Goal: Task Accomplishment & Management: Manage account settings

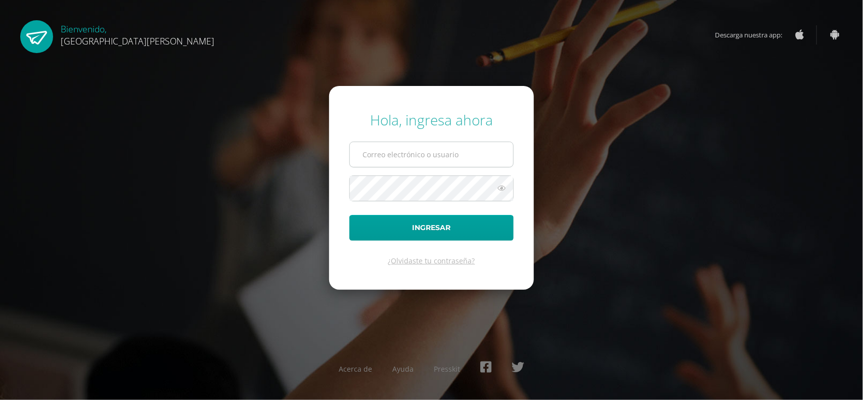
type input "B"
type input "[EMAIL_ADDRESS][DOMAIN_NAME]"
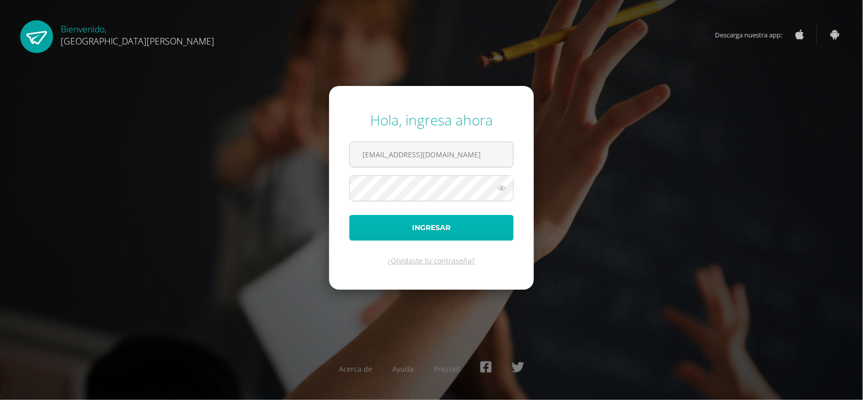
click at [430, 227] on button "Ingresar" at bounding box center [432, 228] width 164 height 26
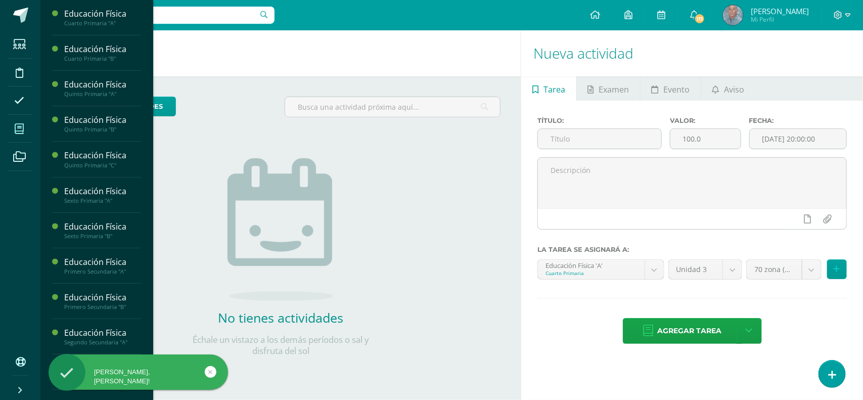
click at [17, 131] on icon at bounding box center [19, 129] width 9 height 10
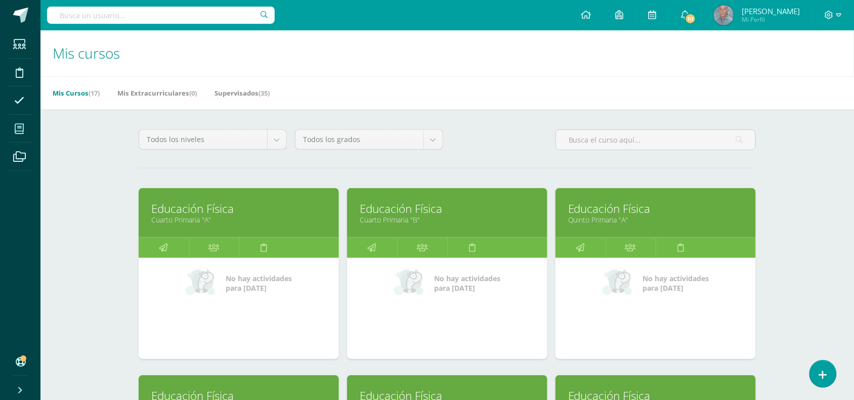
click at [91, 23] on input "text" at bounding box center [161, 15] width 228 height 17
click at [181, 220] on link "Cuarto Primaria "A"" at bounding box center [238, 220] width 175 height 10
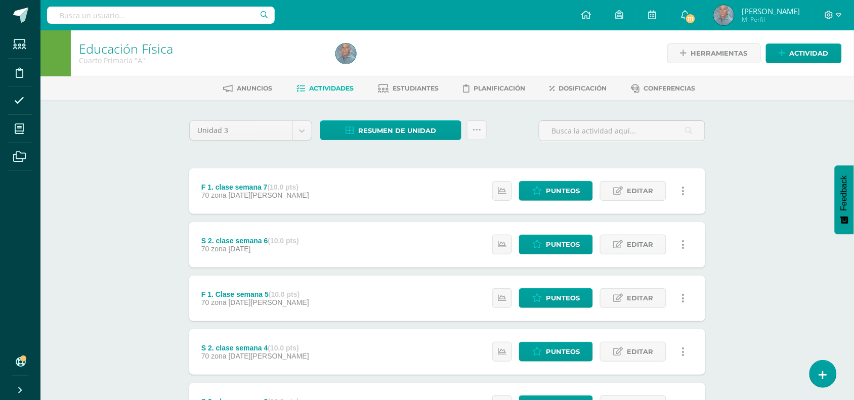
click at [249, 155] on div "Unidad 3 Unidad 1 Unidad 2 Unidad 3 Unidad 4 Resumen de unidad Descargar como H…" at bounding box center [447, 351] width 524 height 462
click at [803, 55] on span "Actividad" at bounding box center [809, 53] width 39 height 19
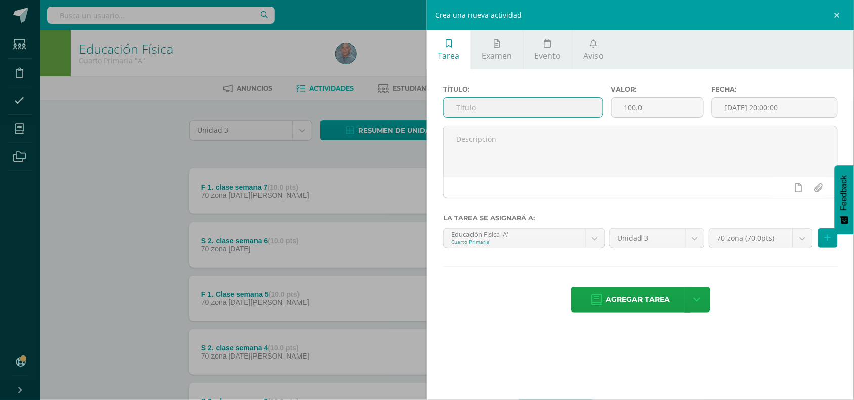
click at [502, 112] on input "text" at bounding box center [523, 108] width 159 height 20
click at [517, 110] on input "Evaluacion final de Unidad" at bounding box center [523, 108] width 159 height 20
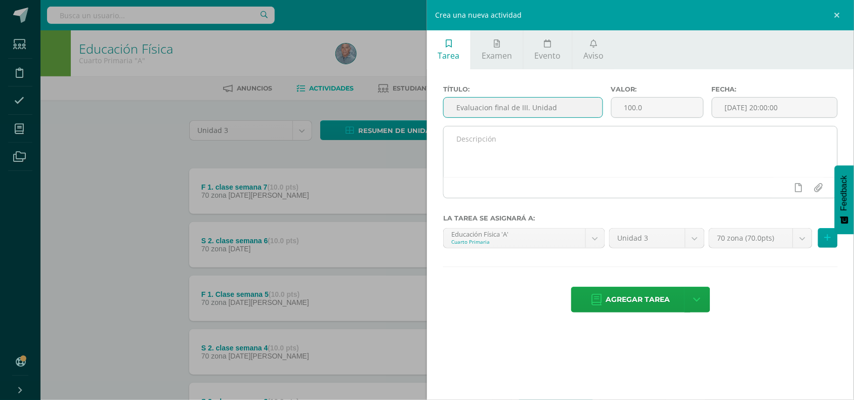
type input "Evaluacion final de III. Unidad"
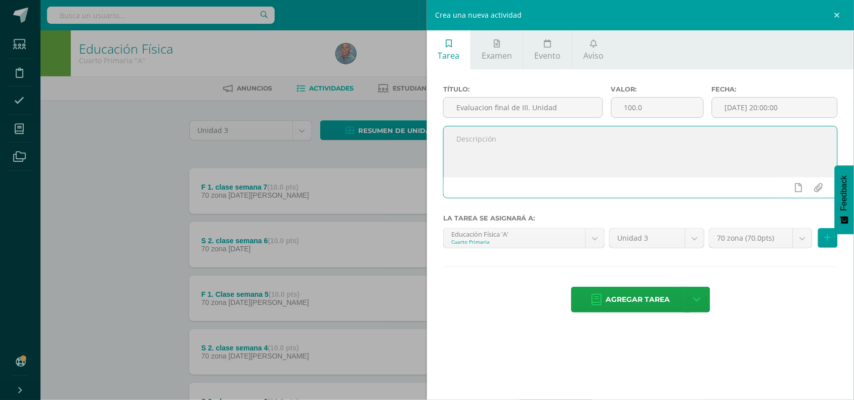
click at [490, 133] on textarea at bounding box center [641, 151] width 394 height 51
click at [633, 106] on input "100.0" at bounding box center [658, 108] width 92 height 20
type input "10.0"
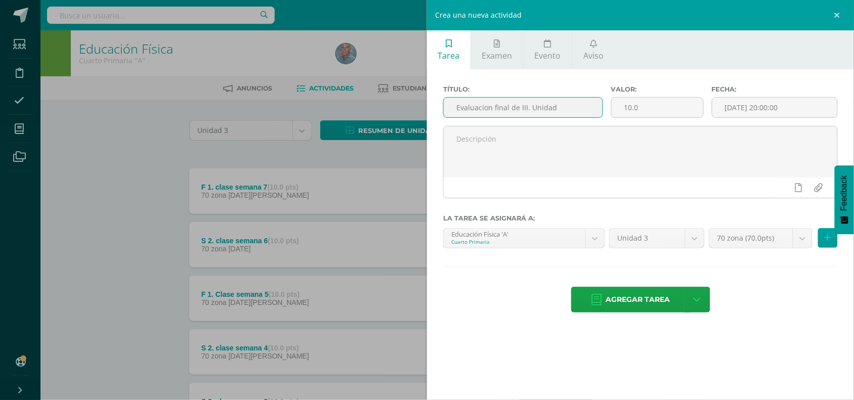
drag, startPoint x: 557, startPoint y: 109, endPoint x: 446, endPoint y: 110, distance: 110.8
click at [446, 110] on input "Evaluacion final de III. Unidad" at bounding box center [523, 108] width 159 height 20
click at [497, 65] on link "Examen" at bounding box center [497, 49] width 52 height 39
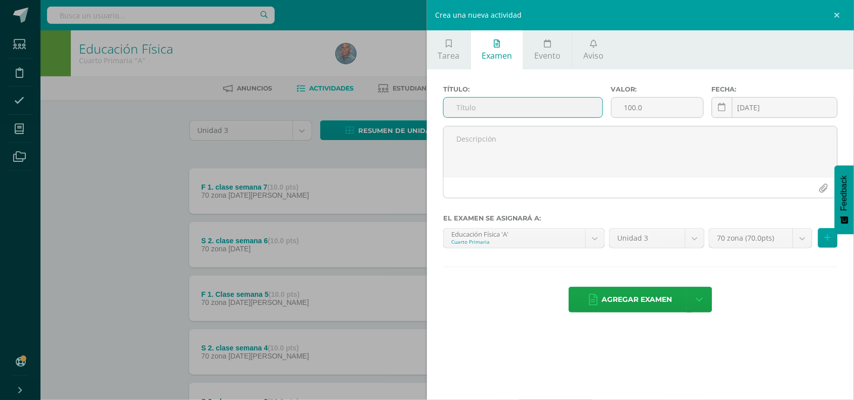
paste input "Evaluacion final de III. Unidad"
type input "Evaluacion final de III. Unidad"
click at [629, 104] on input "100.0" at bounding box center [658, 108] width 92 height 20
type input "30.0"
click at [727, 111] on link at bounding box center [722, 107] width 21 height 21
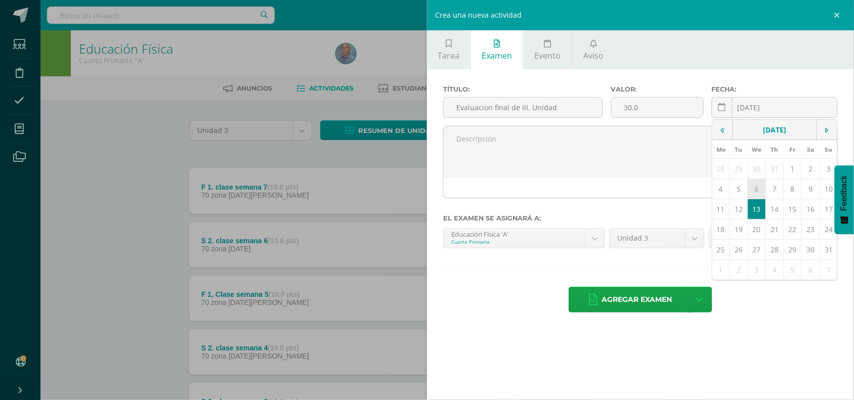
click at [758, 194] on td "6" at bounding box center [757, 189] width 18 height 20
type input "[DATE]"
click at [454, 138] on textarea at bounding box center [641, 151] width 394 height 51
paste textarea "CRITERIOS DE APRENDIZAJE"
paste textarea "Yo puedo hacer las series de ejercicios tecnicos para la recepción."
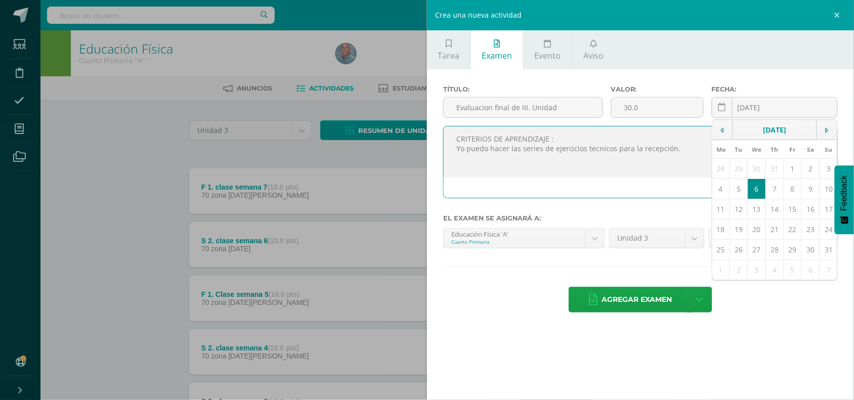
paste textarea "Yo Puedo aplicar de forma técnica la serie de ejercicios técnicos para la recep…"
click at [449, 157] on textarea "CRITERIOS DE APRENDIZAJE : Yo puedo hacer las series de ejercicios tecnicos par…" at bounding box center [641, 151] width 394 height 51
type textarea "CRITERIOS DE APRENDIZAJE : Yo puedo hacer las series de ejercicios tecnicos par…"
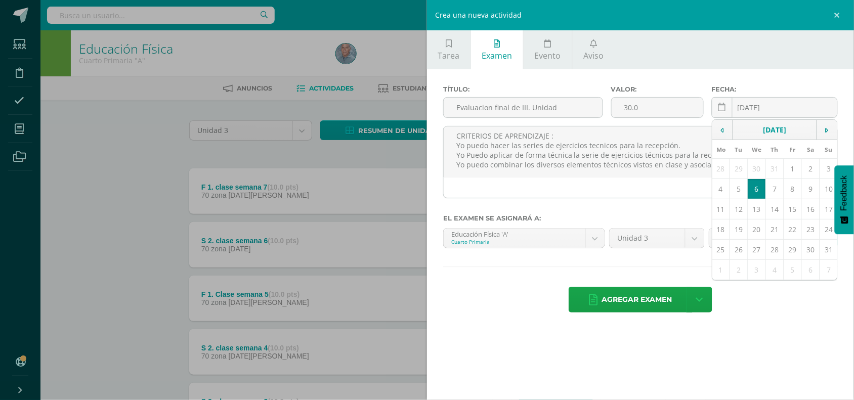
click at [769, 301] on div "Agregar examen Agregar examen y ocultar" at bounding box center [640, 301] width 395 height 28
click at [450, 137] on textarea "CRITERIOS DE APRENDIZAJE : Yo puedo hacer las series de ejercicios tecnicos par…" at bounding box center [641, 151] width 394 height 51
drag, startPoint x: 454, startPoint y: 138, endPoint x: 707, endPoint y: 175, distance: 255.5
click at [707, 175] on textarea "CRITERIOS DE APRENDIZAJE : Yo puedo hacer las series de ejercicios tecnicos par…" at bounding box center [641, 151] width 394 height 51
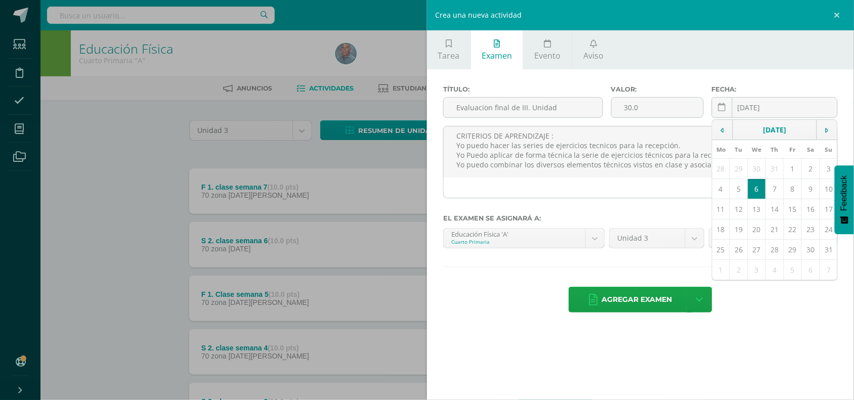
click at [822, 329] on div "Título: Evaluacion final de III. Unidad Valor: 30.0 Fecha: 2025-08-06 August, 2…" at bounding box center [640, 200] width 427 height 262
click at [838, 82] on div "Título: Evaluacion final de III. Unidad Valor: 30.0 Fecha: 2025-08-06 August, 2…" at bounding box center [640, 200] width 427 height 262
click at [689, 187] on div at bounding box center [641, 187] width 394 height 21
click at [839, 124] on div "Fecha: 2025-08-06 August, 2025 Mo Tu We Th Fr Sa Su 28 29 30 31 1 2 3 4 5 6 7 8…" at bounding box center [775, 105] width 134 height 40
click at [691, 276] on div "Título: Evaluacion final de III. Unidad Valor: 30.0 Fecha: 2025-08-06 August, 2…" at bounding box center [640, 200] width 427 height 262
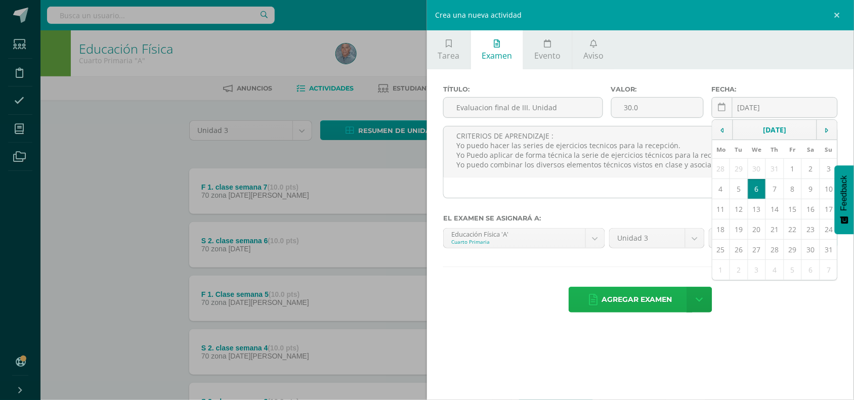
click at [654, 303] on span "Agregar examen" at bounding box center [637, 299] width 70 height 25
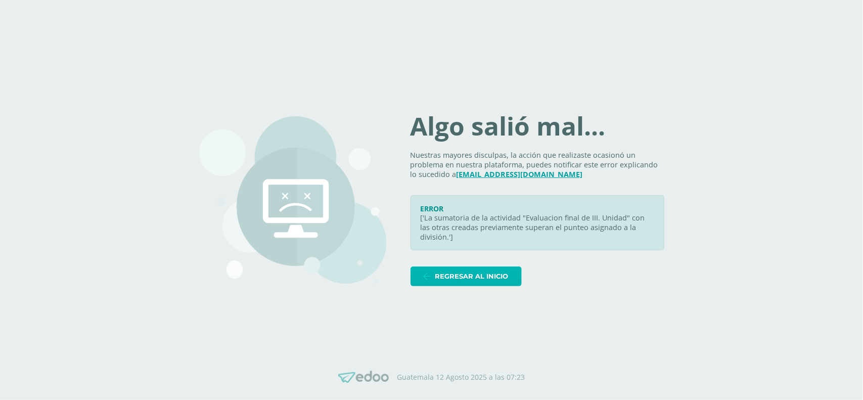
click at [464, 273] on span "Regresar al inicio" at bounding box center [472, 276] width 73 height 19
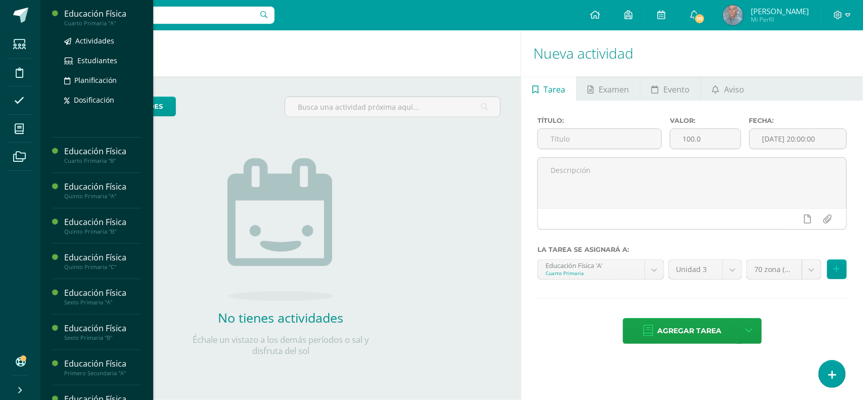
click at [102, 20] on div "Cuarto Primaria "A"" at bounding box center [102, 23] width 77 height 7
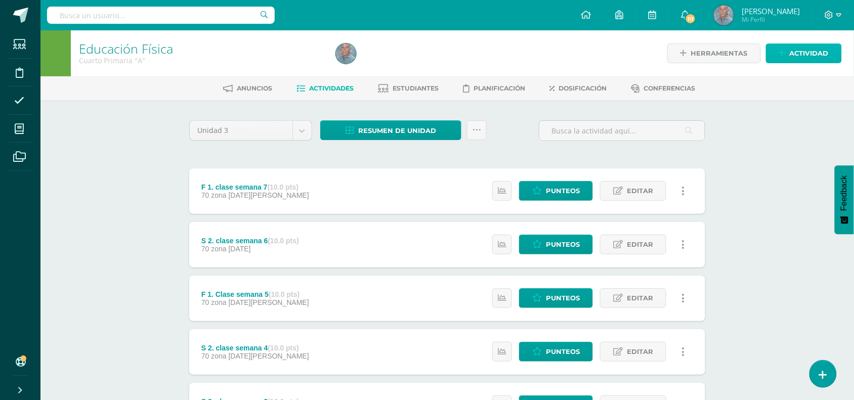
click at [800, 51] on span "Actividad" at bounding box center [809, 53] width 39 height 19
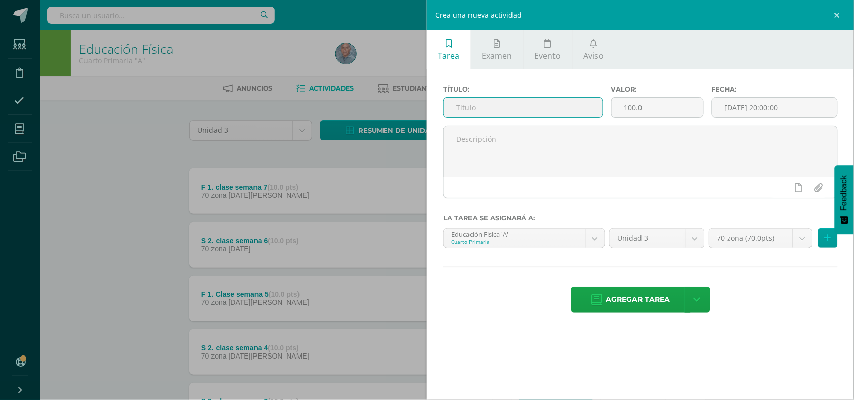
click at [469, 106] on input "text" at bounding box center [523, 108] width 159 height 20
click at [488, 51] on span "Examen" at bounding box center [497, 55] width 30 height 11
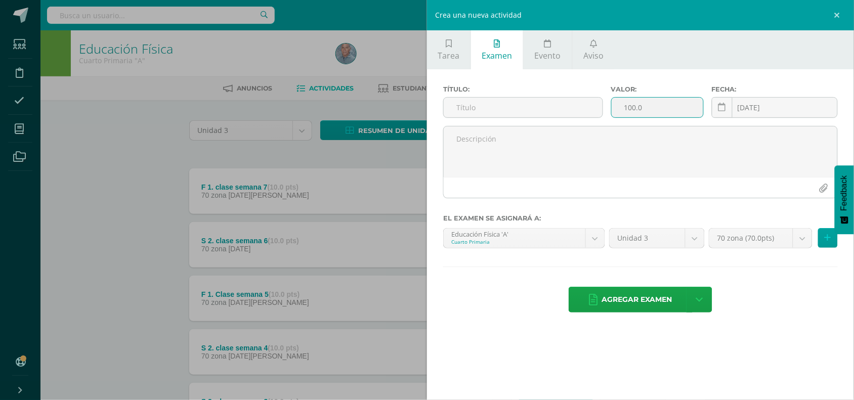
click at [628, 107] on input "100.0" at bounding box center [658, 108] width 92 height 20
type input "30.0"
click at [724, 112] on icon at bounding box center [722, 107] width 8 height 9
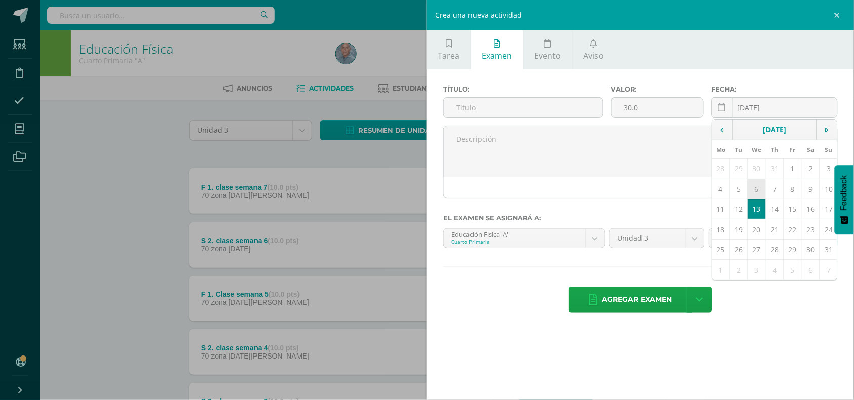
click at [757, 191] on td "6" at bounding box center [757, 189] width 18 height 20
type input "[DATE]"
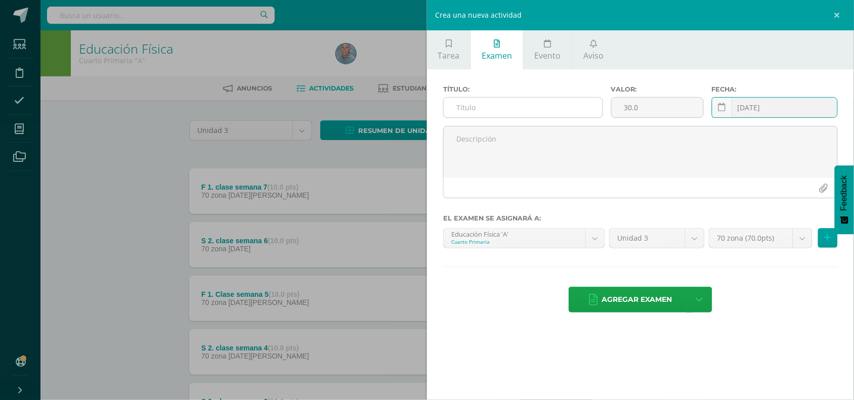
click at [456, 106] on input "text" at bounding box center [523, 108] width 159 height 20
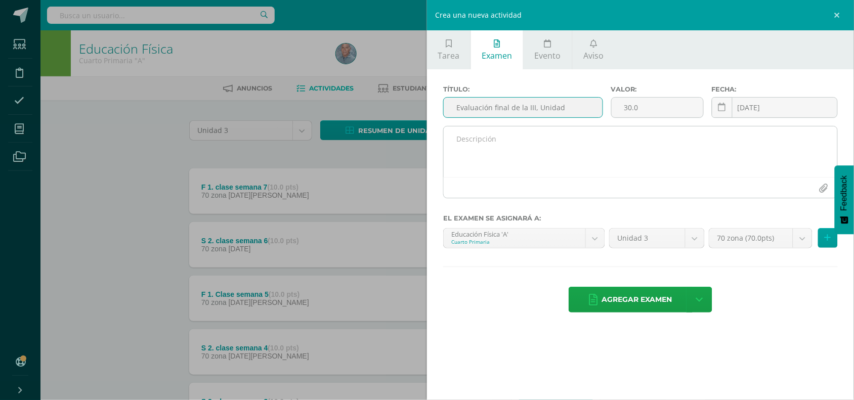
type input "Evaluación final de la III, Unidad"
click at [464, 143] on textarea at bounding box center [641, 151] width 394 height 51
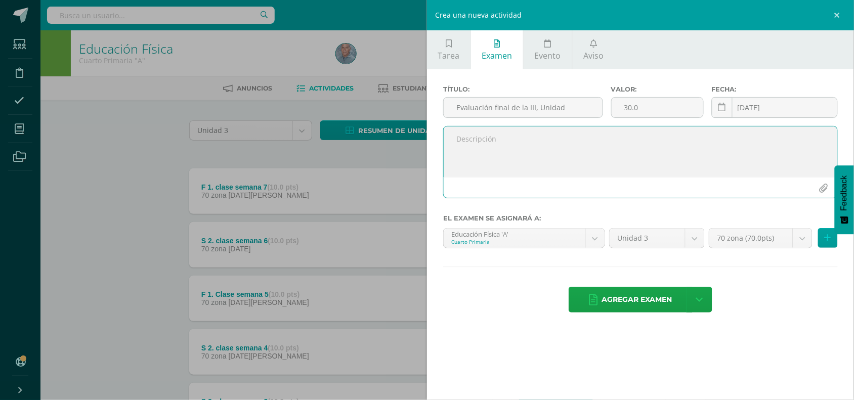
paste textarea "Yo Puedo aplicar de forma técnica la serie de ejercicios técnicos para la recep…"
click at [452, 139] on textarea "Yo Puedo aplicar de forma técnica la serie de ejercicios técnicos para la recep…" at bounding box center [641, 151] width 394 height 51
click at [455, 142] on textarea "Yo Puedo aplicar de forma técnica la serie de ejercicios técnicos para la recep…" at bounding box center [641, 151] width 394 height 51
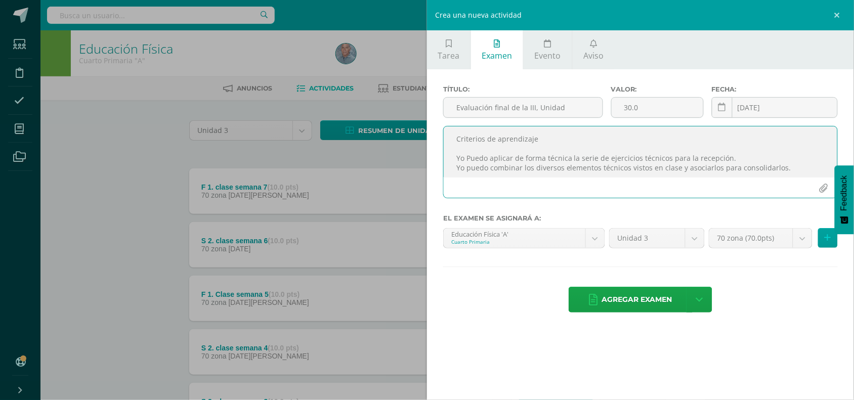
paste textarea "Yo puedo hacer las series de ejercicios tecnicos para la recepción"
type textarea "Criterios de aprendizaje Yo puedo hacer las series de ejercicios tecnicos para …"
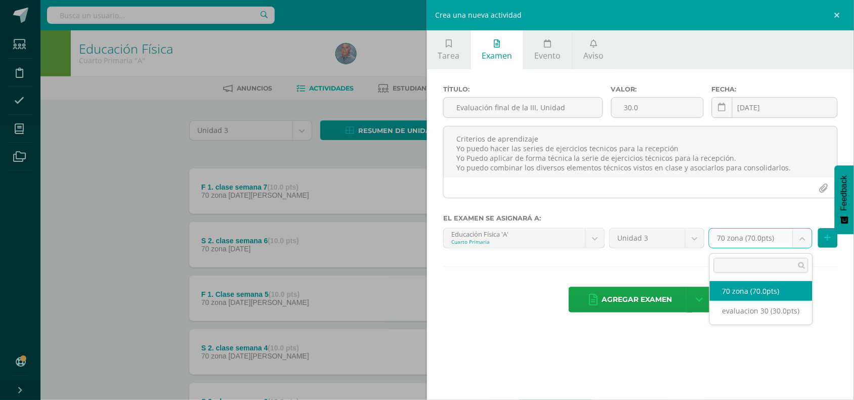
click at [802, 239] on body "Estudiantes Disciplina Asistencia Mis cursos Archivos Soporte Centro de ayuda Ú…" at bounding box center [427, 301] width 854 height 603
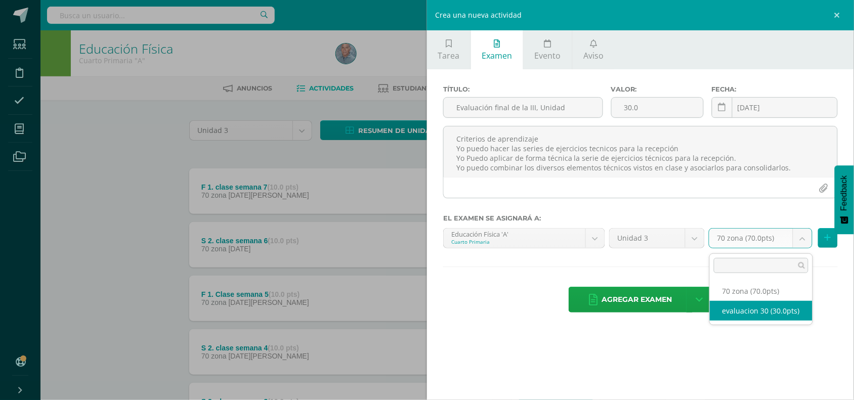
select select "41353"
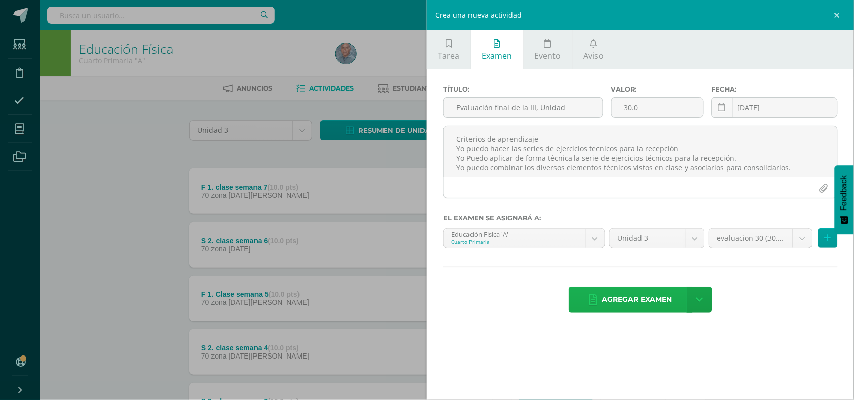
click at [634, 299] on span "Agregar examen" at bounding box center [637, 299] width 70 height 25
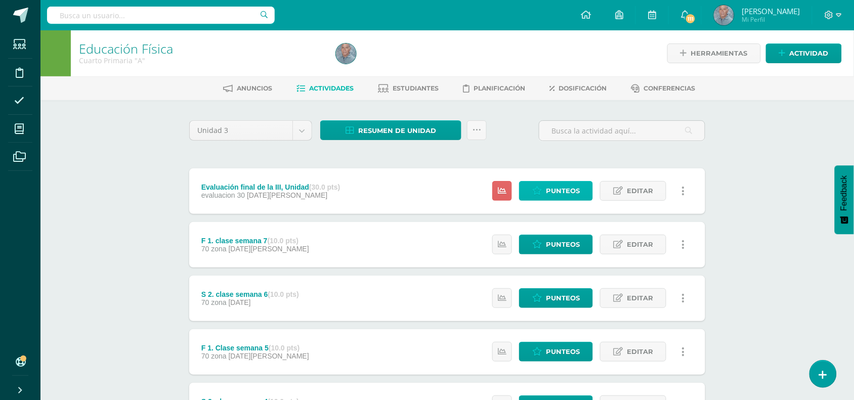
click at [563, 192] on span "Punteos" at bounding box center [563, 191] width 34 height 19
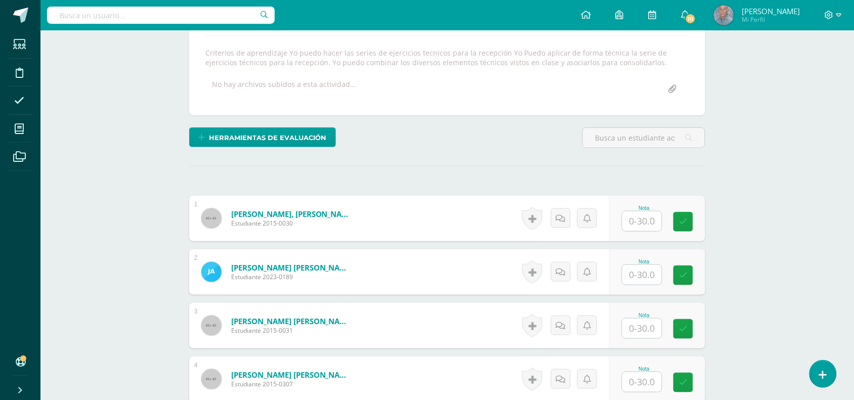
scroll to position [179, 0]
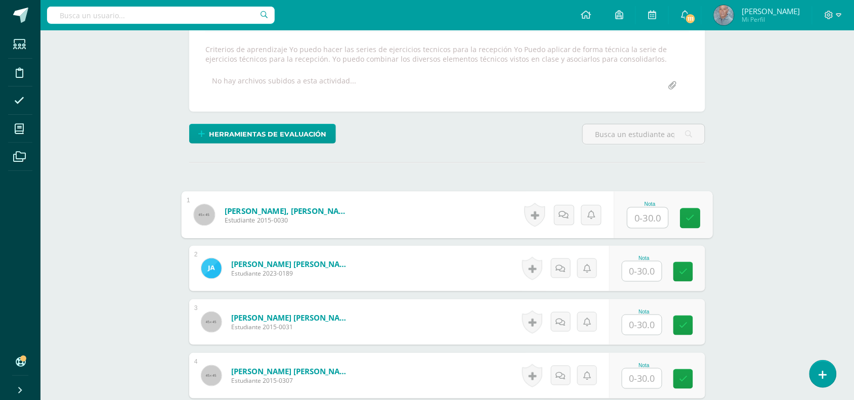
click at [631, 218] on input "text" at bounding box center [648, 218] width 40 height 20
type input "30"
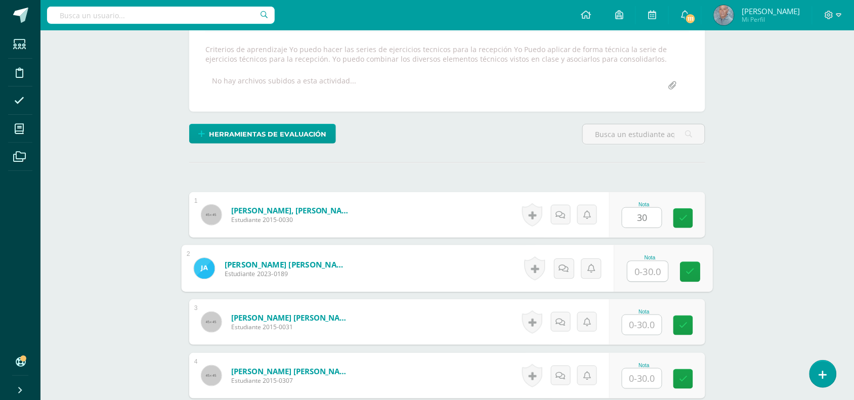
click at [639, 271] on input "text" at bounding box center [648, 272] width 40 height 20
type input "30"
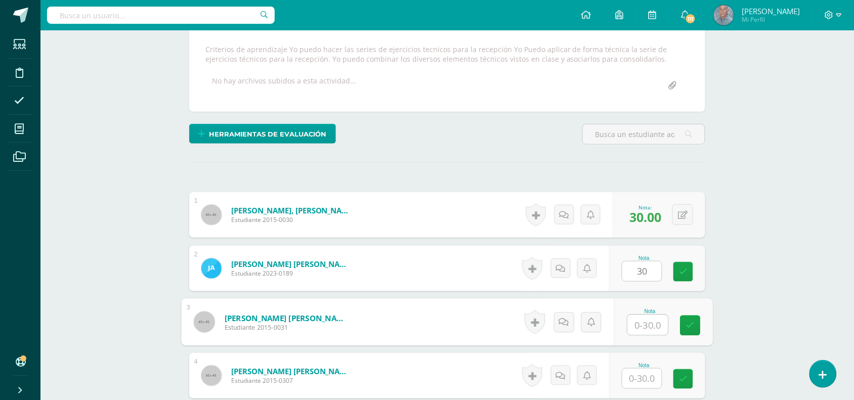
click at [636, 326] on input "text" at bounding box center [648, 325] width 40 height 20
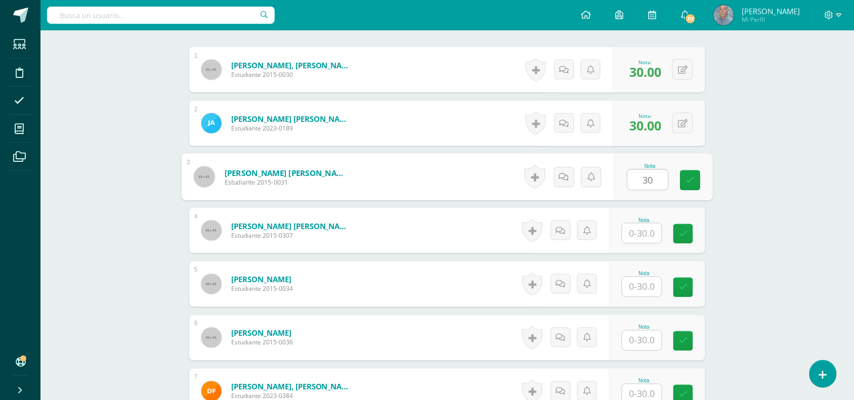
scroll to position [330, 0]
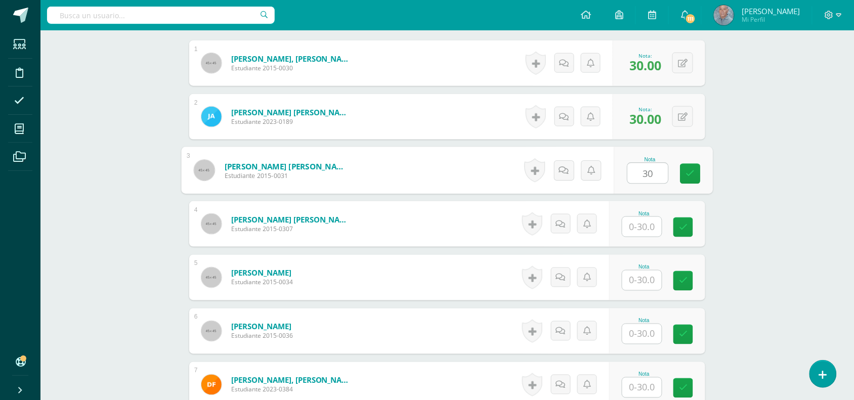
type input "30"
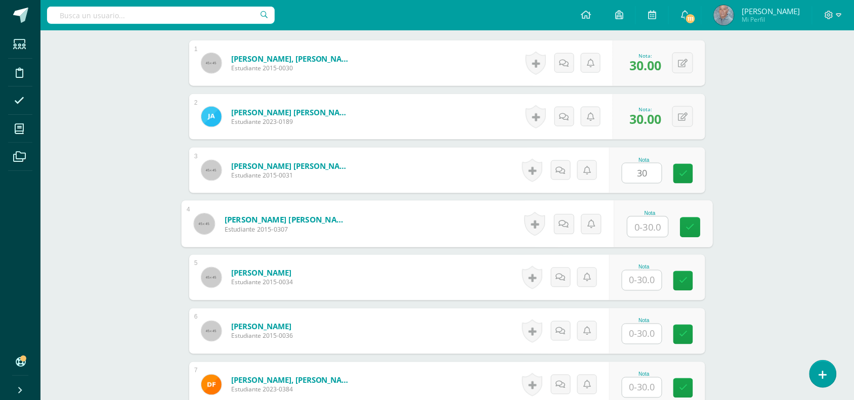
click at [631, 224] on input "text" at bounding box center [648, 227] width 40 height 20
type input "30"
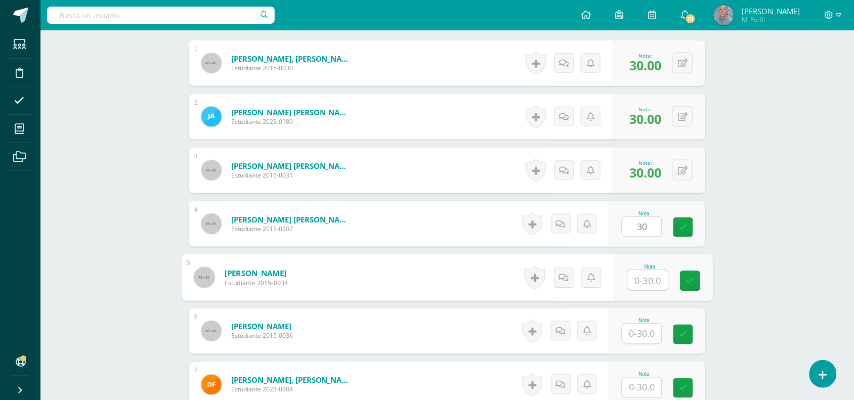
click at [638, 284] on input "text" at bounding box center [648, 281] width 40 height 20
type input "2"
type input "30"
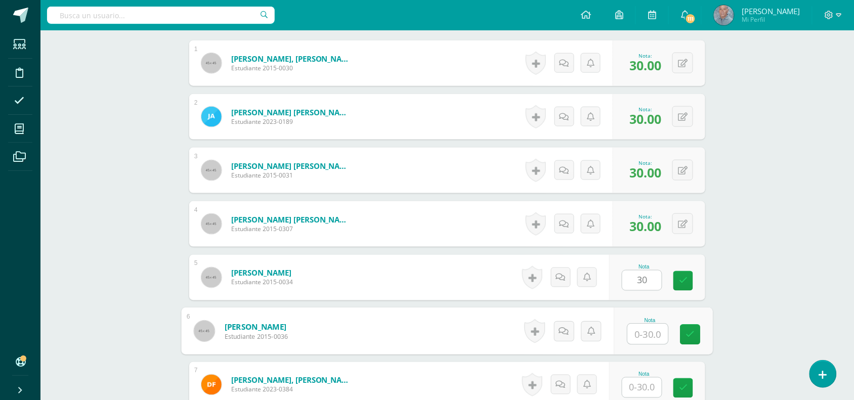
click at [641, 334] on input "text" at bounding box center [648, 334] width 40 height 20
type input "29"
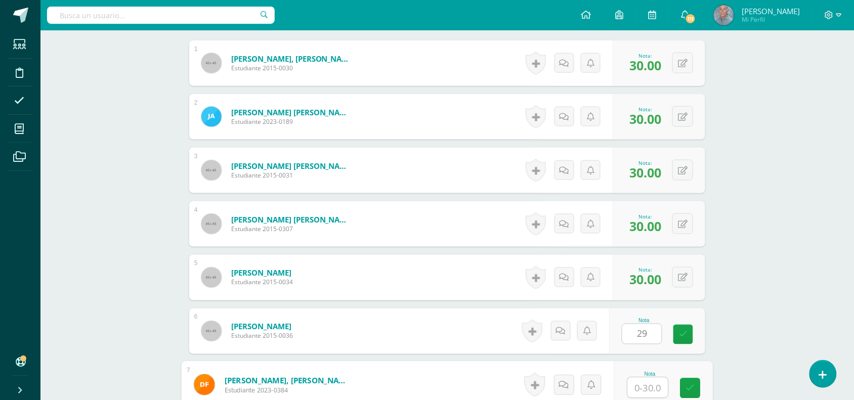
click at [628, 387] on input "text" at bounding box center [648, 388] width 40 height 20
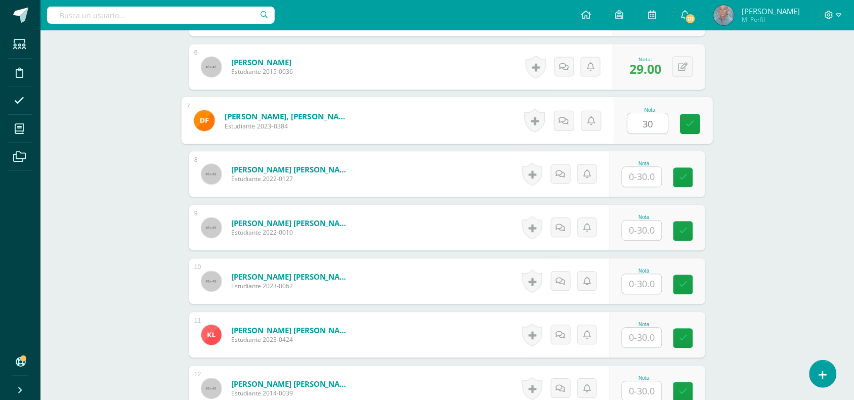
scroll to position [609, 0]
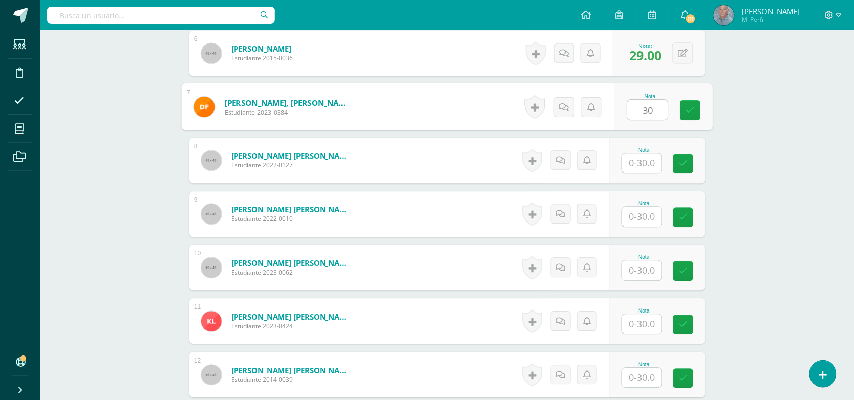
type input "30"
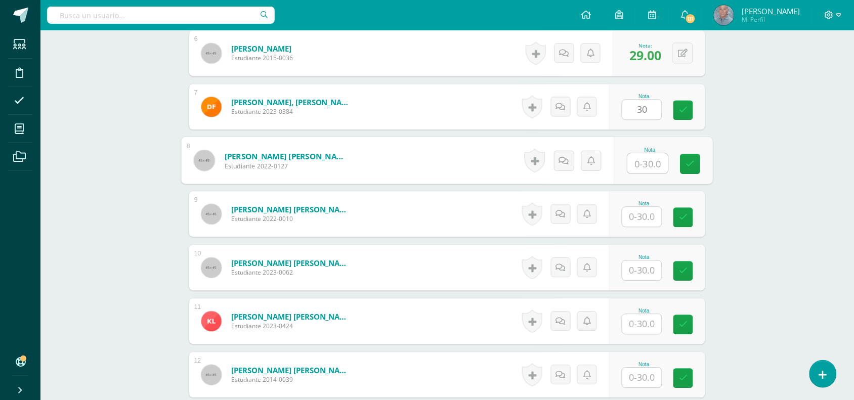
click at [631, 163] on input "text" at bounding box center [648, 163] width 40 height 20
type input "30"
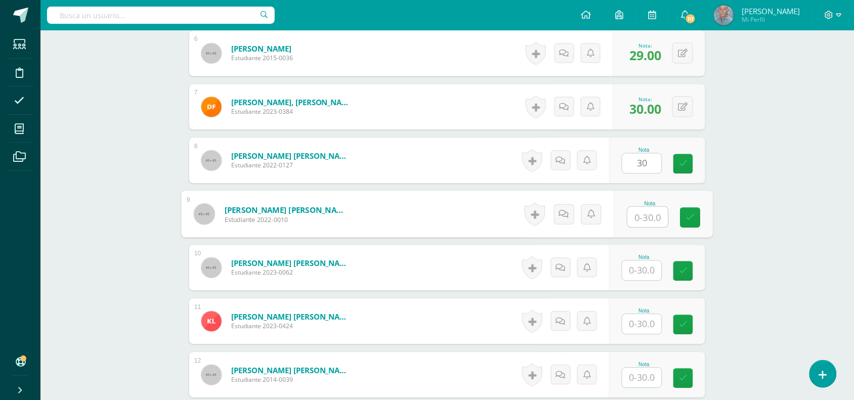
click at [637, 218] on input "text" at bounding box center [648, 217] width 40 height 20
type input "30"
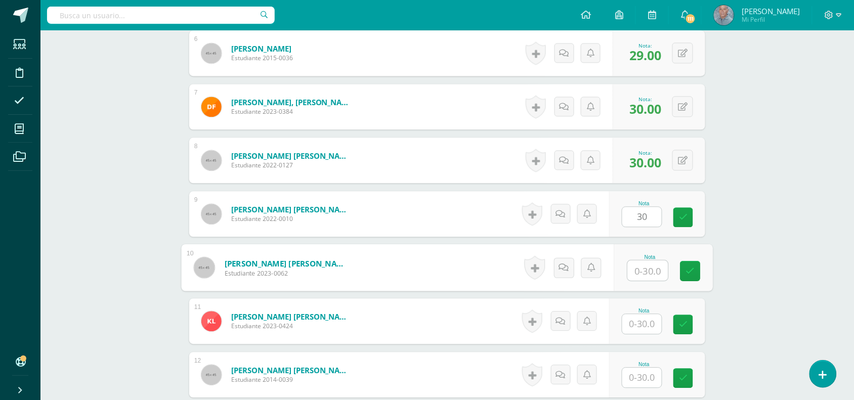
click at [630, 272] on input "text" at bounding box center [648, 270] width 40 height 20
type input "30"
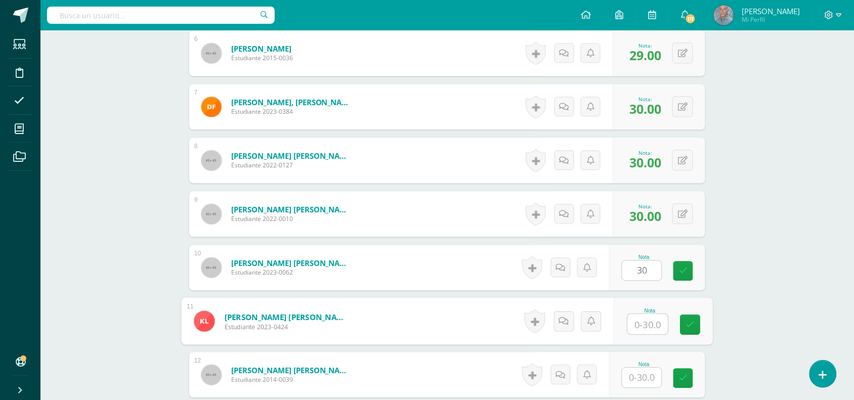
click at [633, 319] on input "text" at bounding box center [648, 324] width 40 height 20
type input "30"
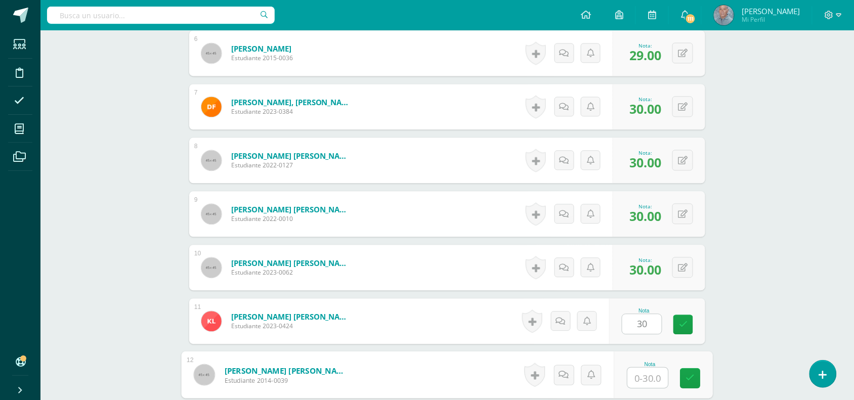
click at [631, 375] on input "text" at bounding box center [648, 378] width 40 height 20
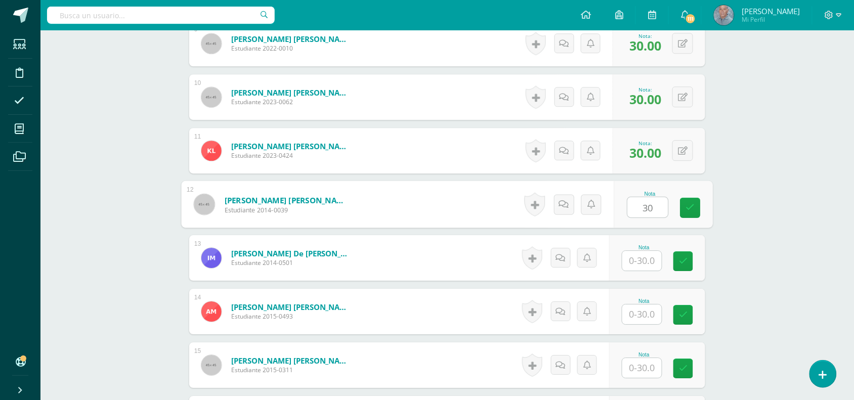
scroll to position [786, 0]
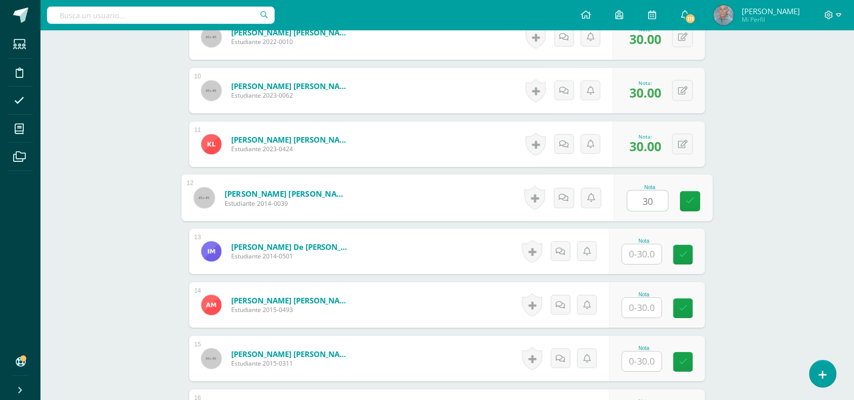
type input "30"
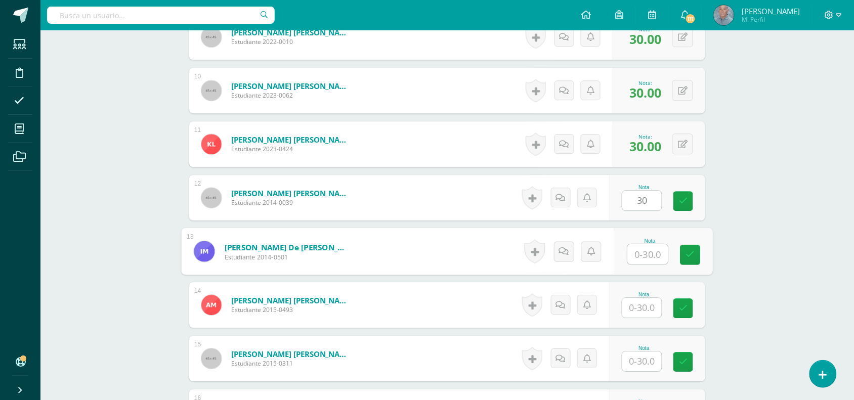
click at [636, 254] on input "text" at bounding box center [648, 254] width 40 height 20
type input "30"
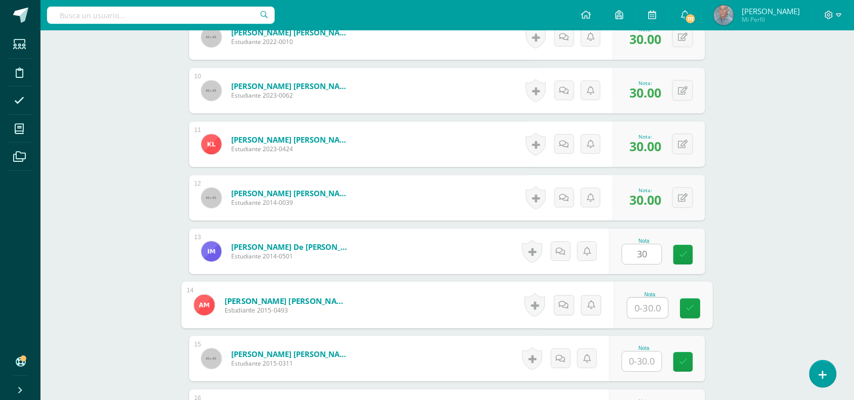
click at [633, 308] on input "text" at bounding box center [648, 308] width 40 height 20
type input "30"
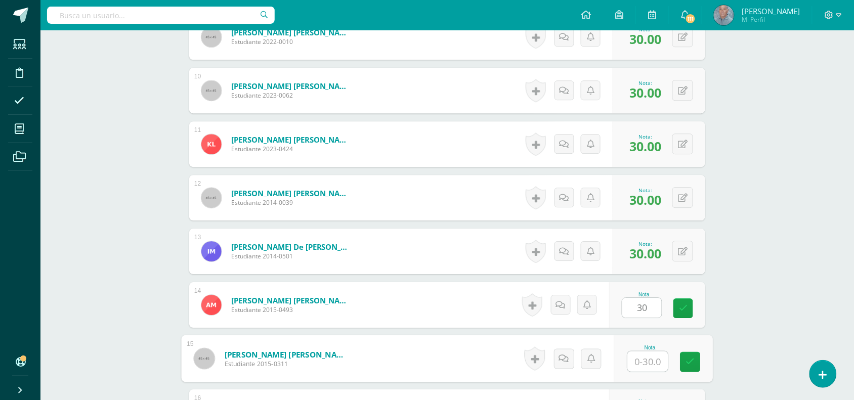
click at [635, 357] on input "text" at bounding box center [648, 362] width 40 height 20
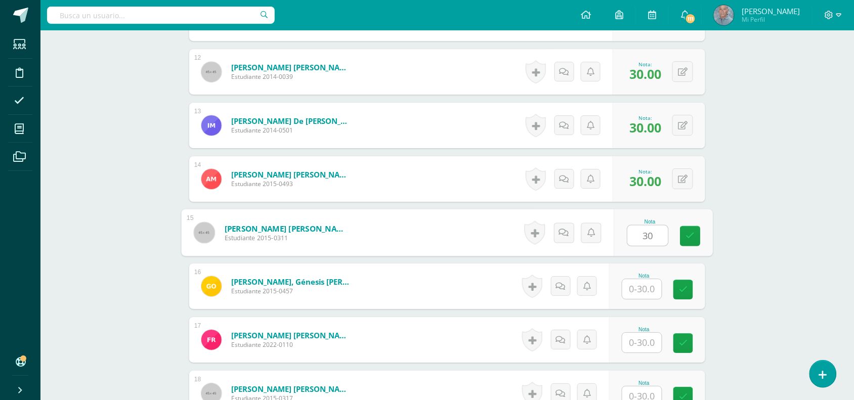
scroll to position [937, 0]
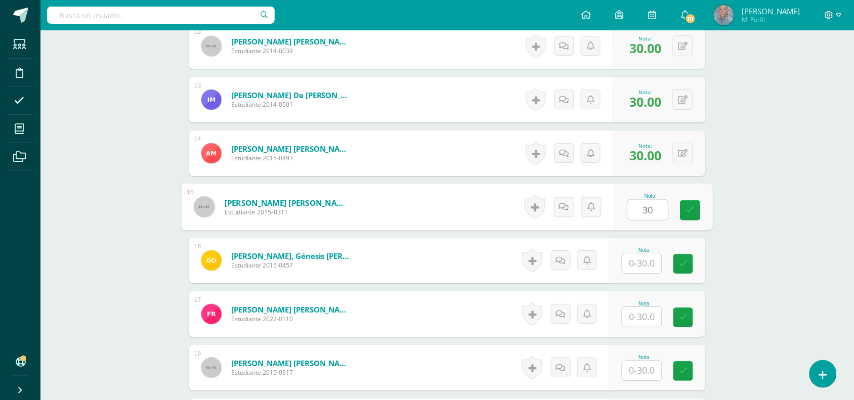
type input "30"
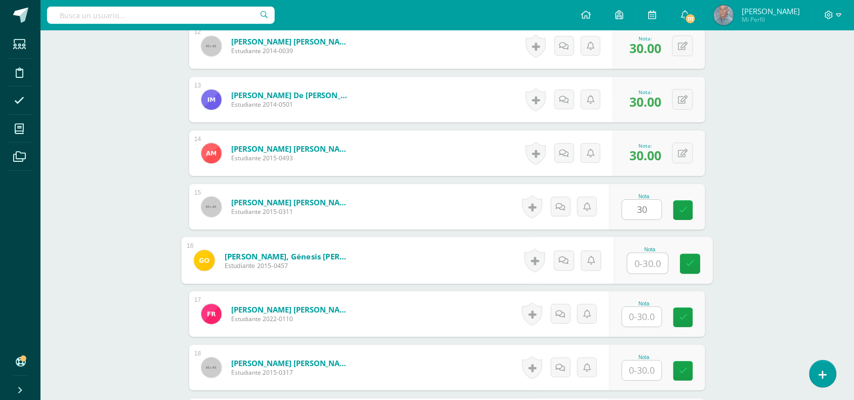
click at [634, 263] on input "text" at bounding box center [648, 263] width 40 height 20
type input "30"
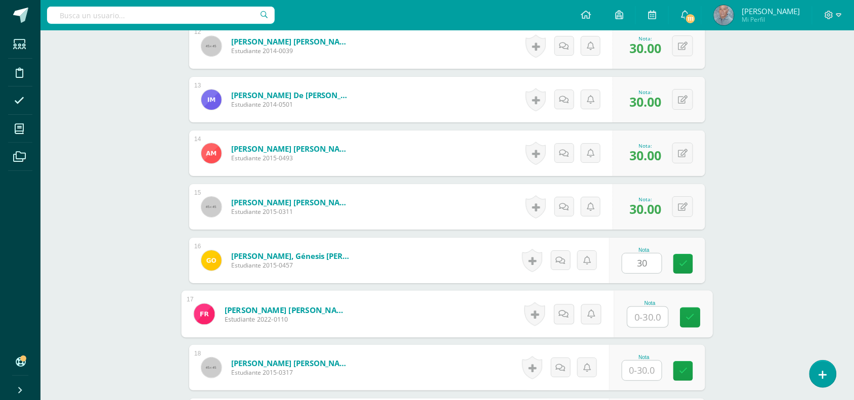
click at [633, 315] on input "text" at bounding box center [648, 317] width 40 height 20
type input "30"
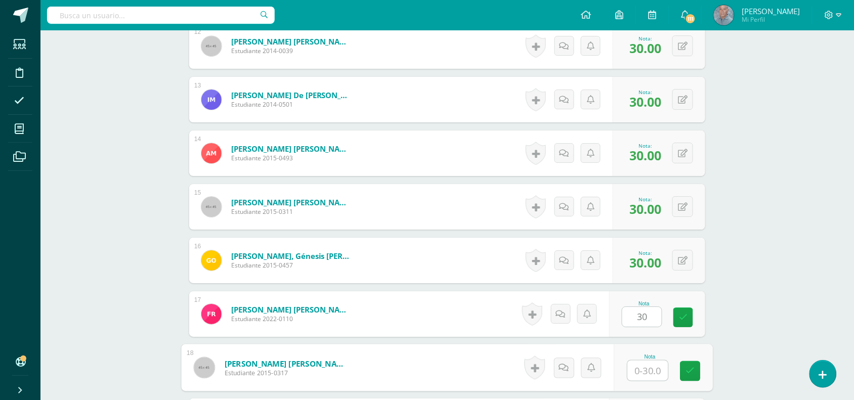
click at [634, 372] on input "text" at bounding box center [648, 371] width 40 height 20
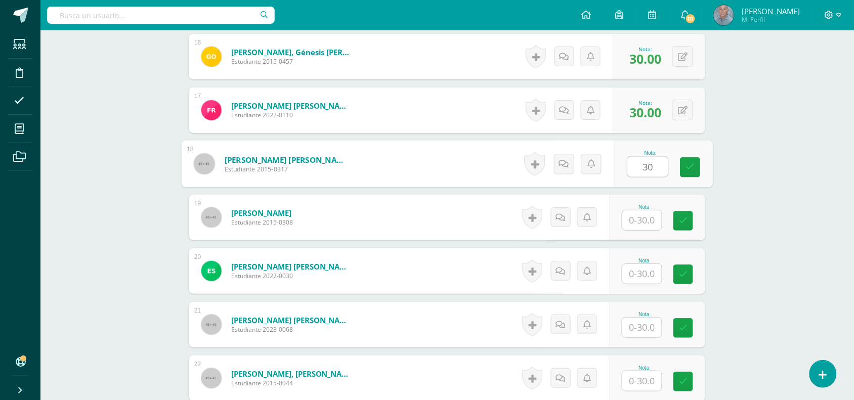
scroll to position [1165, 0]
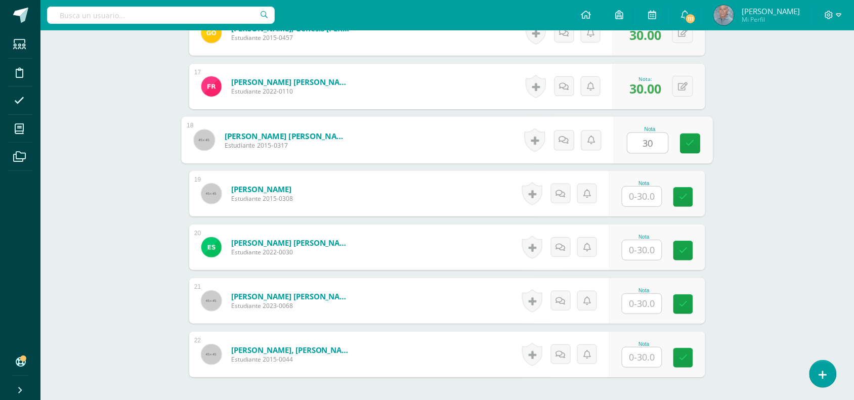
type input "30"
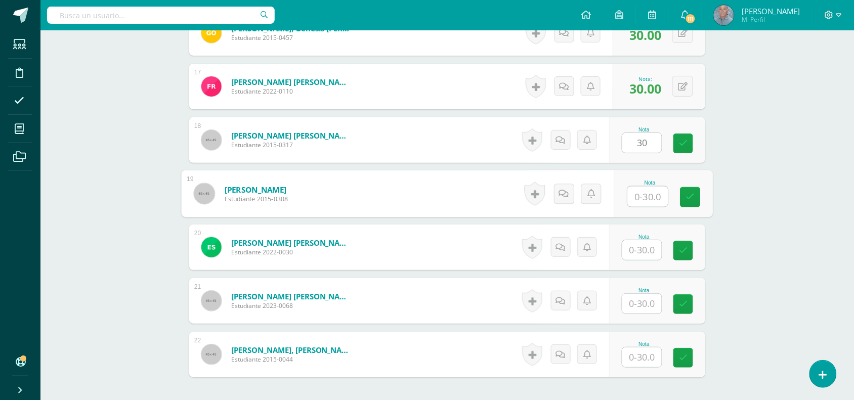
click at [632, 199] on input "text" at bounding box center [648, 197] width 40 height 20
type input "30"
click at [630, 253] on input "text" at bounding box center [641, 250] width 39 height 20
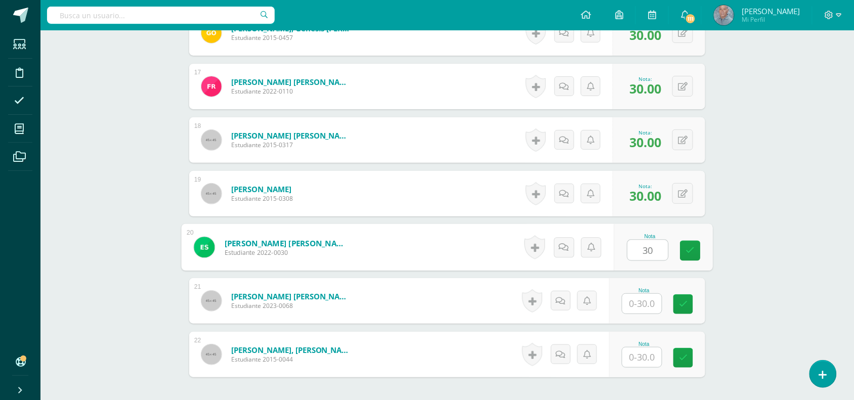
type input "30"
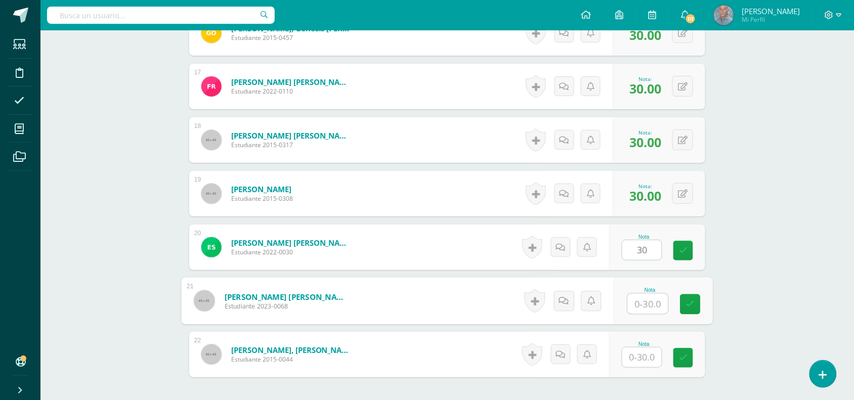
click at [629, 302] on input "text" at bounding box center [648, 304] width 40 height 20
type input "30"
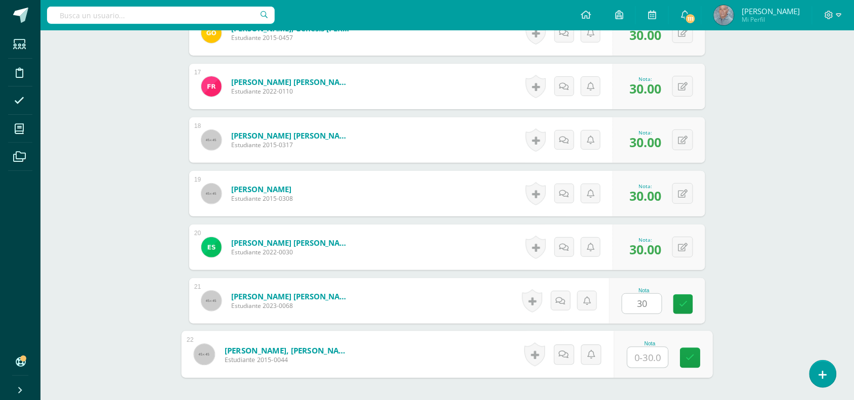
click at [631, 358] on input "text" at bounding box center [648, 357] width 40 height 20
type input "30"
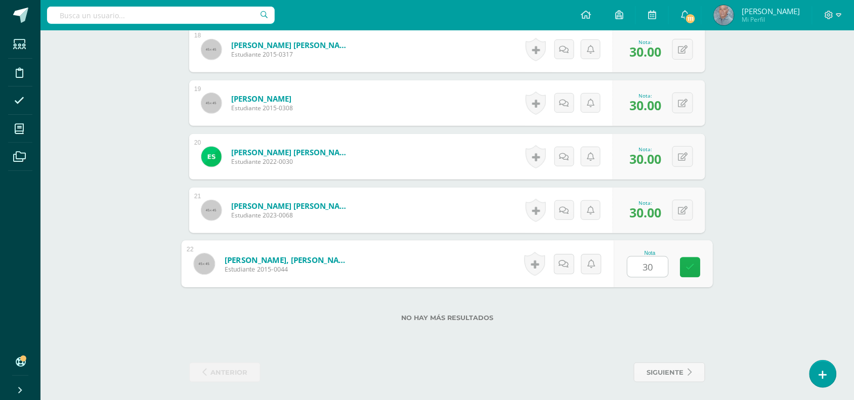
scroll to position [1258, 0]
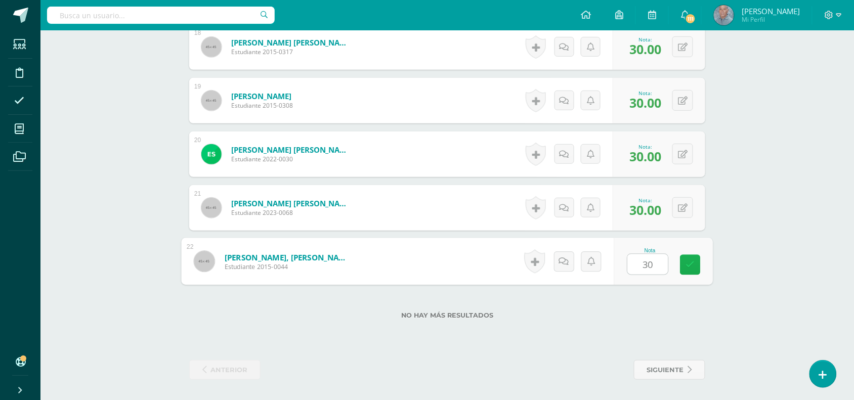
click at [688, 262] on icon at bounding box center [690, 264] width 9 height 9
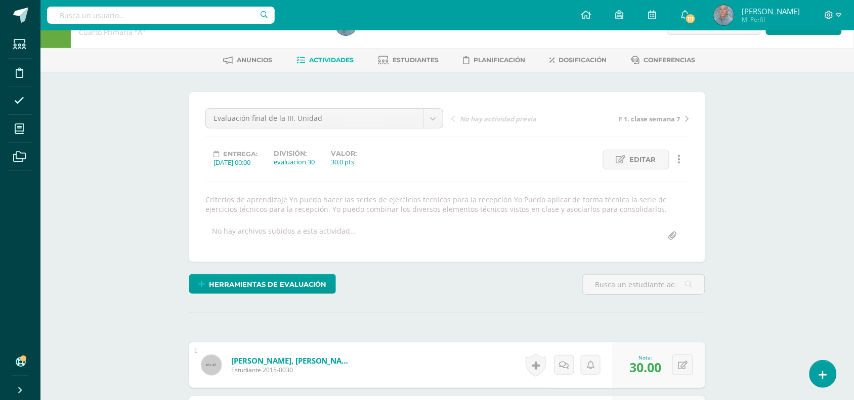
scroll to position [0, 0]
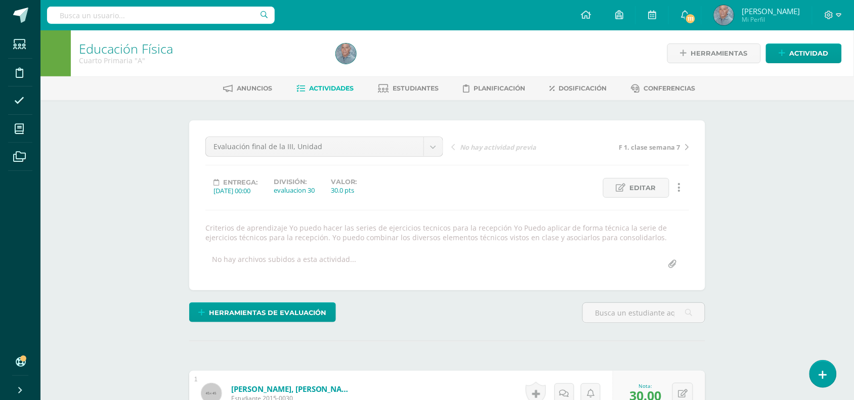
click at [319, 84] on span "Actividades" at bounding box center [332, 88] width 45 height 8
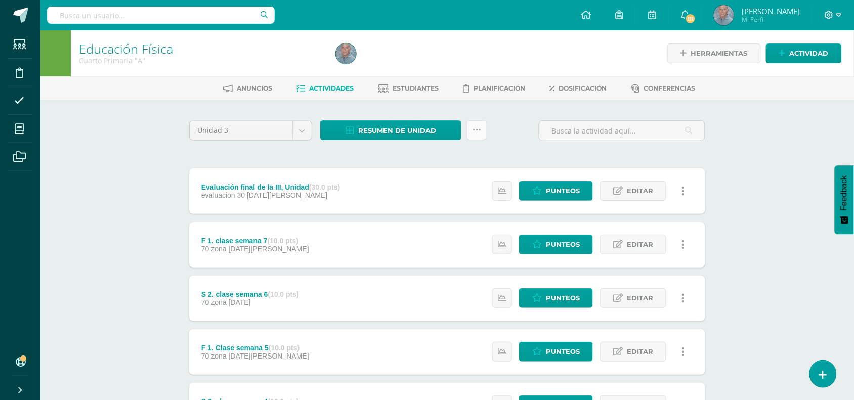
click at [480, 126] on icon at bounding box center [476, 130] width 9 height 9
click at [438, 162] on link "Subir actividades en masa" at bounding box center [451, 162] width 111 height 24
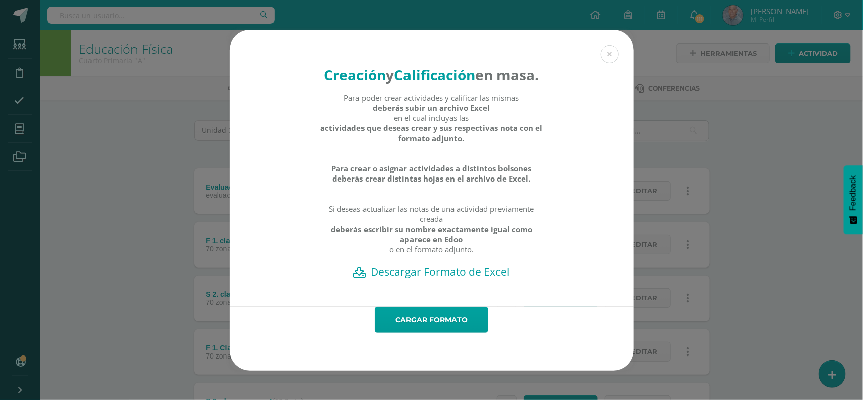
click at [455, 279] on h2 "Descargar Formato de Excel" at bounding box center [431, 272] width 369 height 14
click at [612, 45] on button at bounding box center [610, 54] width 18 height 18
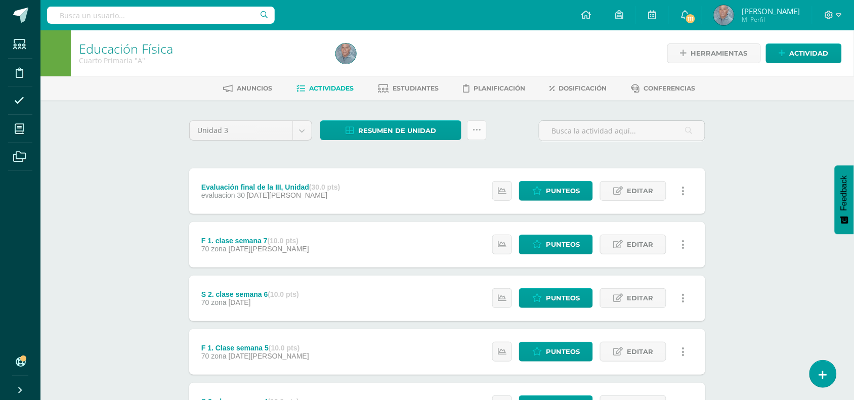
click at [476, 133] on icon at bounding box center [476, 130] width 9 height 9
click at [530, 145] on div "Unidad 3 Unidad 1 Unidad 2 Unidad 3 Unidad 4 Resumen de unidad Descargar como H…" at bounding box center [447, 134] width 524 height 29
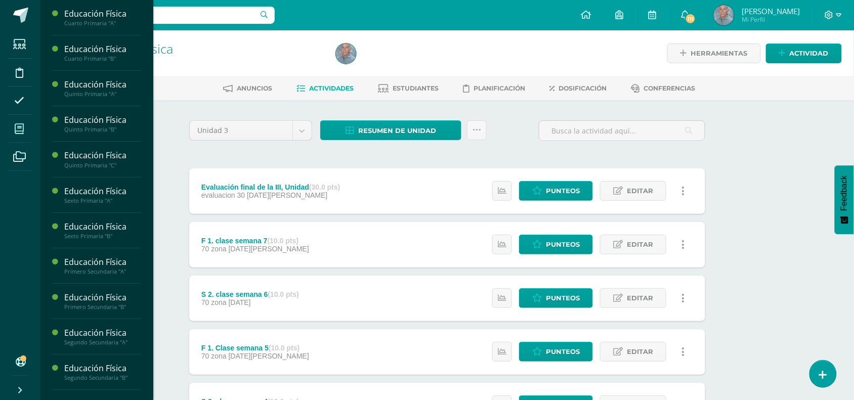
click at [16, 127] on icon at bounding box center [19, 129] width 9 height 10
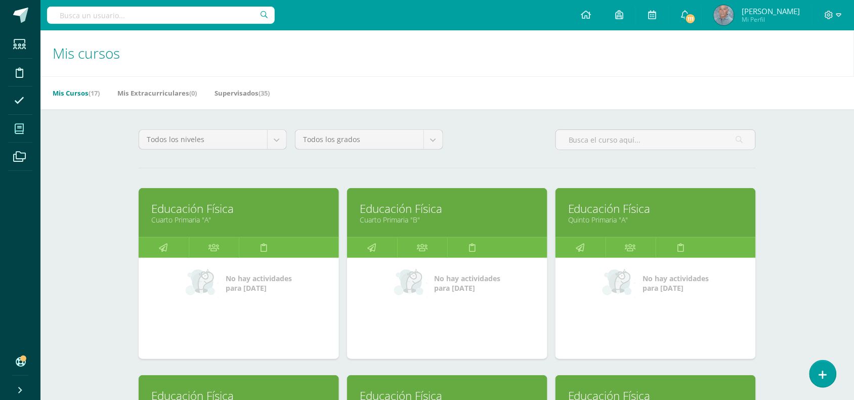
click at [199, 213] on link "Educación Física" at bounding box center [238, 209] width 175 height 16
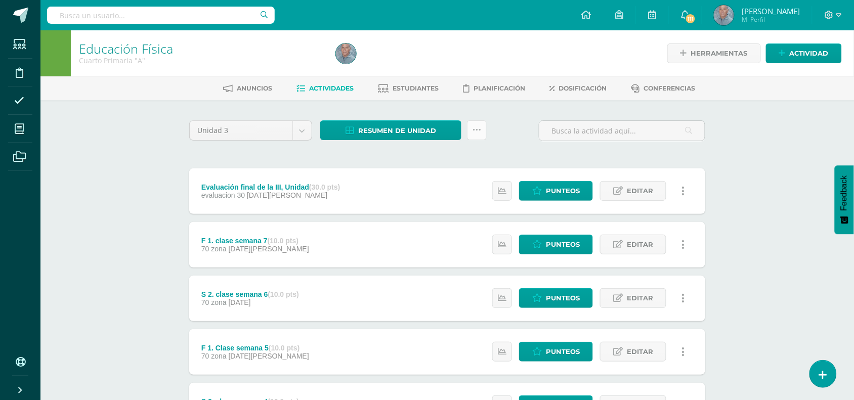
click at [477, 130] on icon at bounding box center [476, 130] width 9 height 9
click at [438, 154] on link "Subir actividades en masa" at bounding box center [451, 162] width 111 height 24
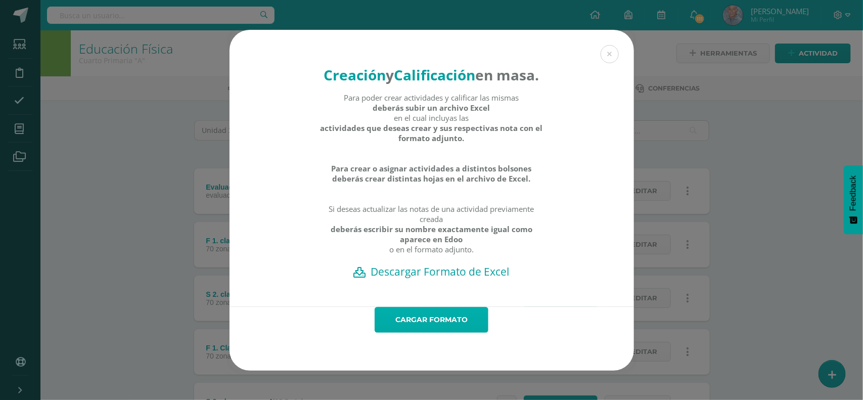
click at [438, 333] on link "Cargar formato" at bounding box center [432, 320] width 114 height 26
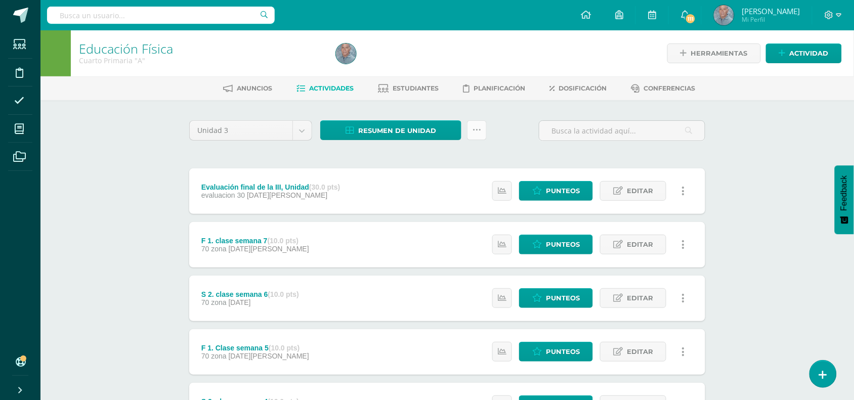
click at [478, 126] on icon at bounding box center [476, 130] width 9 height 9
click at [436, 163] on link "Subir actividades en masa" at bounding box center [451, 162] width 111 height 24
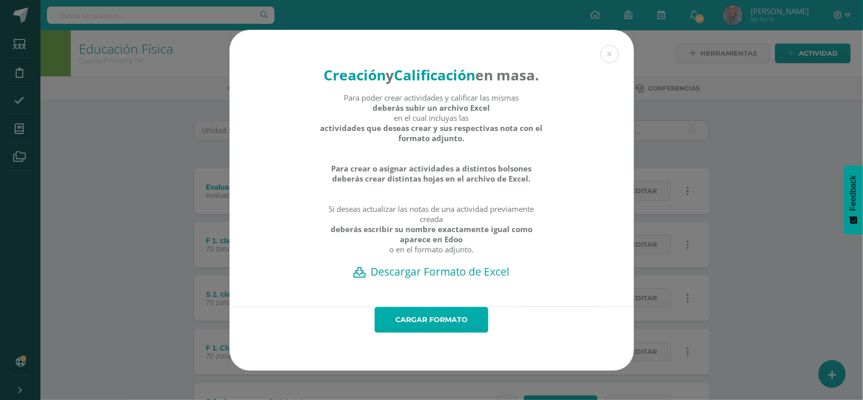
click at [438, 333] on link "Cargar formato" at bounding box center [432, 320] width 114 height 26
click at [401, 279] on h2 "Descargar Formato de Excel" at bounding box center [431, 272] width 369 height 14
click at [423, 333] on link "Cargar formato" at bounding box center [432, 320] width 114 height 26
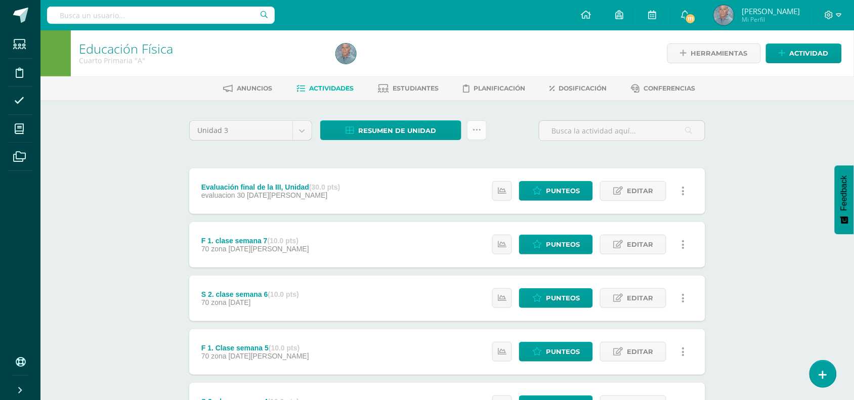
click at [473, 130] on icon at bounding box center [476, 130] width 9 height 9
click at [454, 157] on link "Subir actividades en masa" at bounding box center [451, 162] width 111 height 24
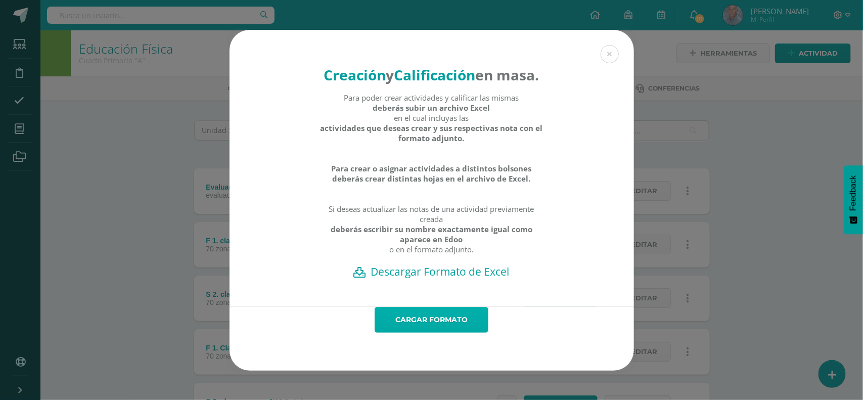
click at [446, 333] on link "Cargar formato" at bounding box center [432, 320] width 114 height 26
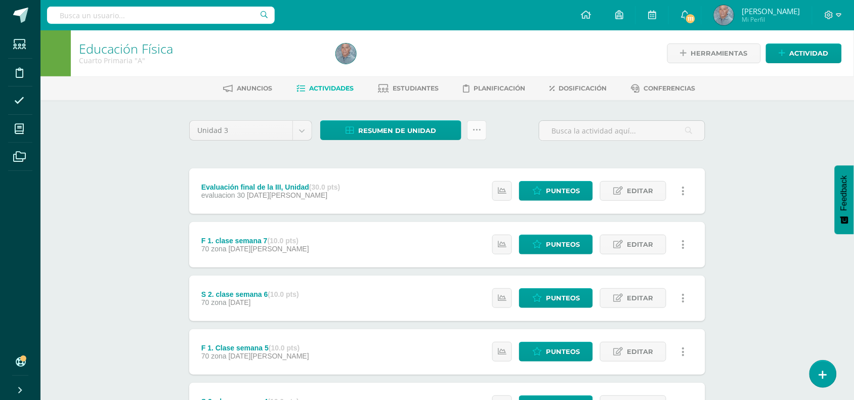
click at [475, 129] on icon at bounding box center [476, 130] width 9 height 9
click at [439, 153] on link "Subir actividades en masa" at bounding box center [451, 162] width 111 height 24
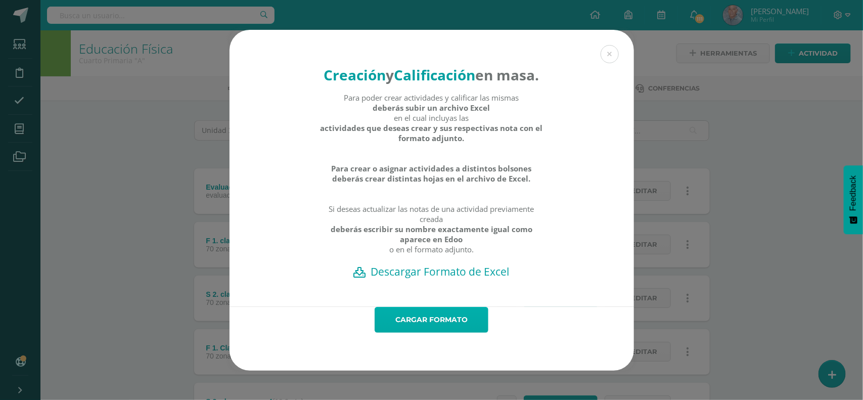
click at [435, 333] on link "Cargar formato" at bounding box center [432, 320] width 114 height 26
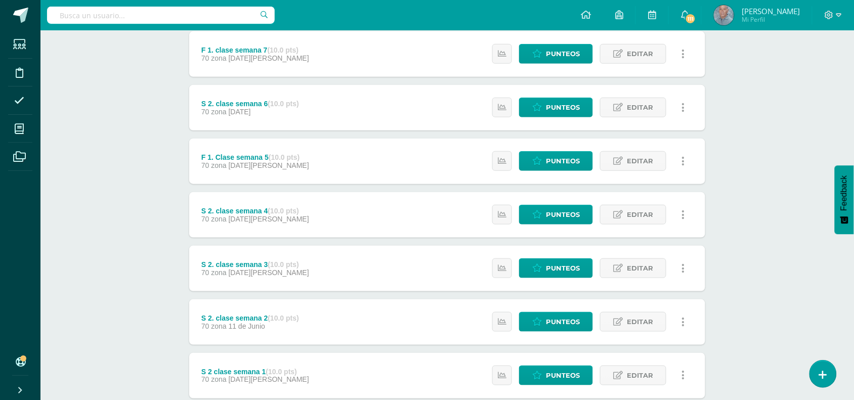
scroll to position [202, 0]
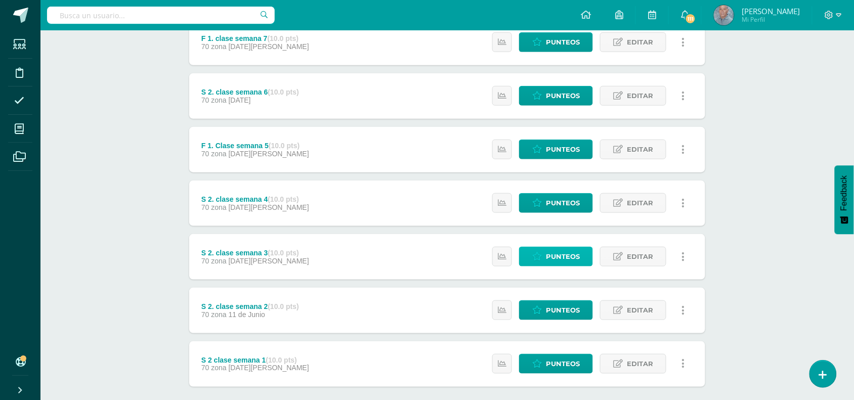
click at [568, 253] on span "Punteos" at bounding box center [563, 256] width 34 height 19
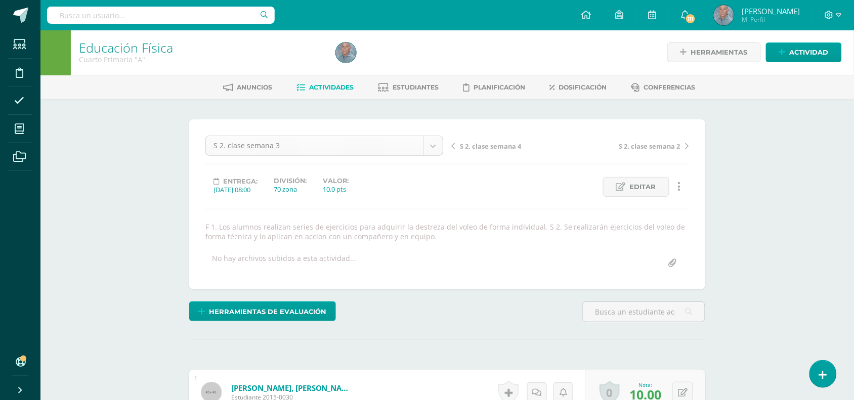
scroll to position [13, 0]
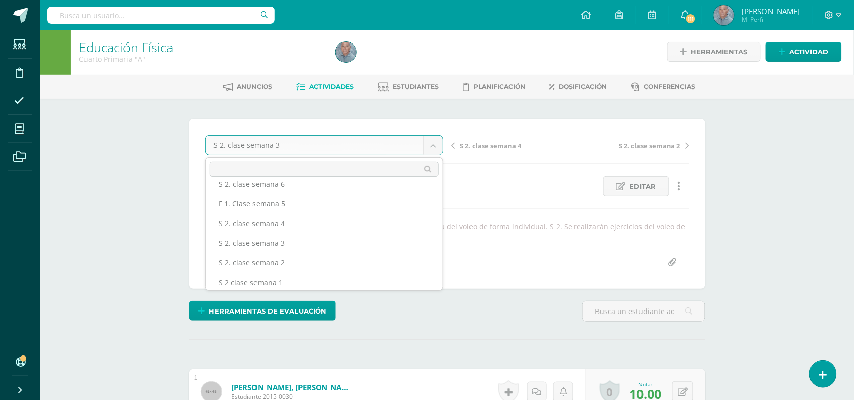
scroll to position [52, 0]
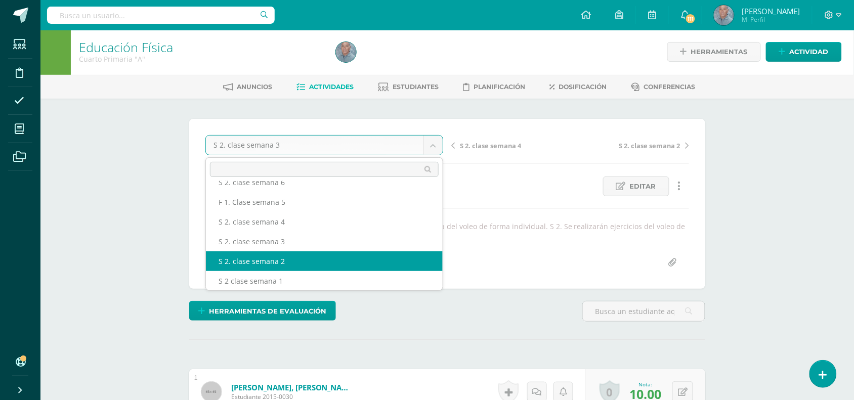
select select "/dashboard/teacher/grade-activity/43910/"
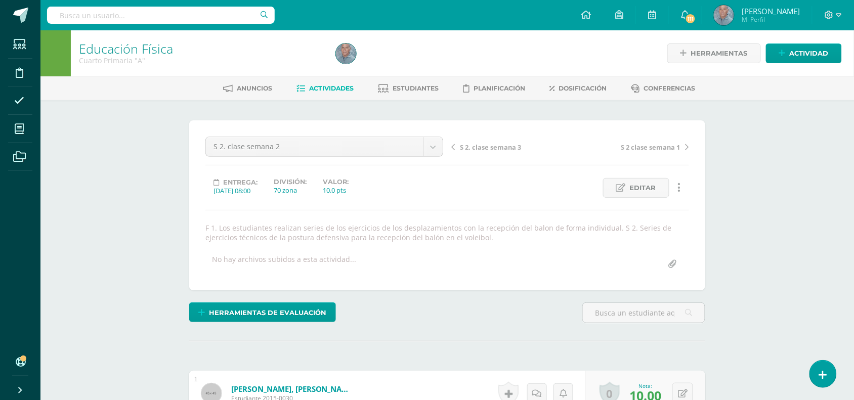
click at [349, 89] on span "Actividades" at bounding box center [332, 88] width 45 height 8
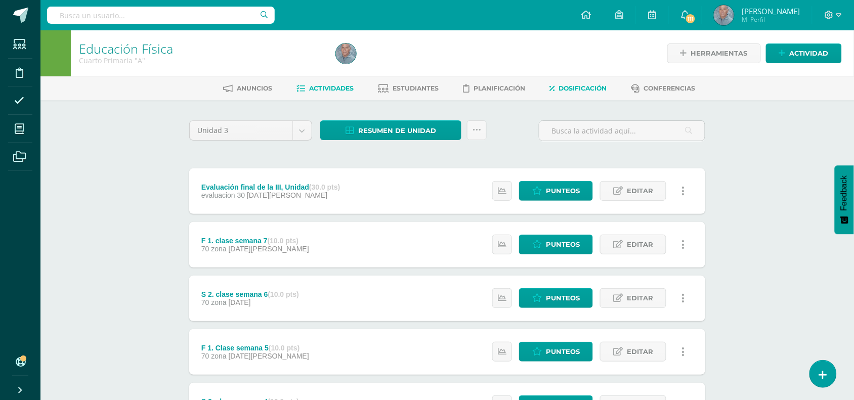
click at [572, 89] on span "Dosificación" at bounding box center [583, 88] width 48 height 8
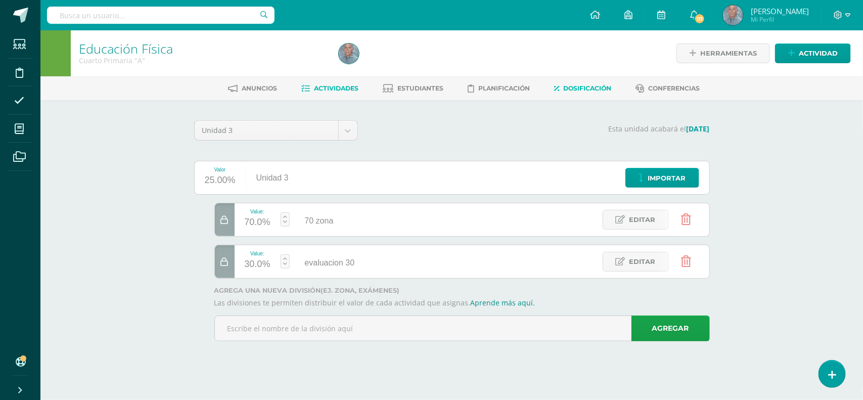
click at [333, 82] on link "Actividades" at bounding box center [329, 88] width 57 height 16
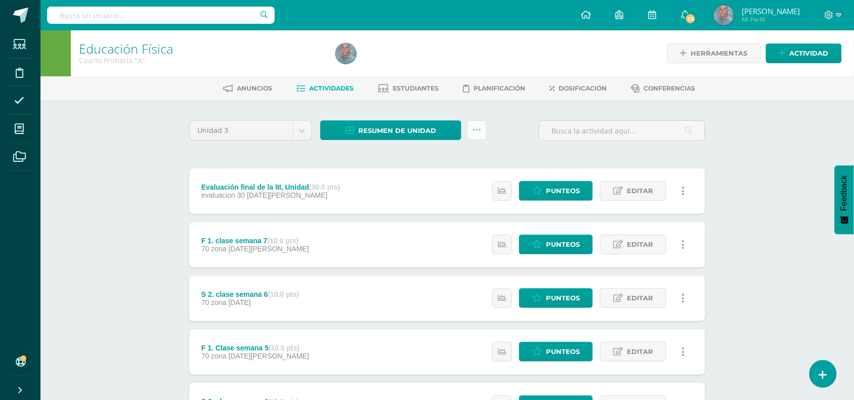
click at [479, 127] on icon at bounding box center [476, 130] width 9 height 9
click at [463, 153] on link "Subir actividades en masa" at bounding box center [451, 162] width 111 height 24
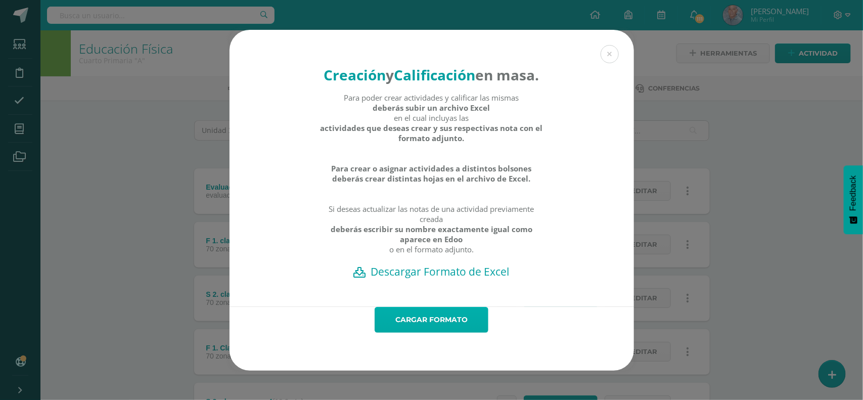
click at [416, 333] on link "Cargar formato" at bounding box center [432, 320] width 114 height 26
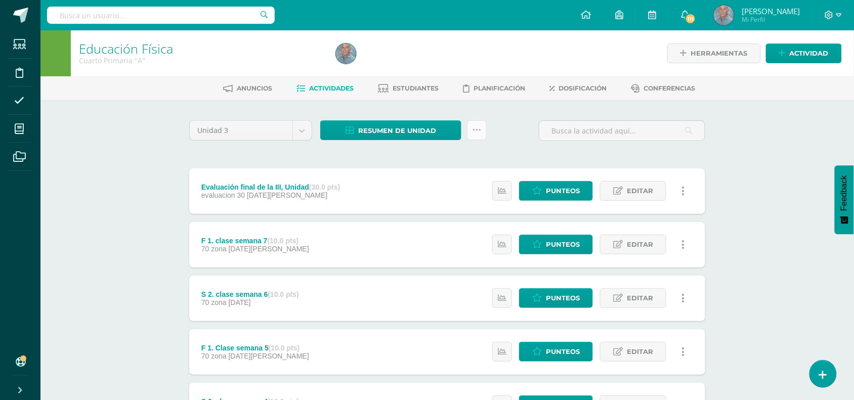
click at [480, 127] on icon at bounding box center [476, 130] width 9 height 9
click at [442, 158] on link "Subir actividades en masa" at bounding box center [451, 162] width 111 height 24
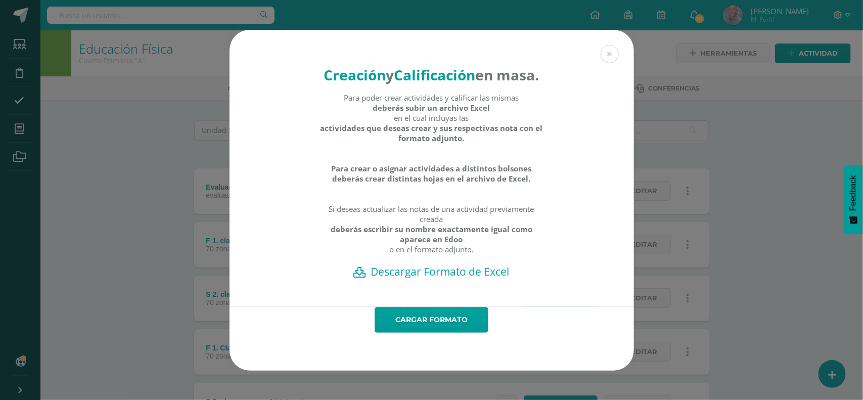
click at [453, 279] on h2 "Descargar Formato de Excel" at bounding box center [431, 272] width 369 height 14
click at [609, 45] on button at bounding box center [610, 54] width 18 height 18
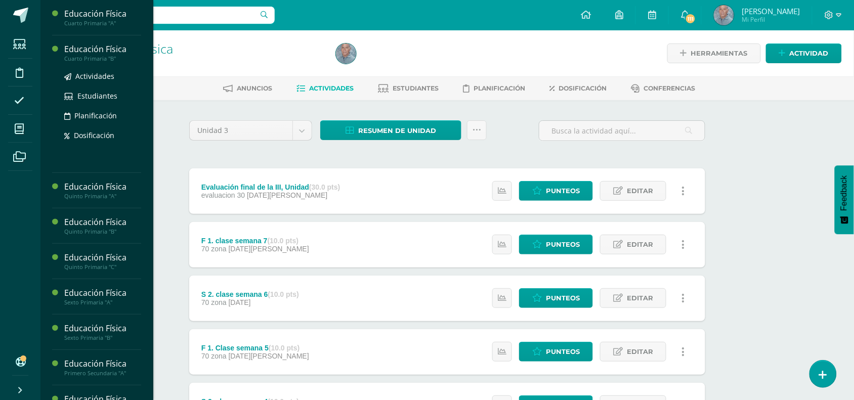
click at [99, 59] on div "Cuarto Primaria "B"" at bounding box center [102, 58] width 77 height 7
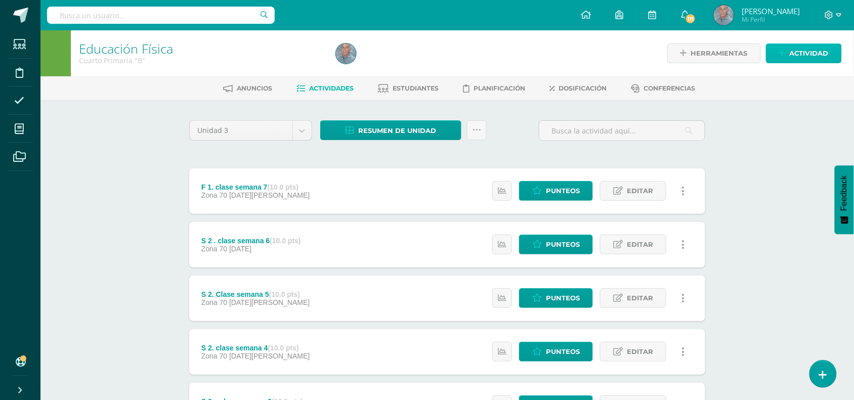
click at [794, 52] on span "Actividad" at bounding box center [809, 53] width 39 height 19
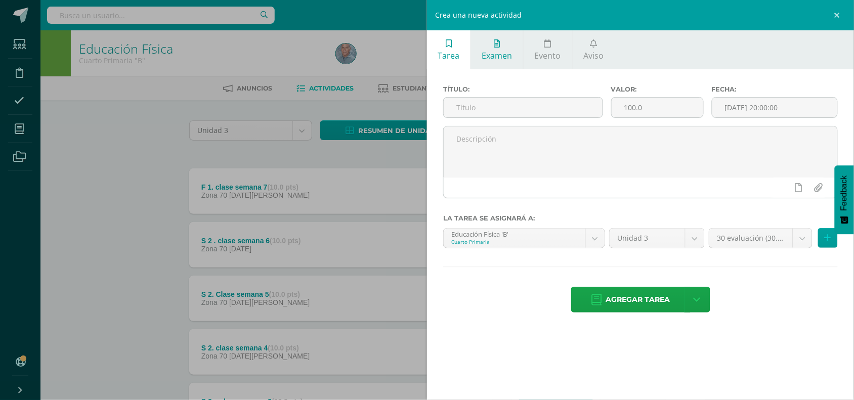
click at [502, 53] on span "Examen" at bounding box center [497, 55] width 30 height 11
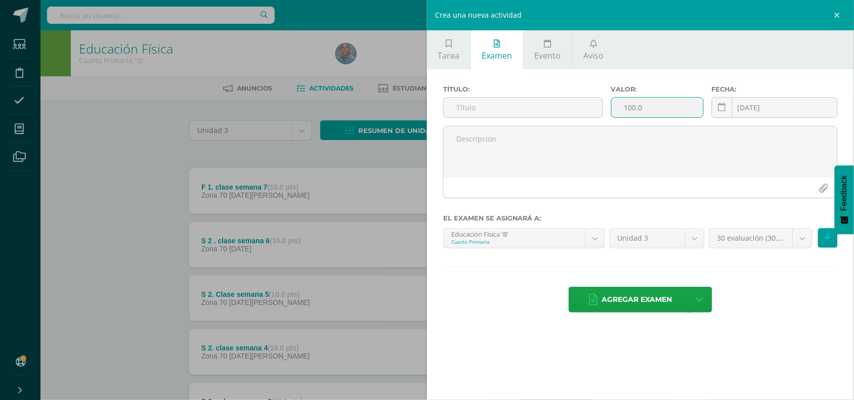
click at [633, 107] on input "100.0" at bounding box center [658, 108] width 92 height 20
type input "30.0"
click at [727, 108] on link at bounding box center [722, 107] width 21 height 21
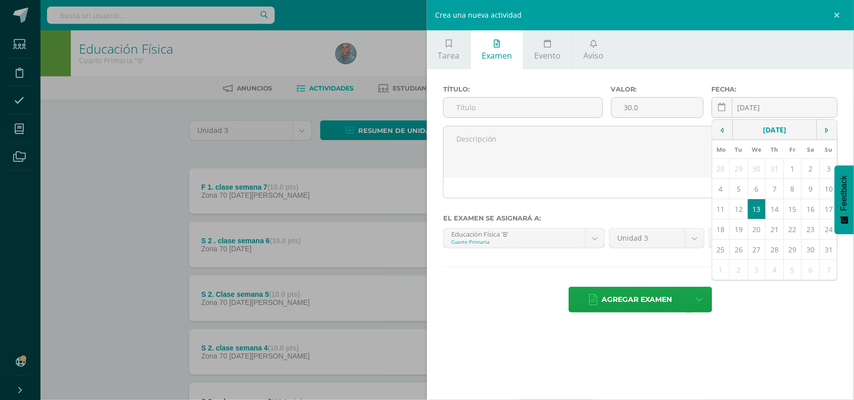
click at [754, 206] on td "13" at bounding box center [757, 209] width 18 height 20
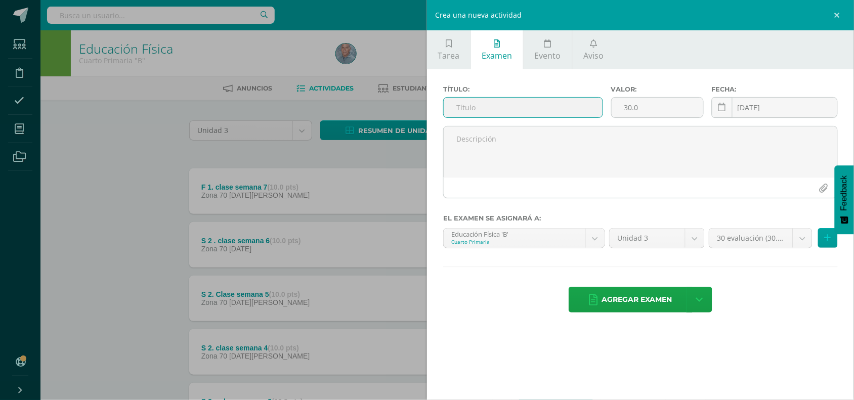
click at [464, 107] on input "text" at bounding box center [523, 108] width 159 height 20
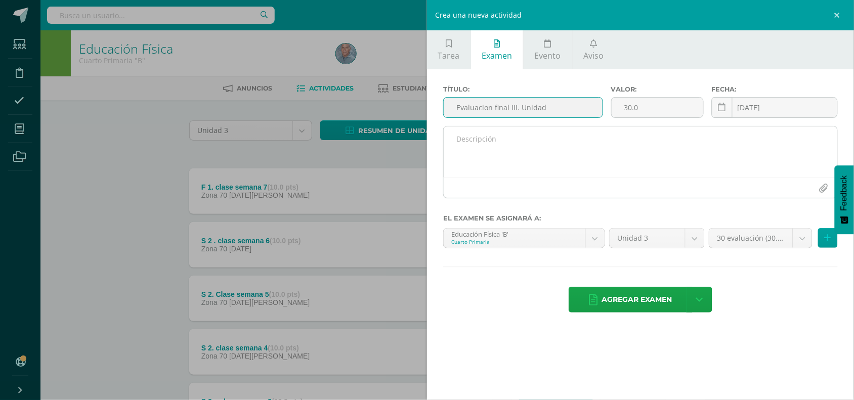
type input "Evaluacion final III. Unidad"
click at [471, 140] on textarea at bounding box center [641, 151] width 394 height 51
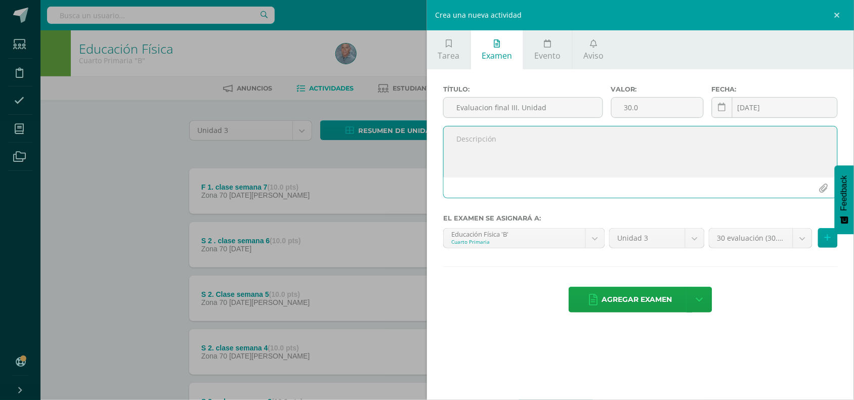
click at [462, 145] on textarea at bounding box center [641, 151] width 394 height 51
paste textarea "Yo puedo hacer las series de ejercicios tecnicos para la recepción"
paste textarea "Yo Puedo aplicar de forma técnica la serie de ejercicios técnicos para la recep…"
click at [458, 162] on textarea "Yo puedo hacer las series de ejercicios tecnicos para la recepción Yo Puedo apl…" at bounding box center [641, 151] width 394 height 51
click at [457, 160] on textarea "Yo puedo hacer las series de ejercicios tecnicos para la recepción Yo Puedo apl…" at bounding box center [641, 151] width 394 height 51
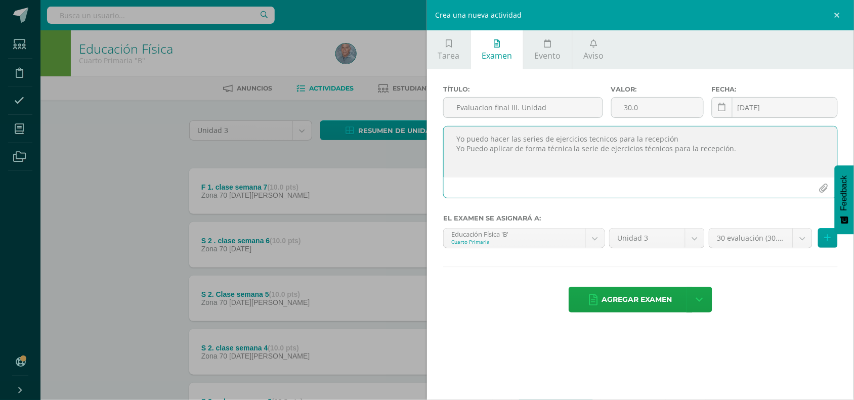
click at [449, 165] on textarea "Yo puedo hacer las series de ejercicios tecnicos para la recepción Yo Puedo apl…" at bounding box center [641, 151] width 394 height 51
click at [459, 160] on textarea "Yo puedo hacer las series de ejercicios tecnicos para la recepción Yo Puedo apl…" at bounding box center [641, 151] width 394 height 51
paste textarea "Yo puedo combinar los diversos elementos técnicos vistos en clase y asociarlos …"
click at [453, 135] on textarea "Yo puedo hacer las series de ejercicios tecnicos para la recepción Yo Puedo apl…" at bounding box center [641, 151] width 394 height 51
click at [458, 140] on textarea "Yo puedo hacer las series de ejercicios tecnicos para la recepción Yo Puedo apl…" at bounding box center [641, 151] width 394 height 51
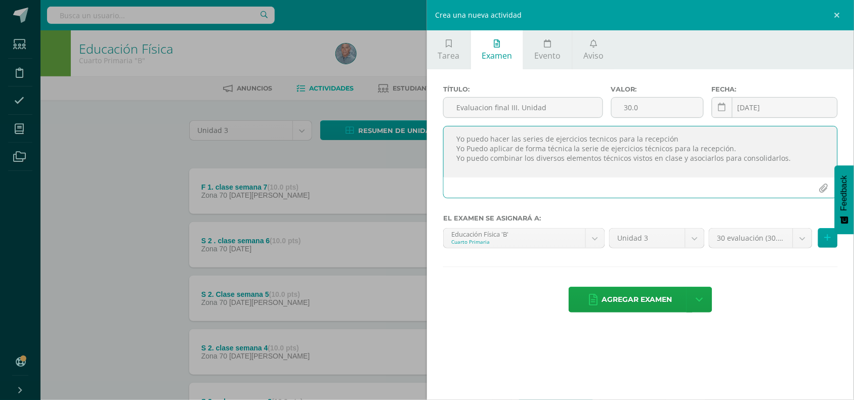
paste textarea "CRITERIOS DE APRENDIZAJE"
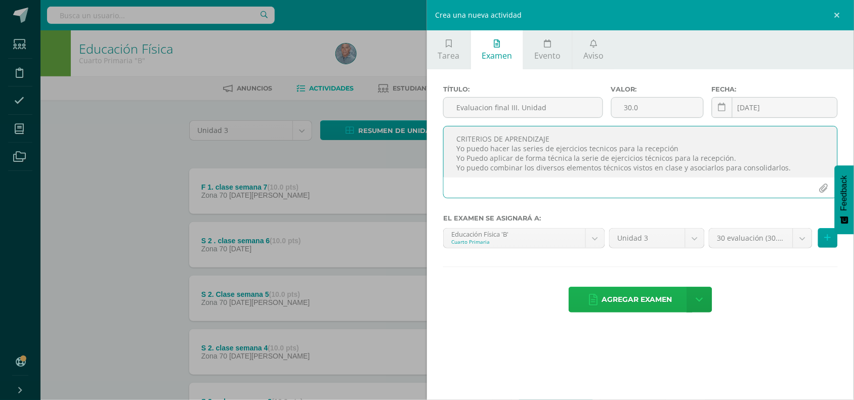
type textarea "CRITERIOS DE APRENDIZAJE Yo puedo hacer las series de ejercicios tecnicos para …"
click at [621, 307] on span "Agregar examen" at bounding box center [637, 299] width 70 height 25
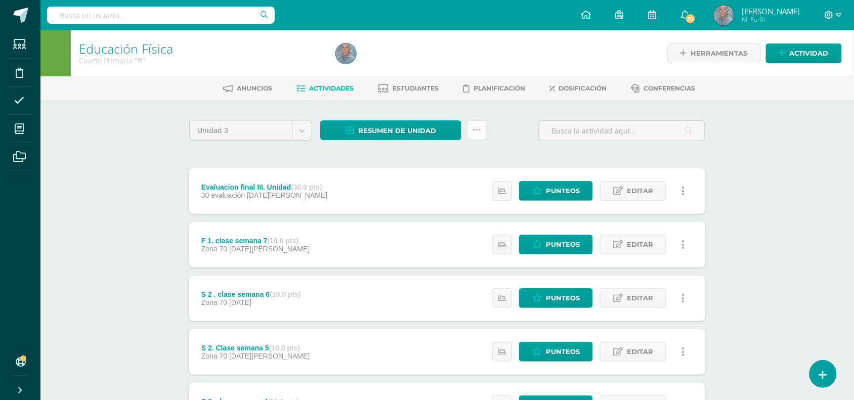
click at [480, 126] on icon at bounding box center [476, 130] width 9 height 9
click at [464, 154] on link "Subir actividades en masa" at bounding box center [451, 162] width 111 height 24
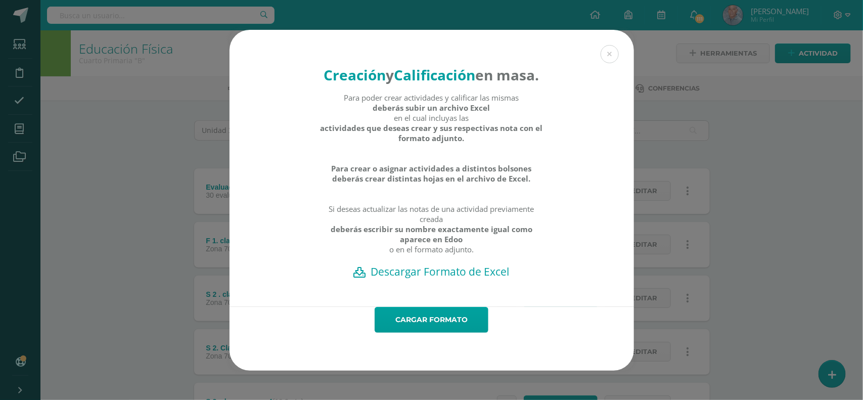
click at [437, 279] on h2 "Descargar Formato de Excel" at bounding box center [431, 272] width 369 height 14
click at [606, 45] on button at bounding box center [610, 54] width 18 height 18
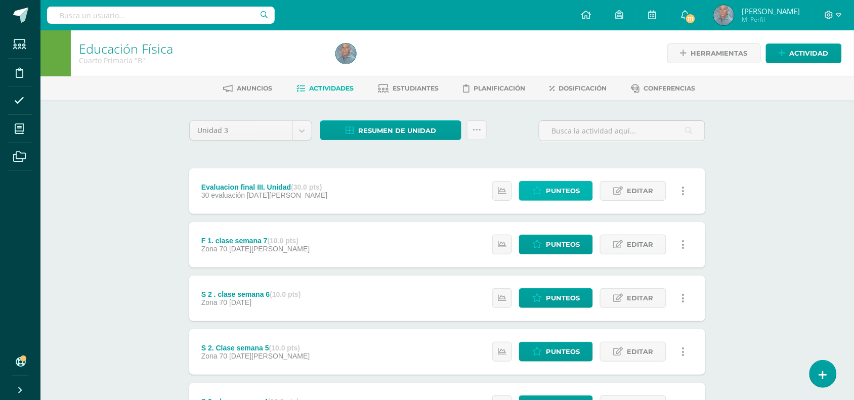
click at [569, 186] on span "Punteos" at bounding box center [563, 191] width 34 height 19
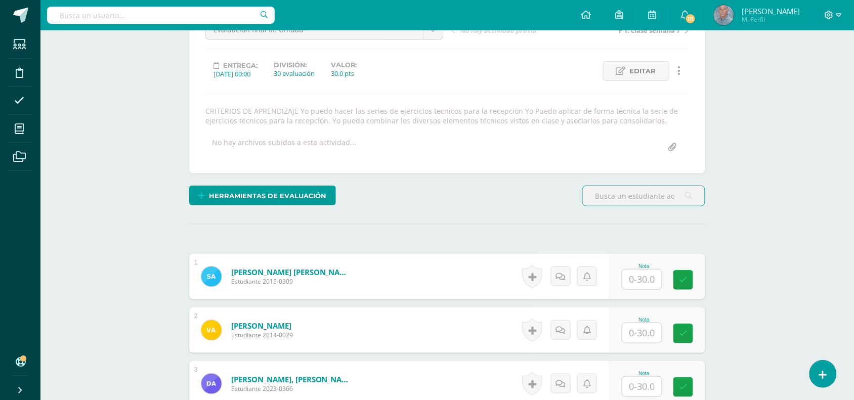
scroll to position [128, 0]
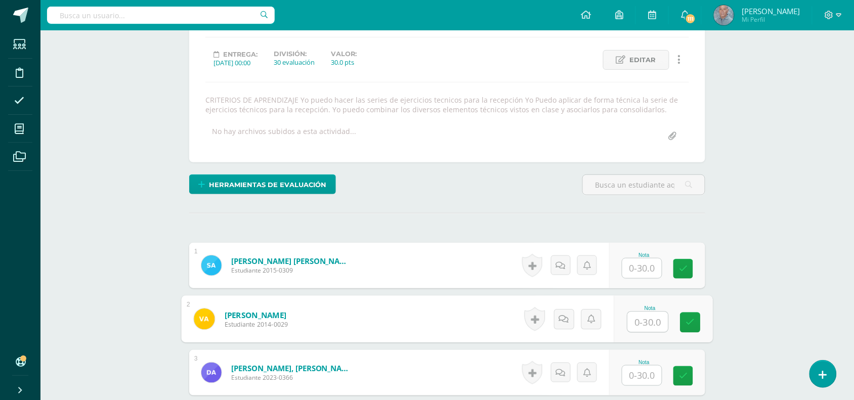
click at [634, 320] on input "text" at bounding box center [648, 322] width 40 height 20
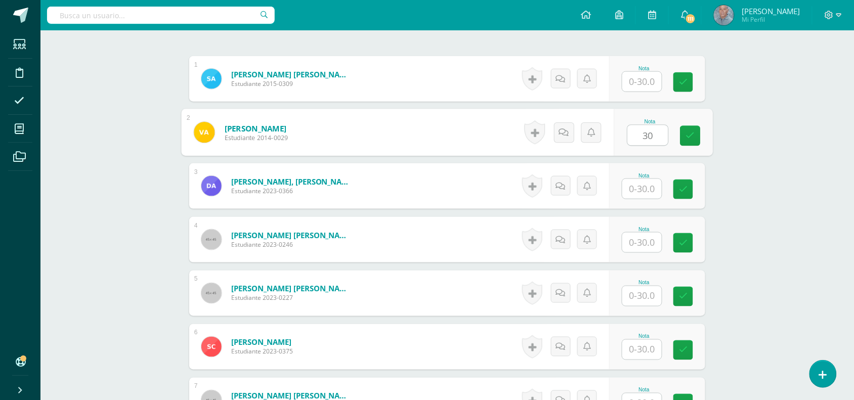
scroll to position [330, 0]
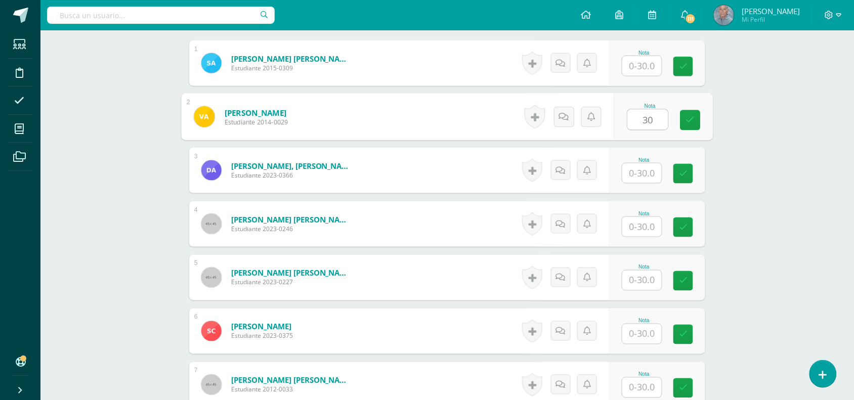
type input "30"
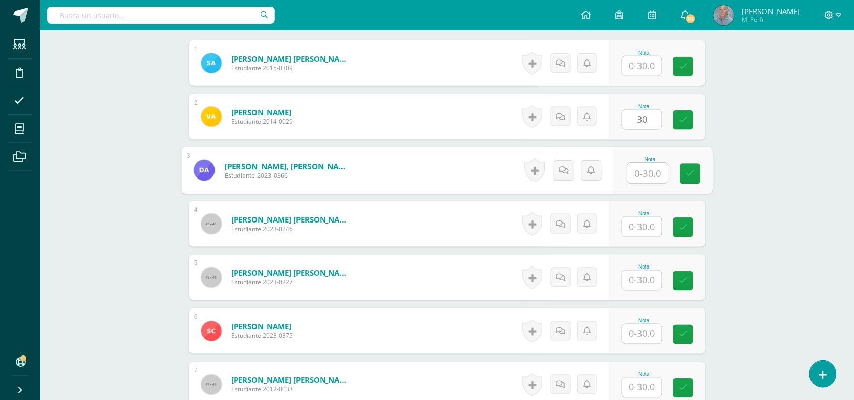
click at [635, 173] on input "text" at bounding box center [648, 173] width 40 height 20
click at [633, 229] on input "text" at bounding box center [641, 227] width 39 height 20
click at [649, 176] on input "30" at bounding box center [648, 173] width 40 height 20
click at [682, 162] on button at bounding box center [689, 170] width 21 height 21
type input "27"
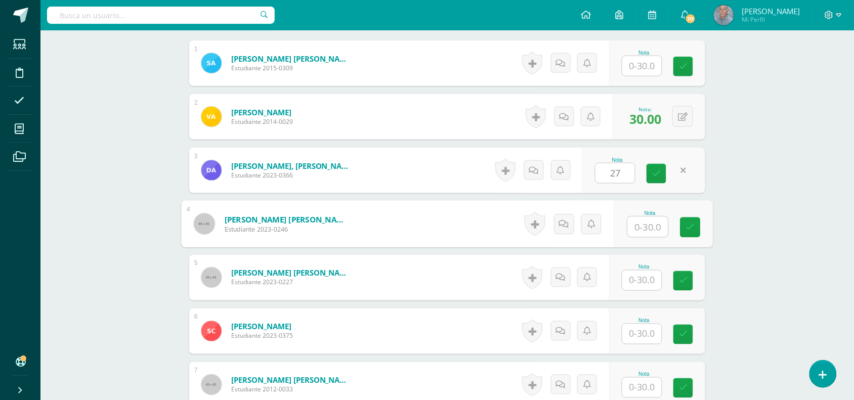
click at [631, 230] on input "text" at bounding box center [648, 227] width 40 height 20
type input "30"
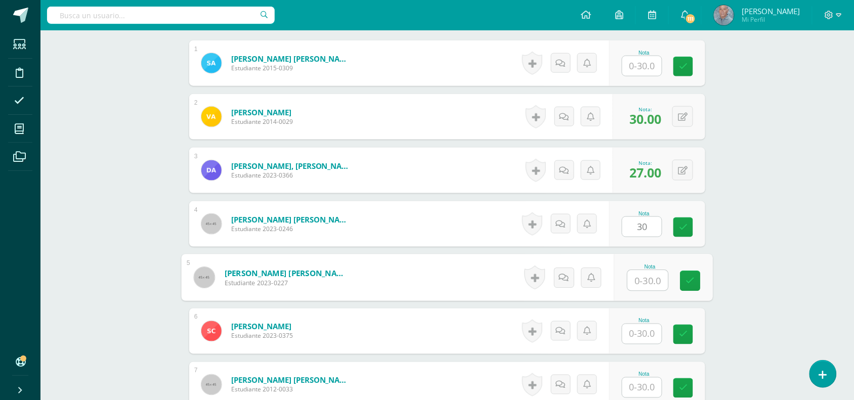
click at [632, 279] on input "text" at bounding box center [648, 281] width 40 height 20
type input "30"
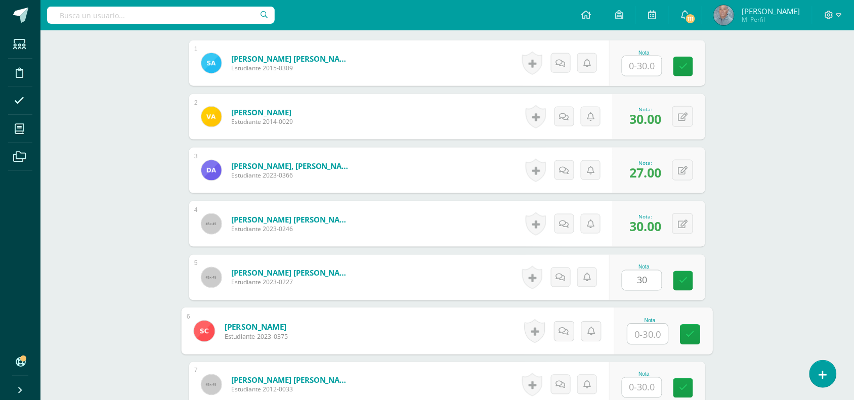
click at [636, 334] on input "text" at bounding box center [648, 334] width 40 height 20
type input "30"
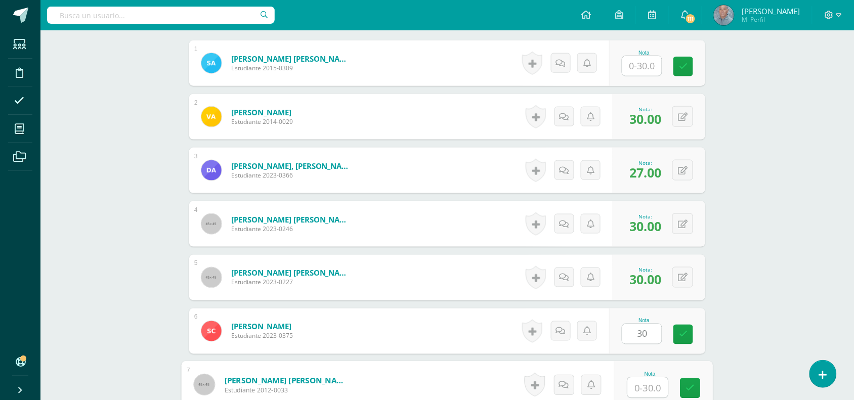
click at [637, 386] on input "text" at bounding box center [648, 388] width 40 height 20
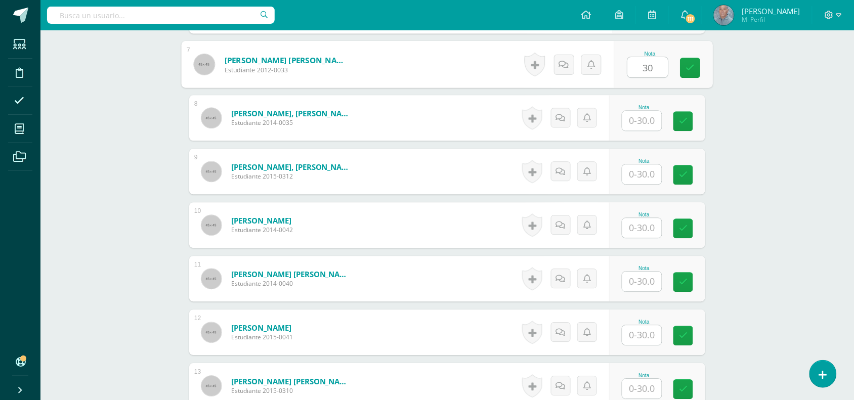
scroll to position [659, 0]
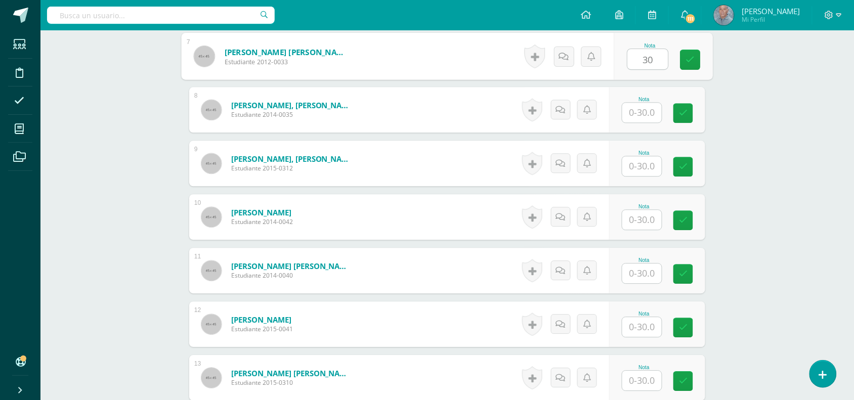
type input "30"
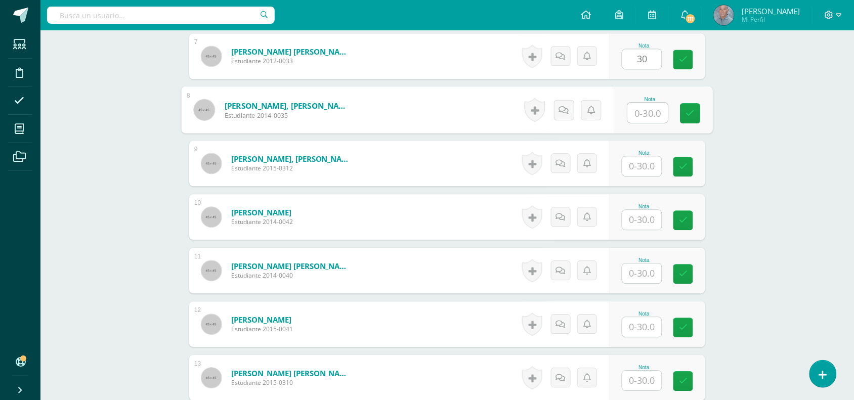
click at [632, 116] on input "text" at bounding box center [648, 113] width 40 height 20
type input "30"
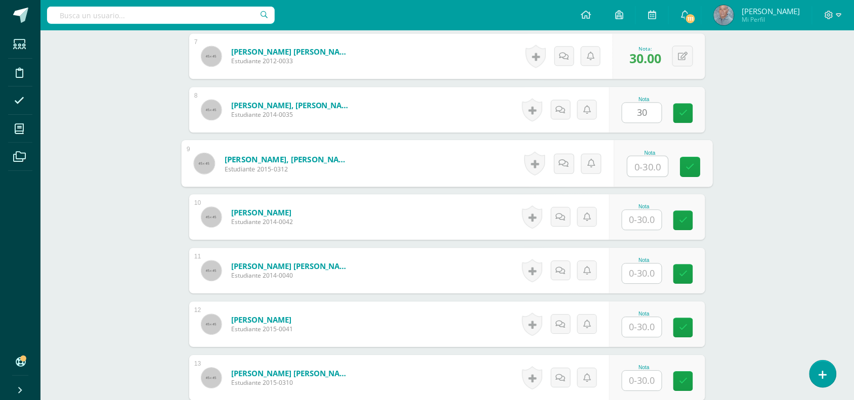
click at [633, 166] on input "text" at bounding box center [648, 166] width 40 height 20
type input "30"
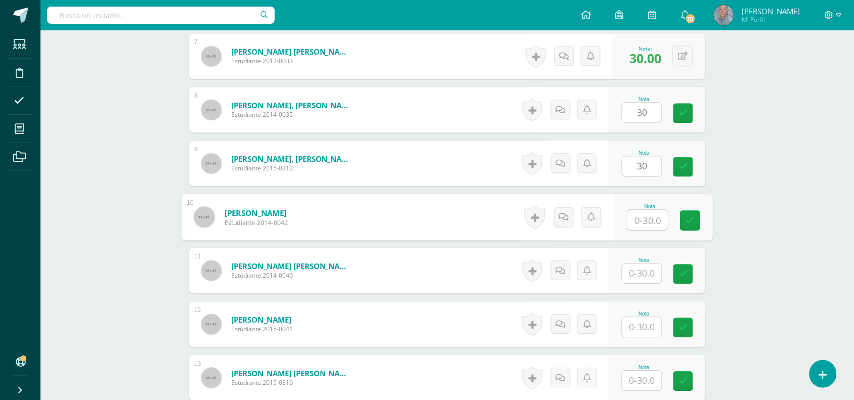
click at [637, 214] on input "text" at bounding box center [648, 220] width 40 height 20
type input "30"
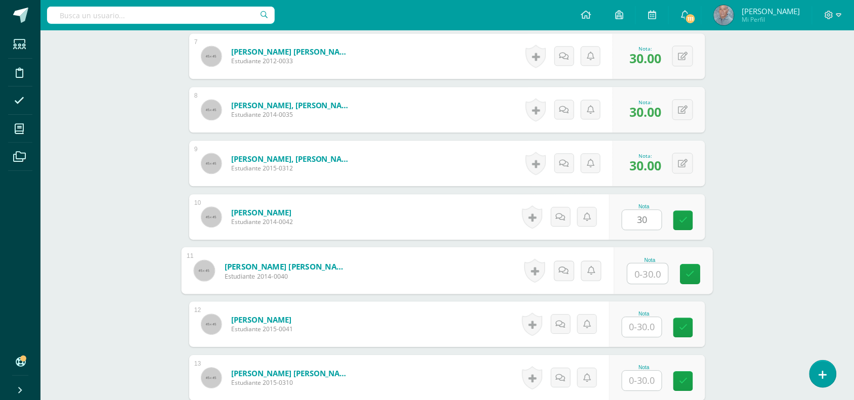
click at [631, 271] on input "text" at bounding box center [648, 274] width 40 height 20
type input "30"
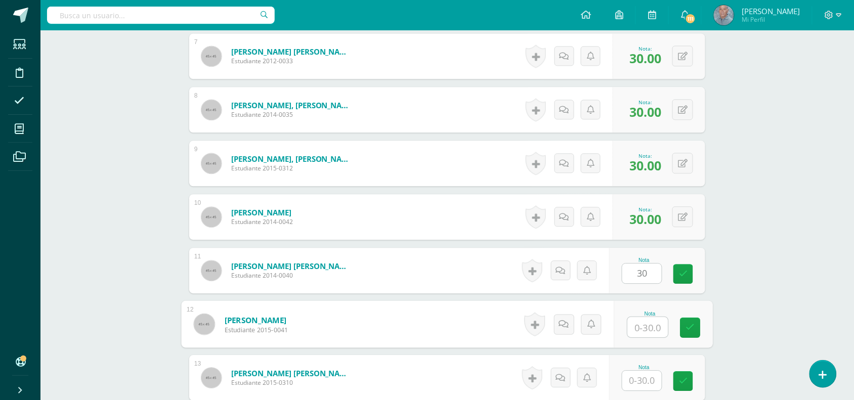
click at [631, 325] on input "text" at bounding box center [648, 327] width 40 height 20
type input "30"
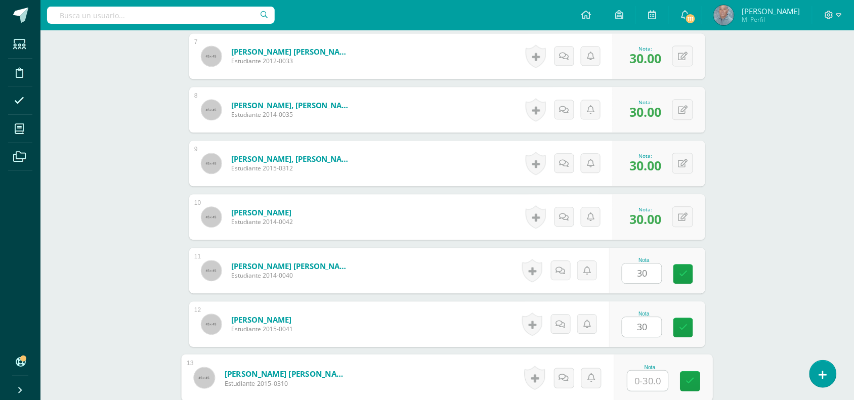
click at [638, 375] on input "text" at bounding box center [648, 381] width 40 height 20
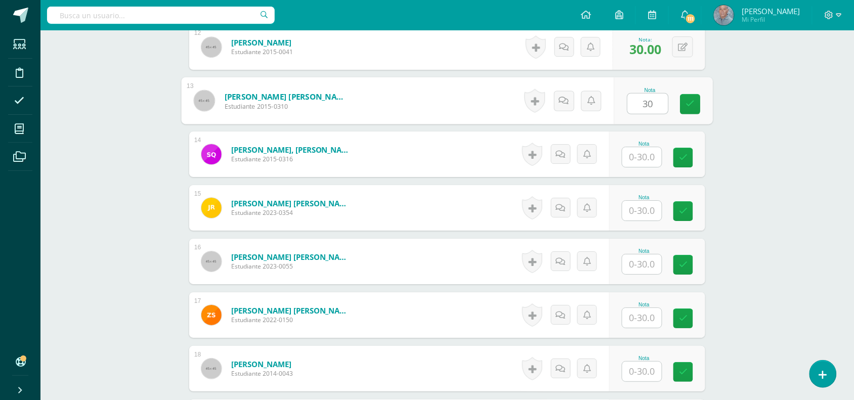
scroll to position [937, 0]
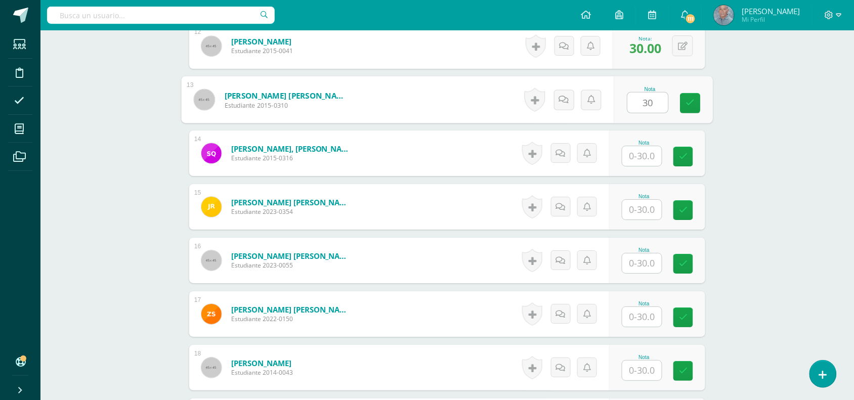
type input "30"
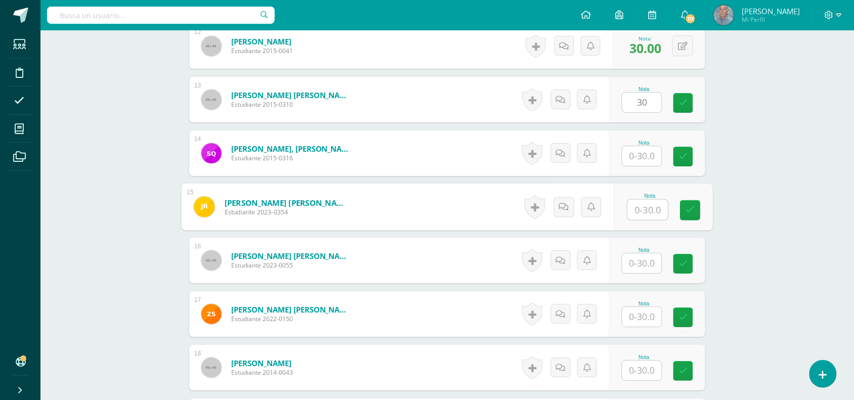
click at [633, 207] on input "text" at bounding box center [648, 210] width 40 height 20
type input "30"
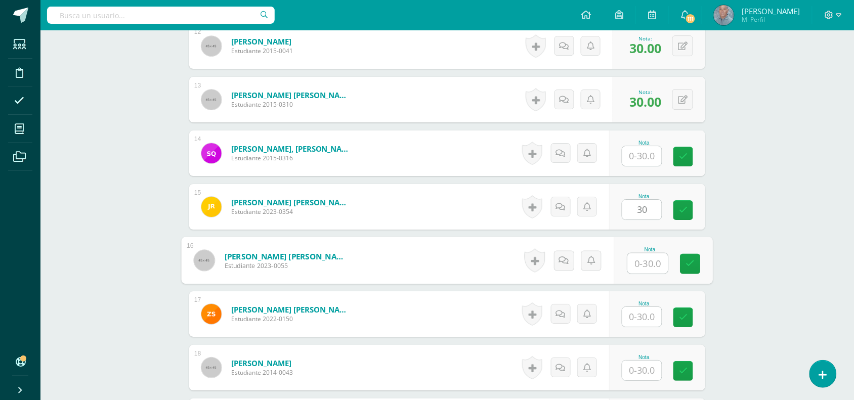
click at [631, 265] on input "text" at bounding box center [648, 263] width 40 height 20
type input "30"
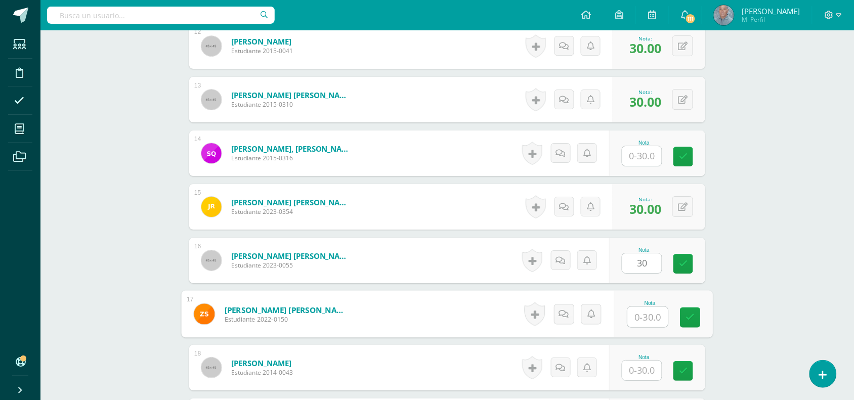
click at [635, 317] on input "text" at bounding box center [648, 317] width 40 height 20
type input "30"
click at [632, 366] on input "text" at bounding box center [641, 371] width 39 height 20
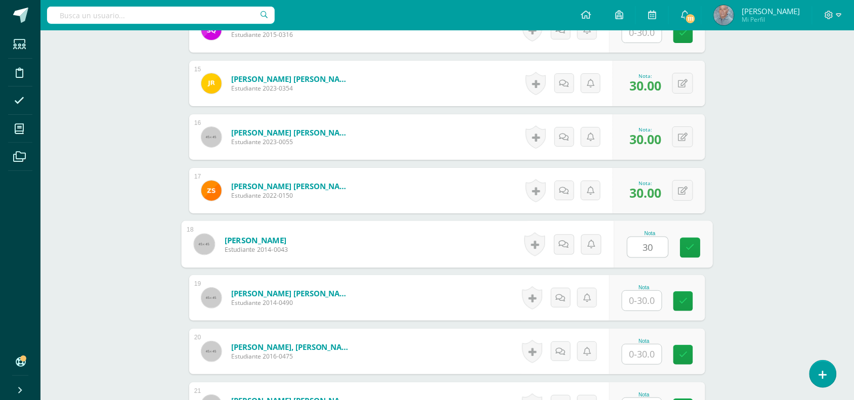
scroll to position [1064, 0]
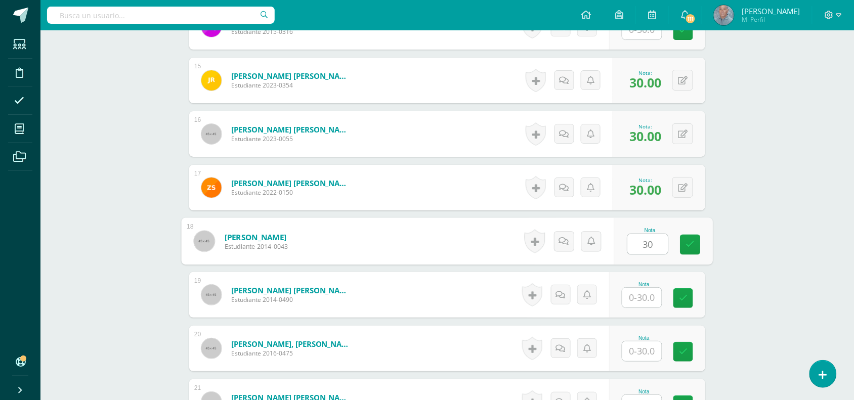
type input "30"
click at [629, 293] on input "text" at bounding box center [641, 298] width 39 height 20
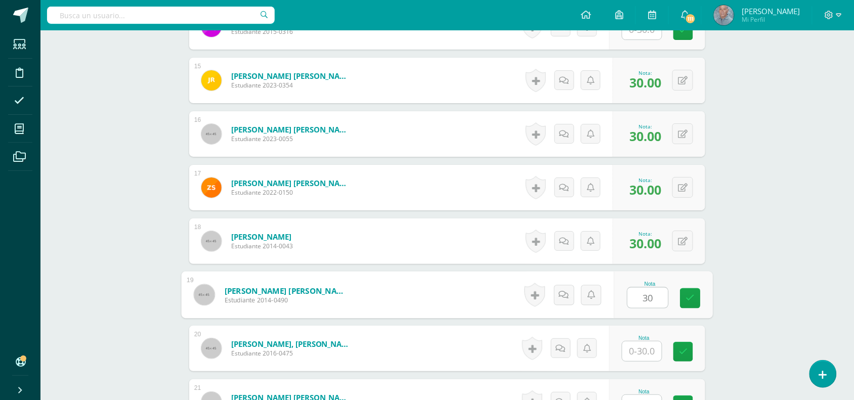
type input "30"
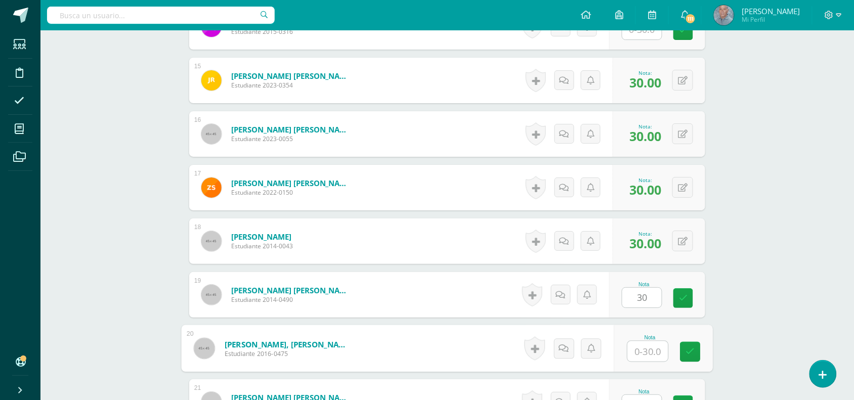
click at [633, 350] on input "text" at bounding box center [648, 351] width 40 height 20
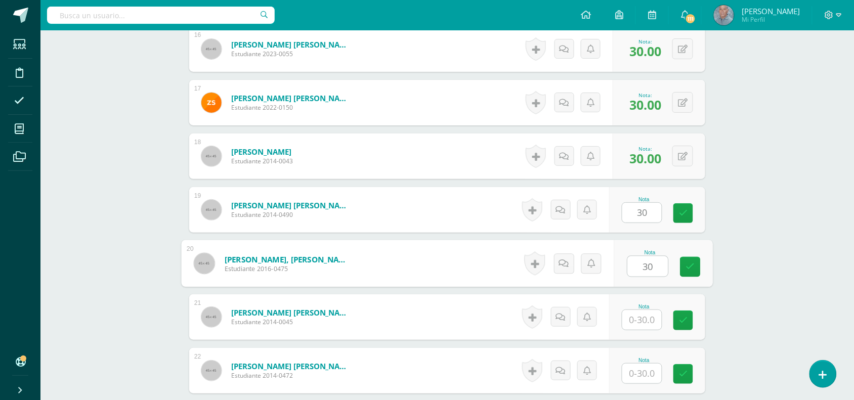
scroll to position [1165, 0]
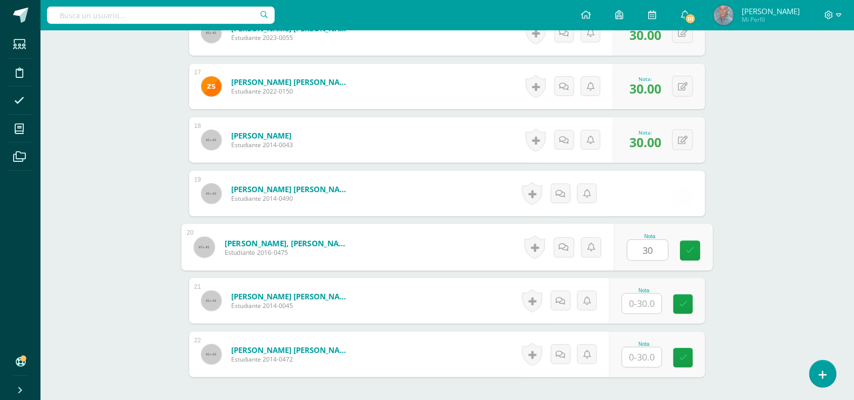
type input "30"
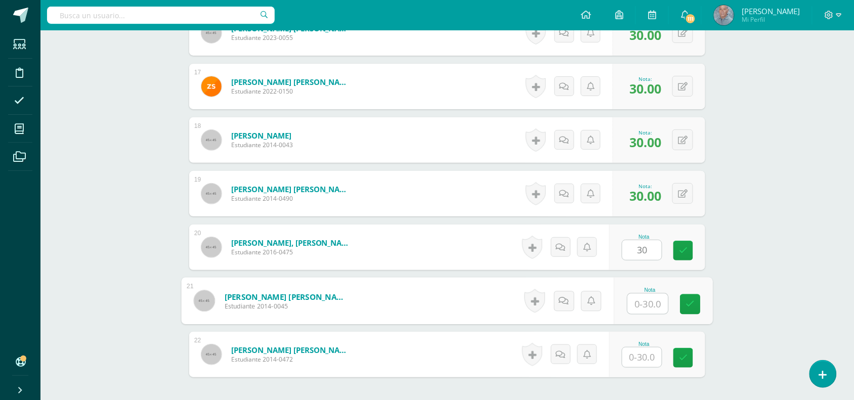
click at [633, 310] on input "text" at bounding box center [648, 304] width 40 height 20
type input "30"
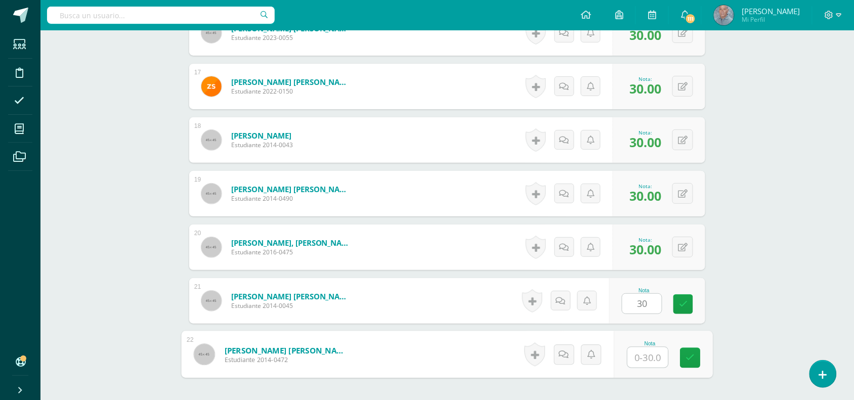
click at [638, 359] on input "text" at bounding box center [648, 357] width 40 height 20
type input "3"
click at [693, 355] on icon at bounding box center [690, 358] width 9 height 9
type input "0"
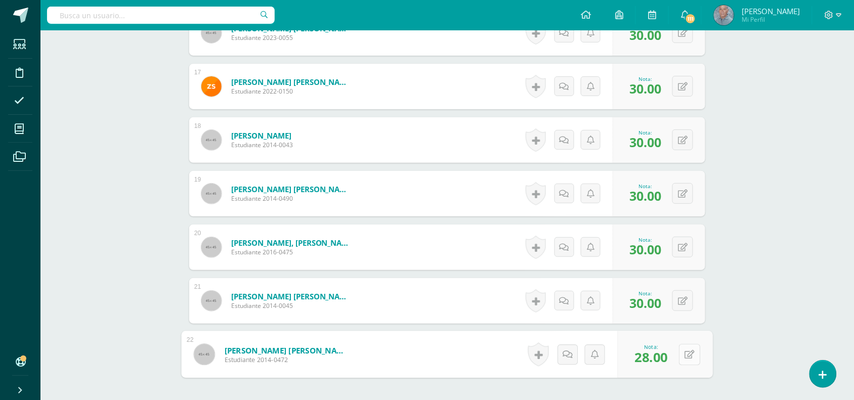
click at [681, 353] on button at bounding box center [689, 354] width 21 height 21
click at [660, 355] on icon at bounding box center [662, 358] width 9 height 9
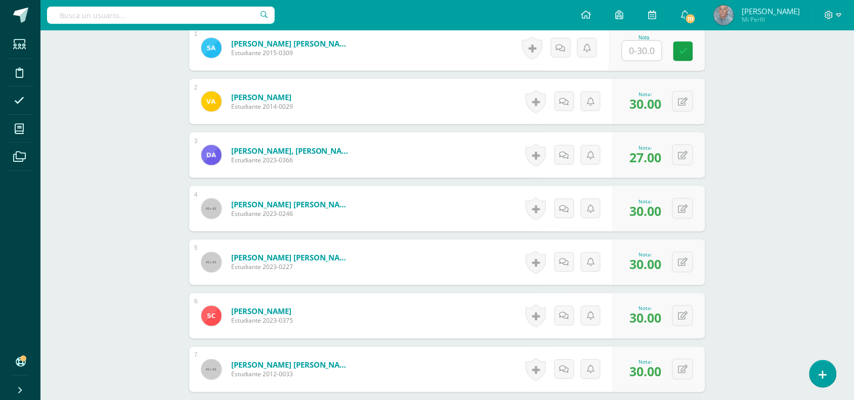
scroll to position [0, 0]
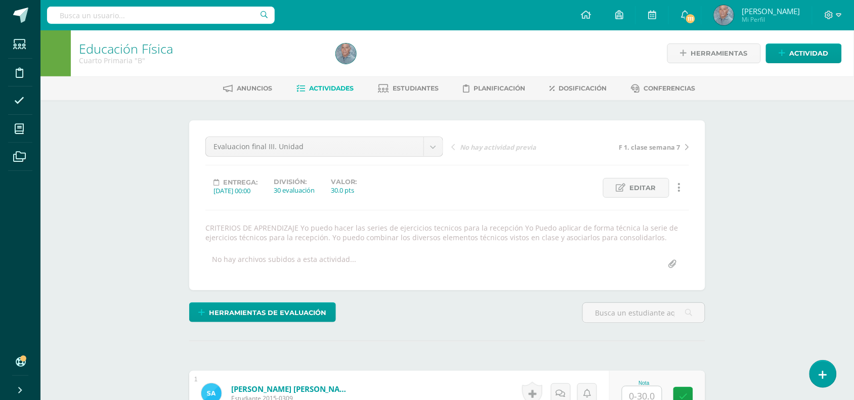
click at [327, 90] on span "Actividades" at bounding box center [332, 88] width 45 height 8
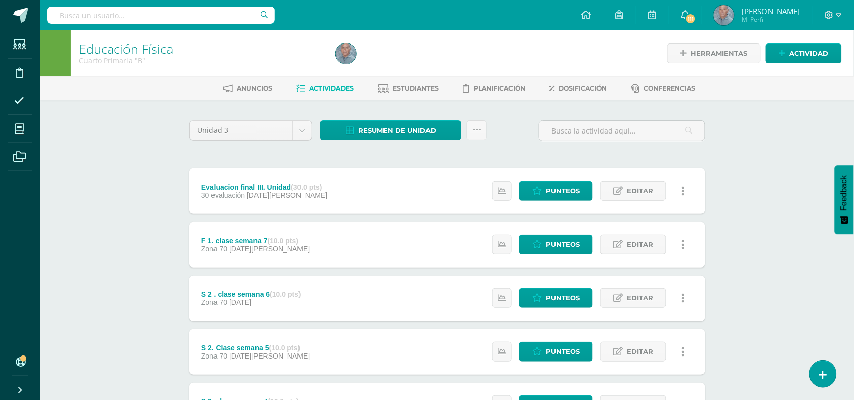
click at [446, 271] on div "Evaluacion final III. Unidad (30.0 pts) 30 evaluación [DATE][PERSON_NAME] Estat…" at bounding box center [447, 378] width 516 height 421
click at [550, 191] on span "Punteos" at bounding box center [563, 191] width 34 height 19
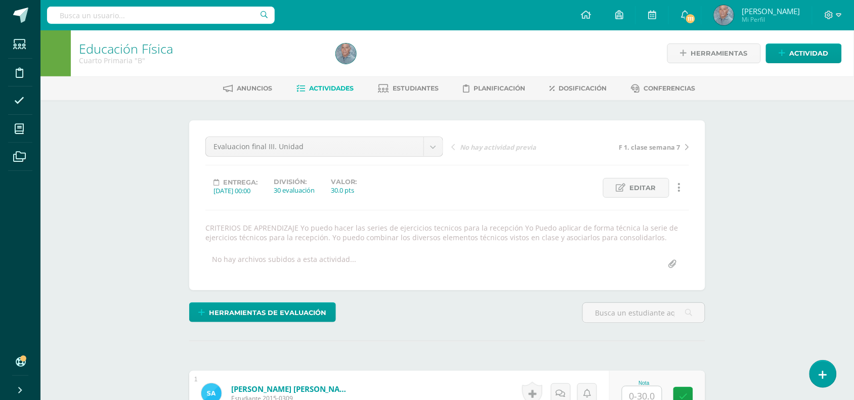
click at [325, 90] on span "Actividades" at bounding box center [332, 88] width 45 height 8
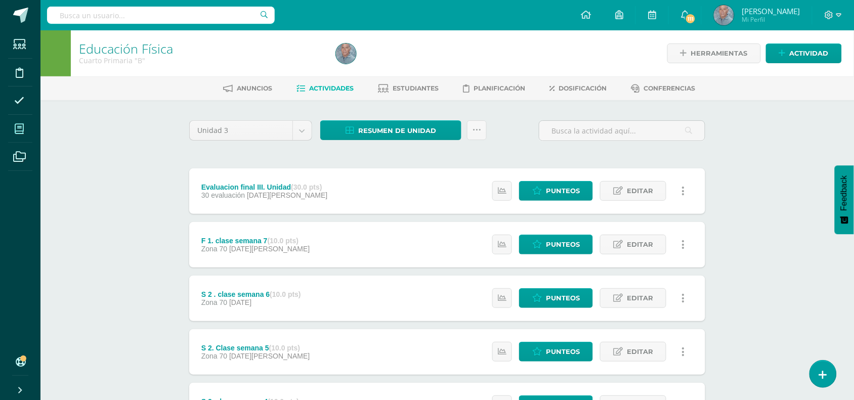
click at [24, 129] on span at bounding box center [19, 128] width 23 height 23
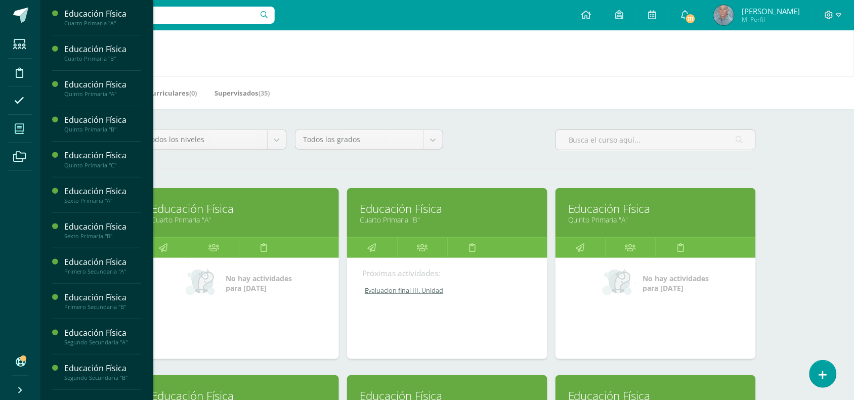
click at [215, 213] on link "Educación Física" at bounding box center [238, 209] width 175 height 16
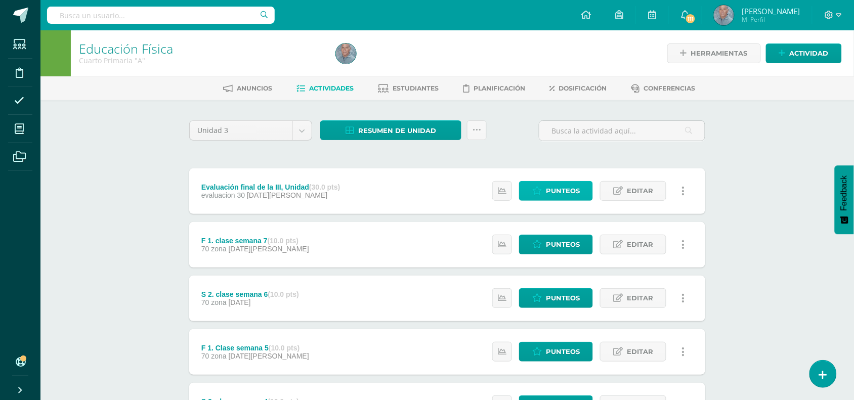
click at [561, 190] on span "Punteos" at bounding box center [563, 191] width 34 height 19
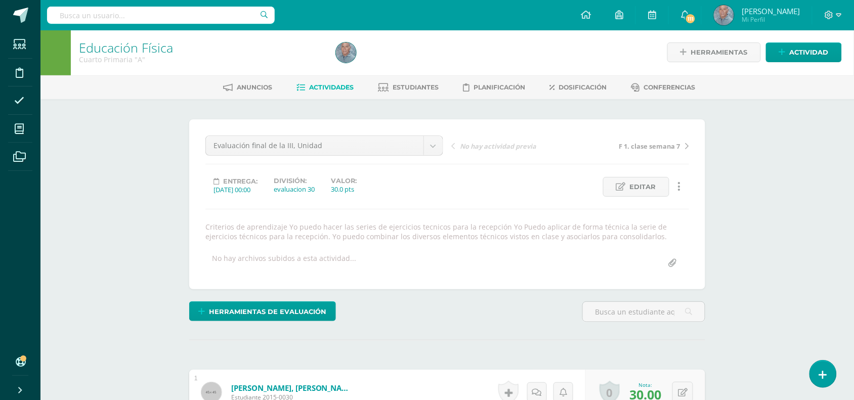
scroll to position [2, 0]
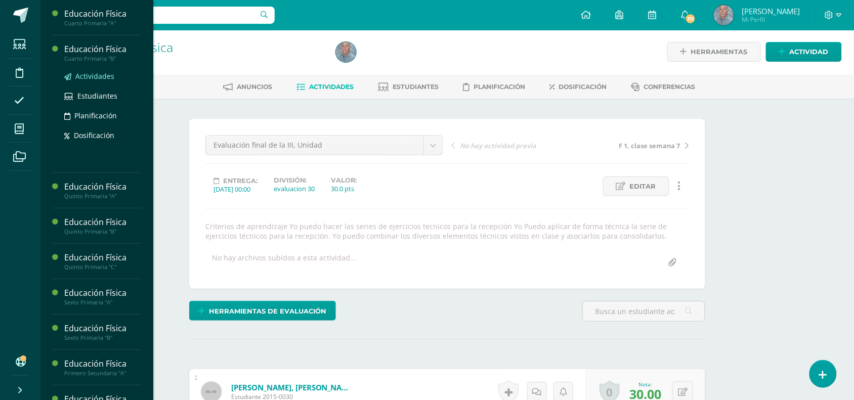
click link "Actividades"
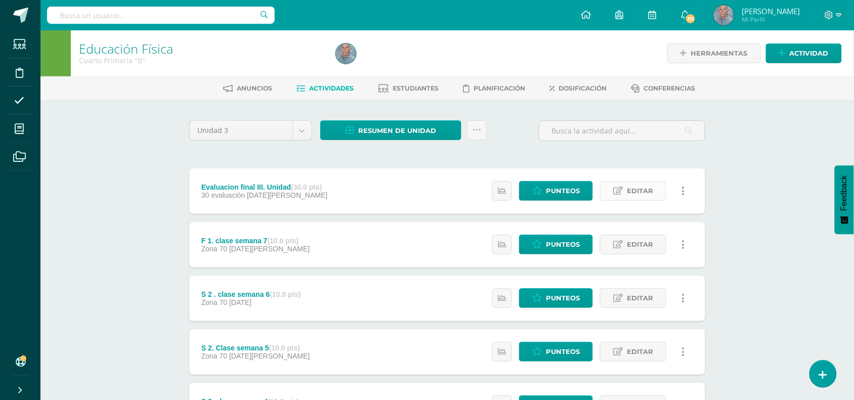
click at [637, 189] on span "Editar" at bounding box center [640, 191] width 26 height 19
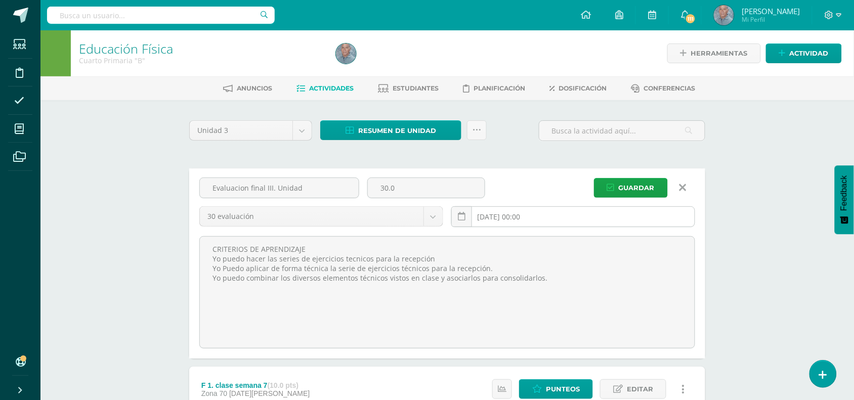
click at [502, 220] on input "[DATE] 00:00" at bounding box center [573, 217] width 243 height 20
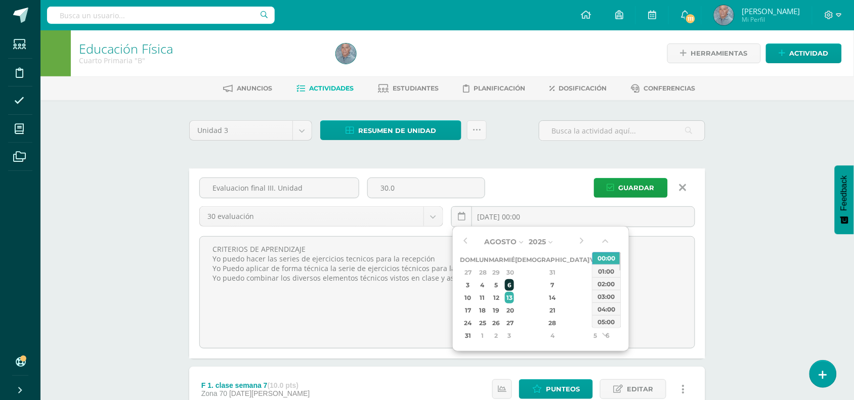
click at [514, 284] on div "6" at bounding box center [509, 285] width 9 height 12
type input "[DATE] 00:00"
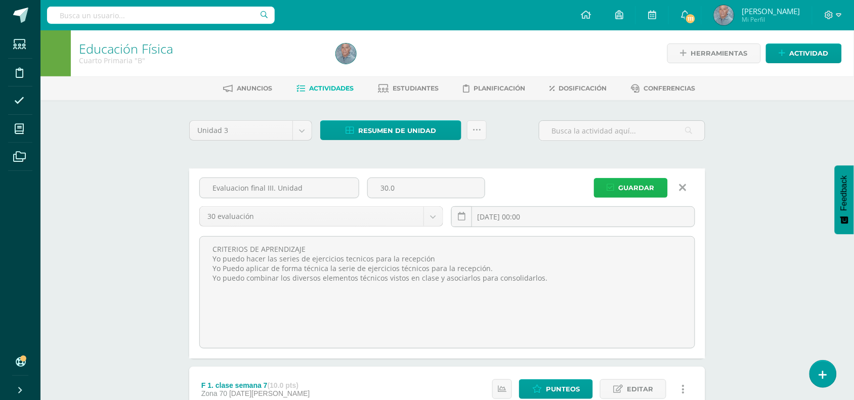
click at [641, 186] on span "Guardar" at bounding box center [637, 188] width 36 height 19
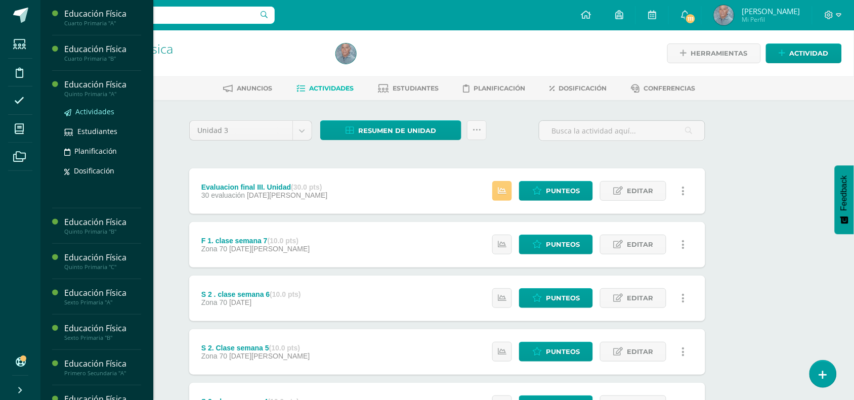
click at [99, 112] on span "Actividades" at bounding box center [94, 112] width 39 height 10
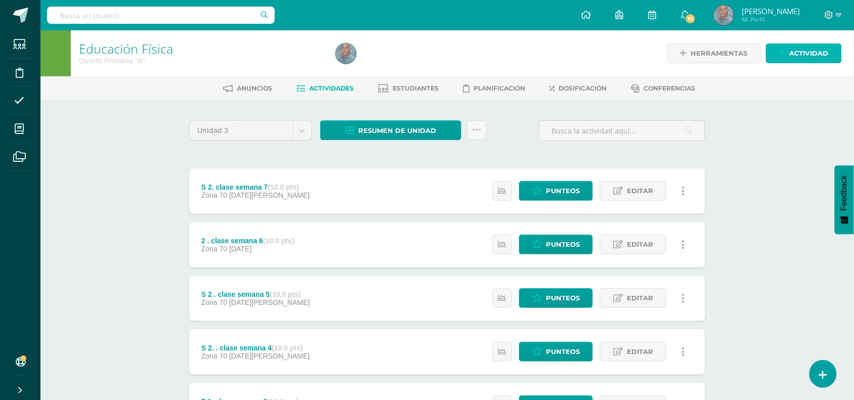
click at [803, 54] on span "Actividad" at bounding box center [809, 53] width 39 height 19
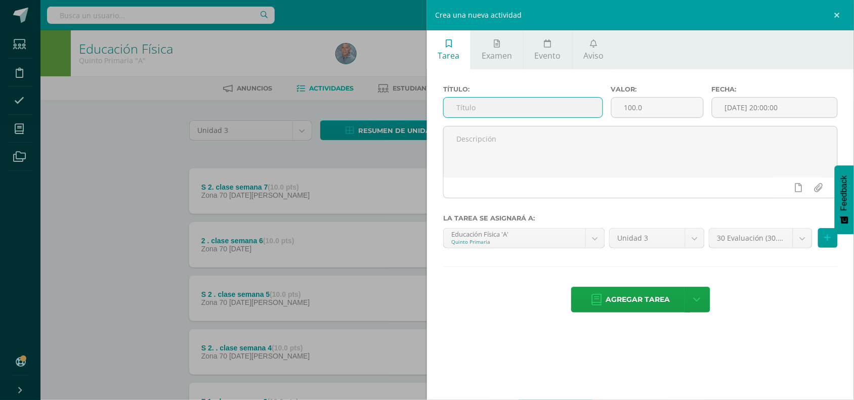
click at [463, 107] on input "text" at bounding box center [523, 108] width 159 height 20
click at [506, 44] on link "Examen" at bounding box center [497, 49] width 52 height 39
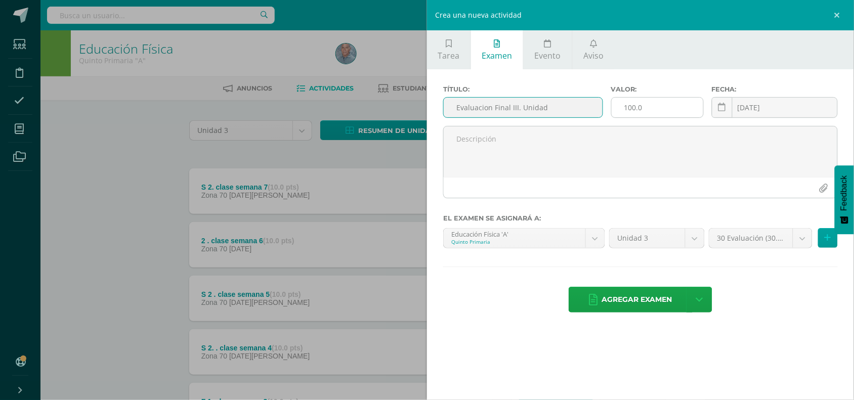
type input "Evaluacion Final III. Unidad"
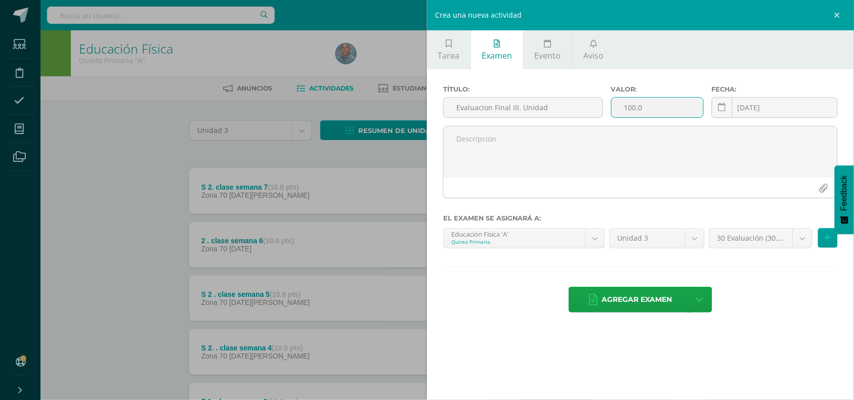
click at [631, 109] on input "100.0" at bounding box center [658, 108] width 92 height 20
type input "30.0"
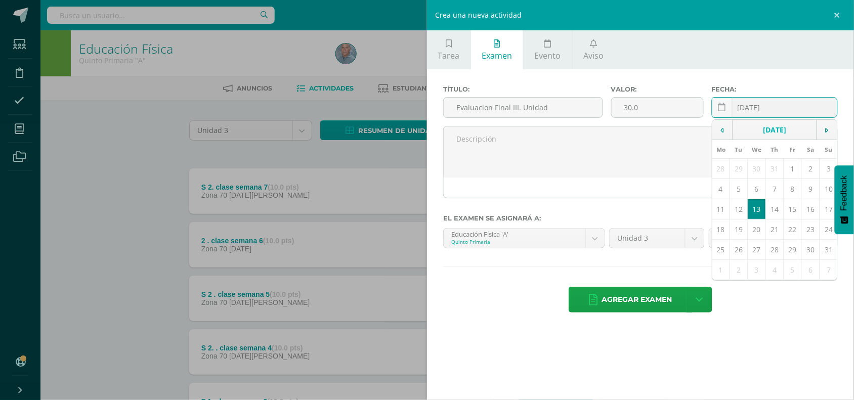
click at [748, 108] on input "[DATE]" at bounding box center [774, 108] width 125 height 20
click at [755, 190] on td "6" at bounding box center [757, 189] width 18 height 20
type input "[DATE]"
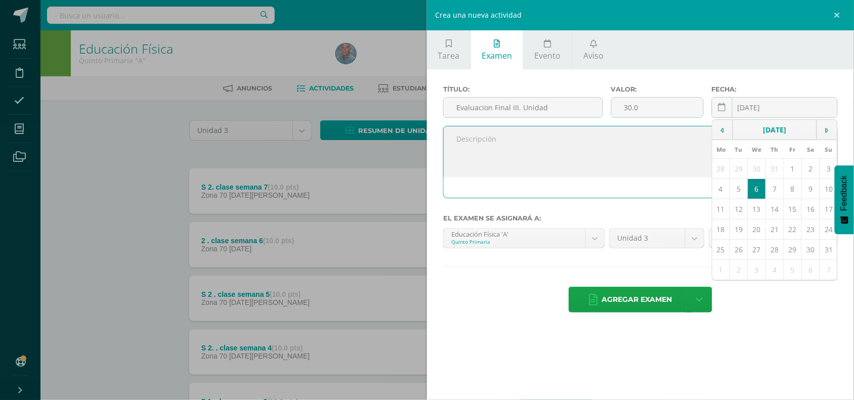
click at [461, 145] on textarea at bounding box center [641, 151] width 394 height 51
paste textarea "Ejercicios técnicos para la recepción técnica del voleibol."
paste textarea "Ejercicios técnicos del voleo para el voleibol"
paste textarea "Combinación de los movimientos técnicos aplicados en el juego."
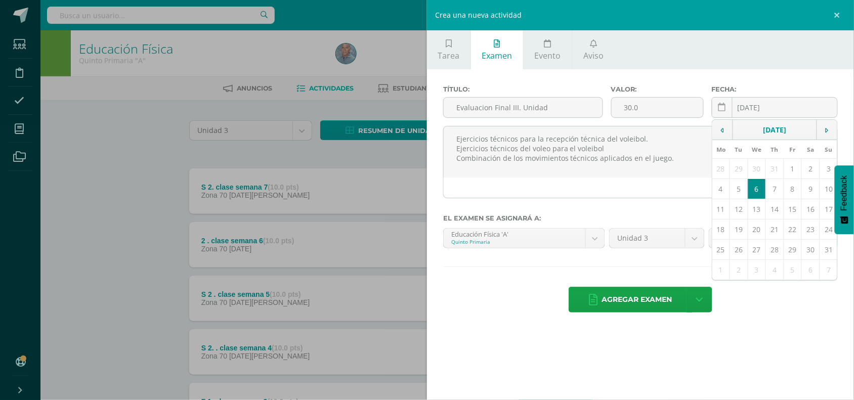
click at [756, 193] on td "6" at bounding box center [757, 189] width 18 height 20
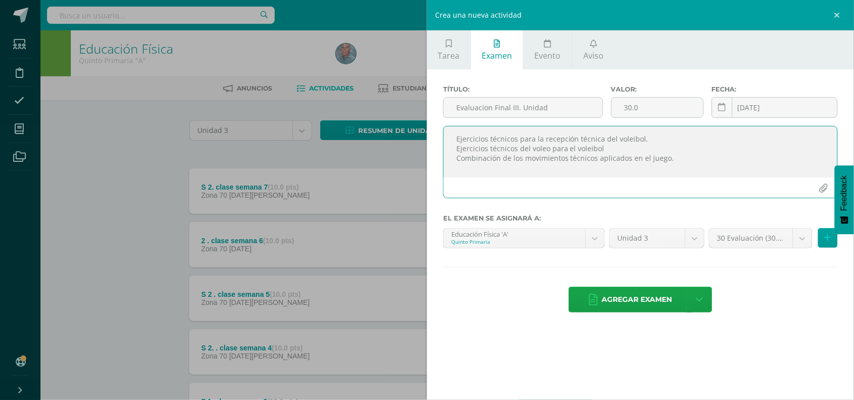
click at [449, 133] on textarea "Ejercicios técnicos para la recepción técnica del voleibol. Ejercicios técnicos…" at bounding box center [641, 151] width 394 height 51
click at [460, 133] on textarea "Ejercicios técnicos para la recepción técnica del voleibol. Ejercicios técnicos…" at bounding box center [641, 151] width 394 height 51
type textarea "TABLA DE EVALUACION Ejercicios técnicos para la recepción técnica del voleibol.…"
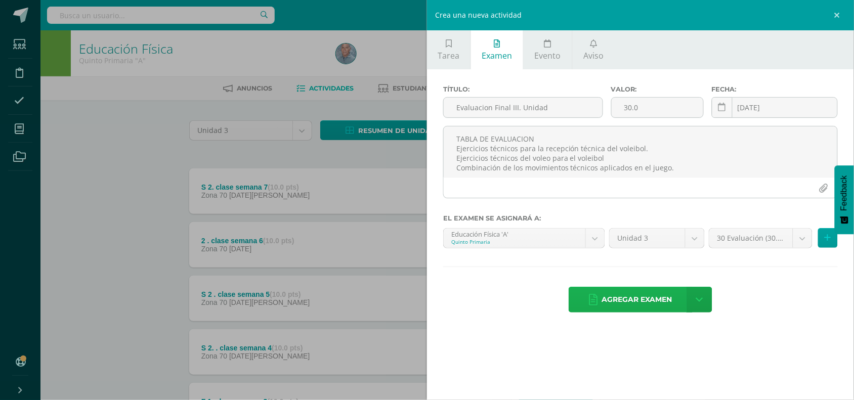
click at [646, 301] on span "Agregar examen" at bounding box center [637, 299] width 70 height 25
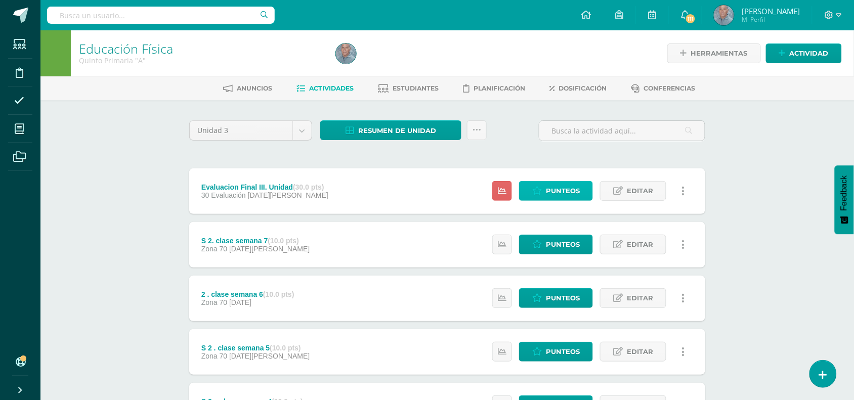
click at [562, 191] on span "Punteos" at bounding box center [563, 191] width 34 height 19
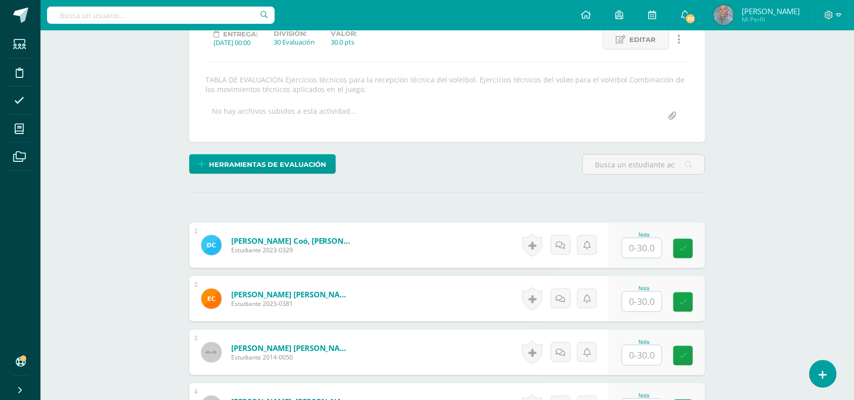
scroll to position [153, 0]
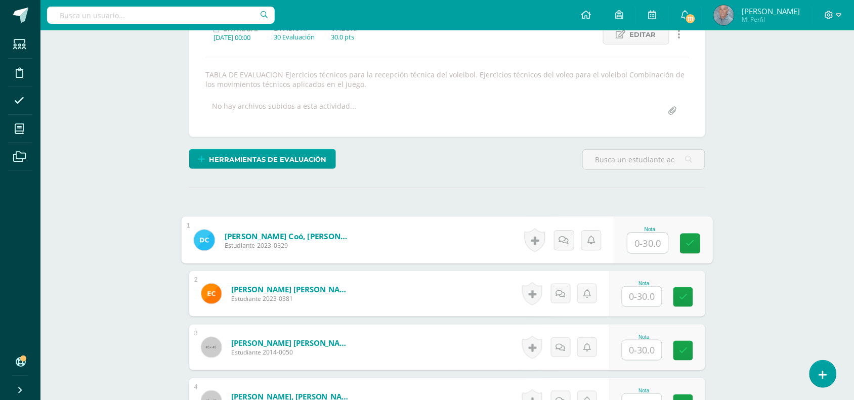
click at [635, 239] on input "text" at bounding box center [648, 243] width 40 height 20
type input "30"
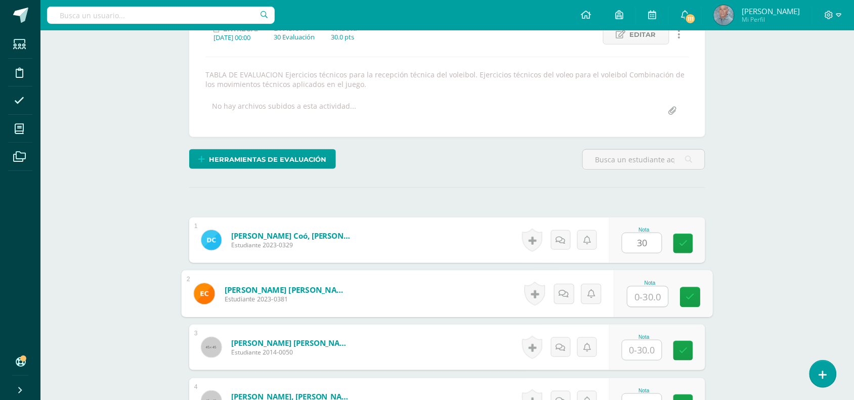
click at [641, 297] on input "text" at bounding box center [648, 297] width 40 height 20
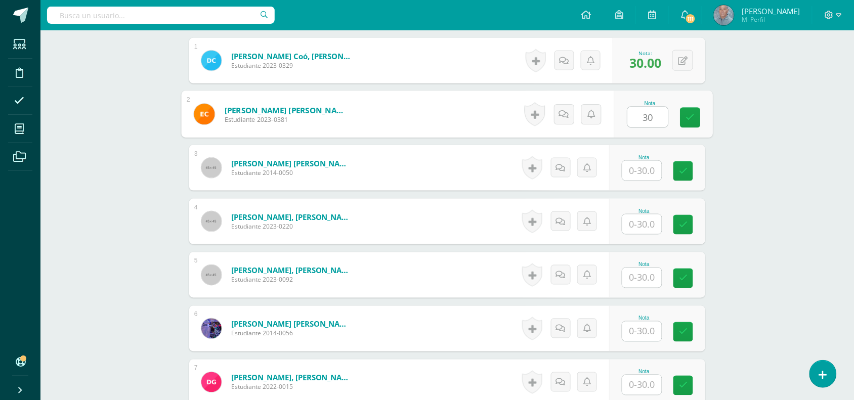
scroll to position [356, 0]
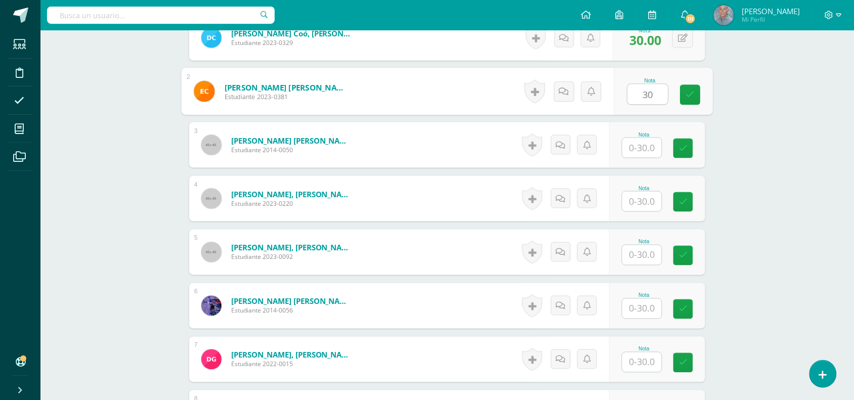
type input "30"
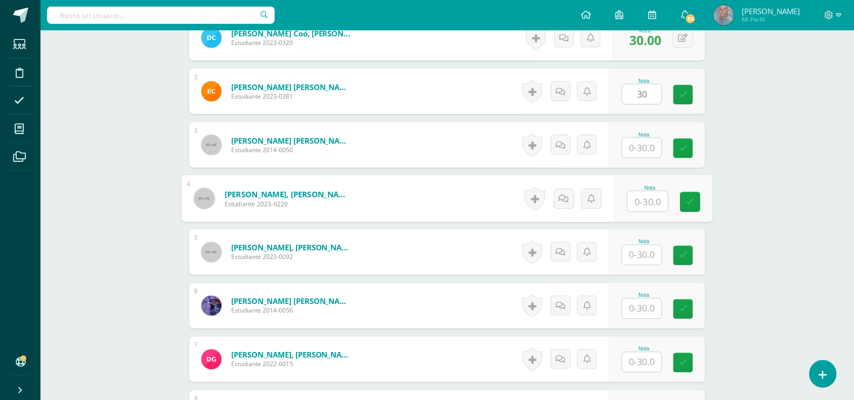
click at [631, 200] on input "text" at bounding box center [648, 202] width 40 height 20
type input "30"
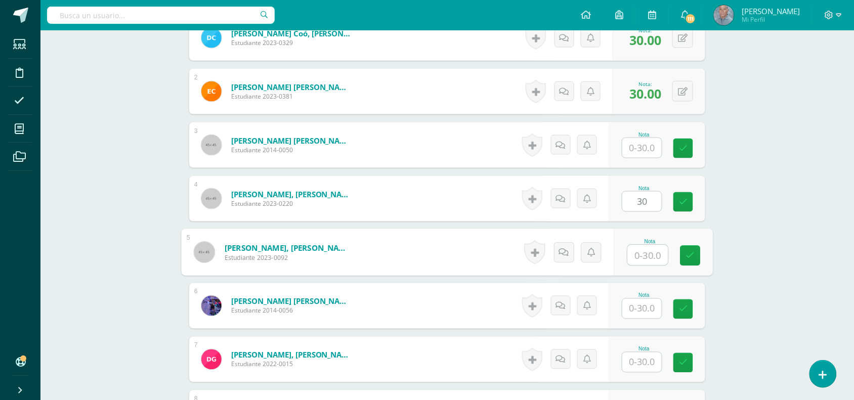
click at [635, 258] on input "text" at bounding box center [648, 255] width 40 height 20
type input "30"
click at [632, 312] on input "text" at bounding box center [641, 309] width 39 height 20
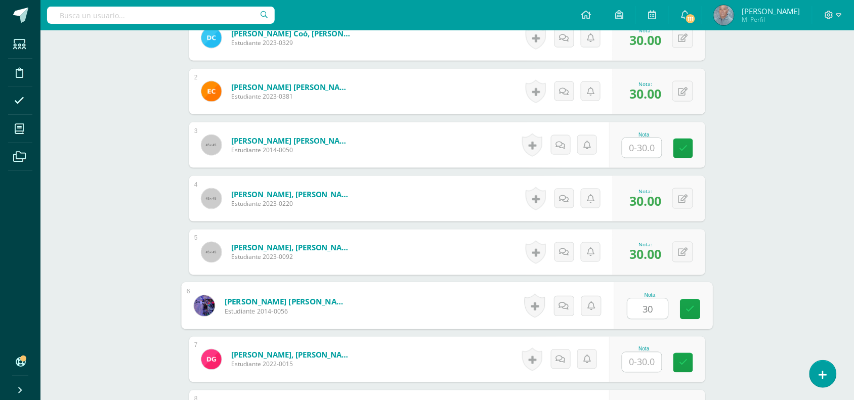
type input "30"
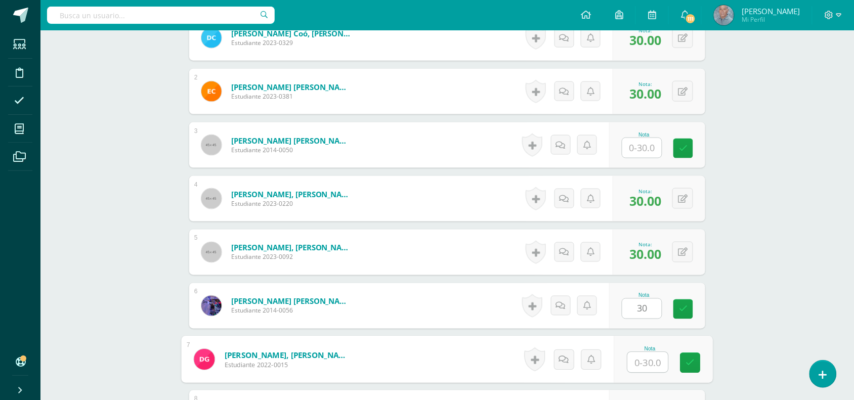
click at [631, 362] on input "text" at bounding box center [648, 363] width 40 height 20
type input "30"
click at [634, 306] on input "30" at bounding box center [641, 309] width 39 height 20
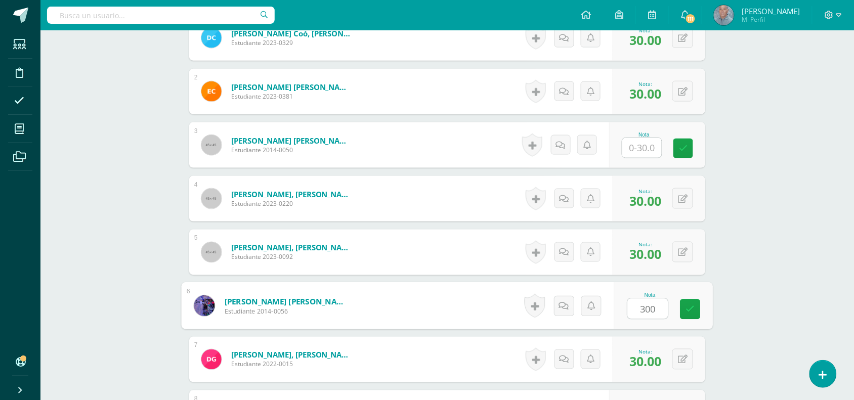
type input "30"
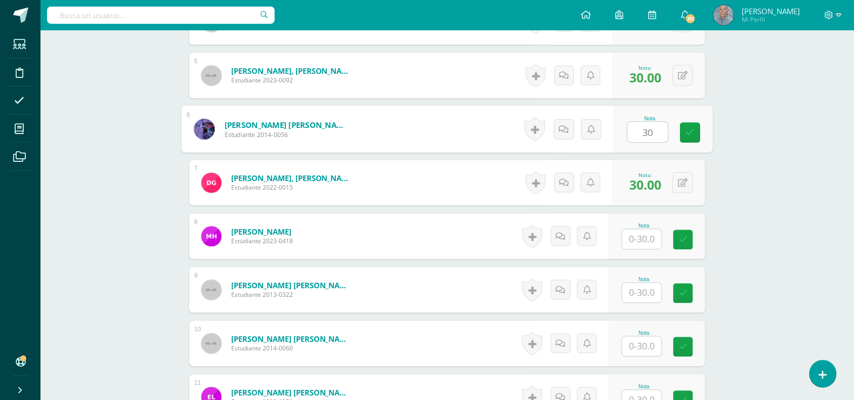
scroll to position [558, 0]
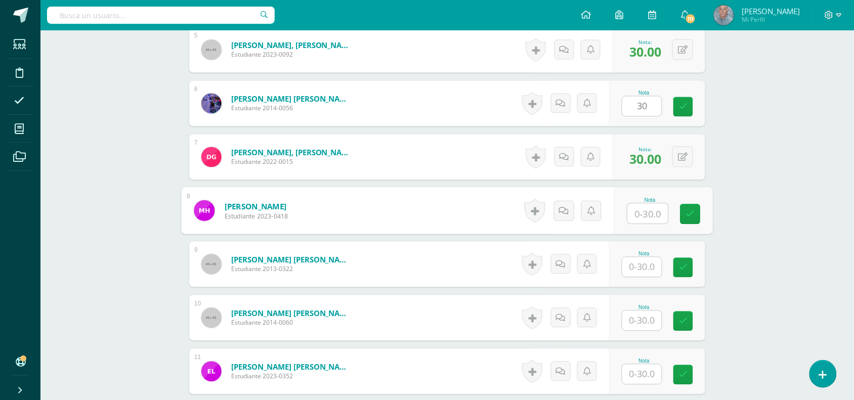
click at [634, 211] on input "text" at bounding box center [648, 214] width 40 height 20
click at [682, 109] on icon at bounding box center [683, 107] width 9 height 9
type input "30"
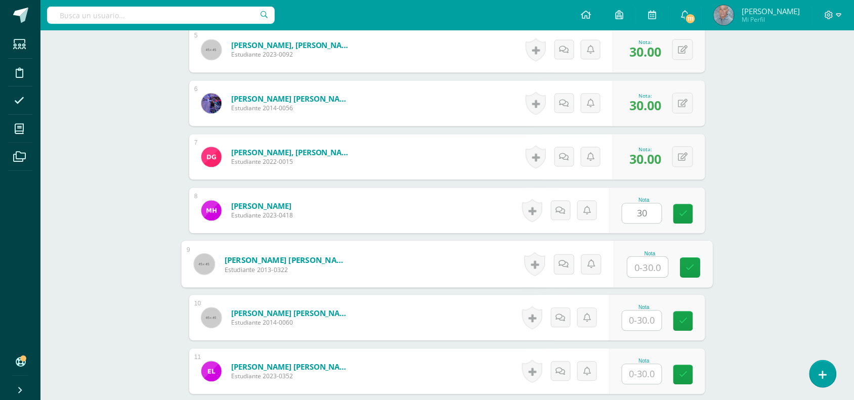
click at [630, 268] on input "text" at bounding box center [648, 267] width 40 height 20
type input "30"
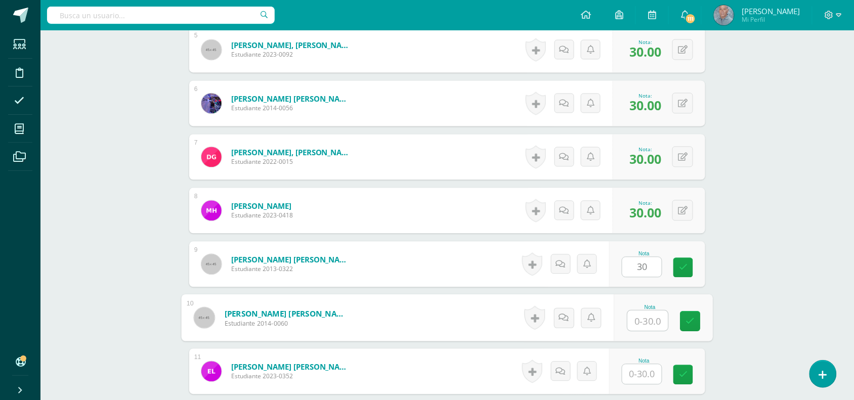
click at [635, 321] on input "text" at bounding box center [648, 321] width 40 height 20
type input "30"
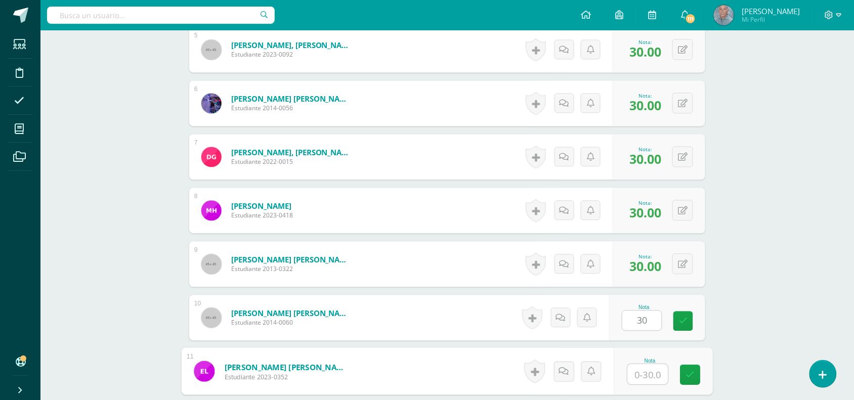
click at [636, 375] on input "text" at bounding box center [648, 375] width 40 height 20
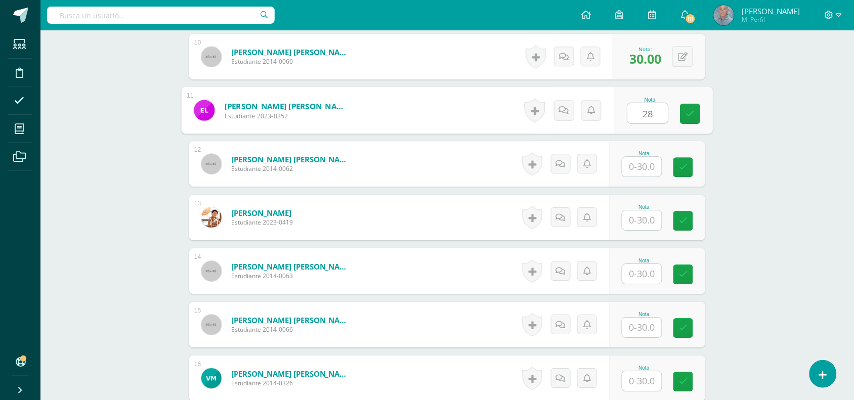
scroll to position [836, 0]
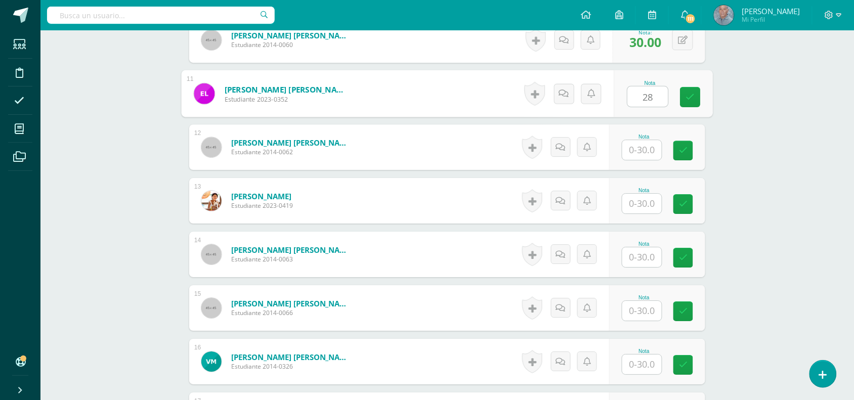
type input "28"
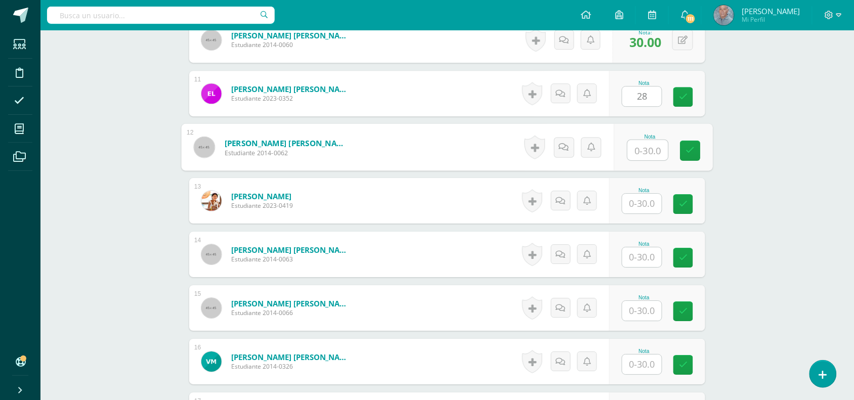
click at [638, 150] on input "text" at bounding box center [648, 150] width 40 height 20
type input "28"
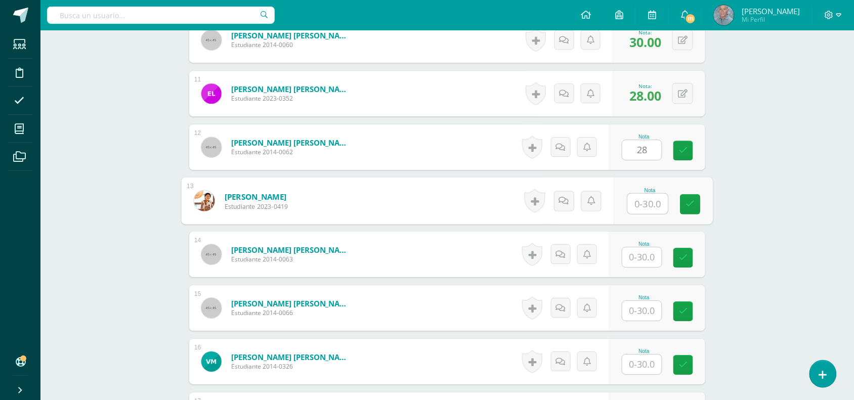
click at [639, 203] on input "text" at bounding box center [648, 204] width 40 height 20
type input "30"
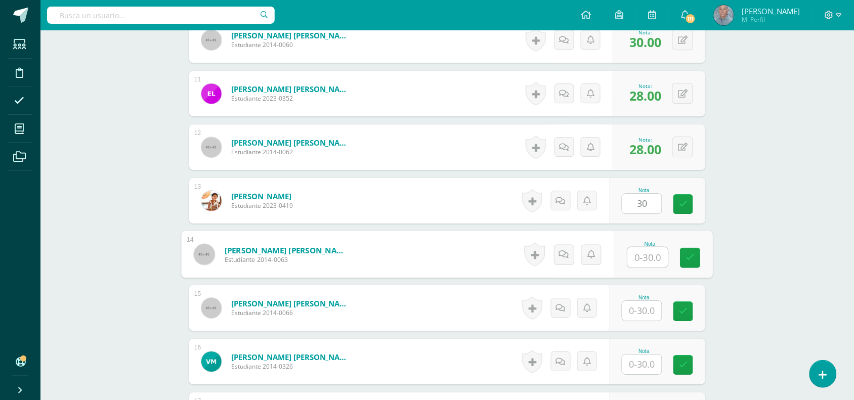
click at [633, 259] on input "text" at bounding box center [648, 257] width 40 height 20
type input "30"
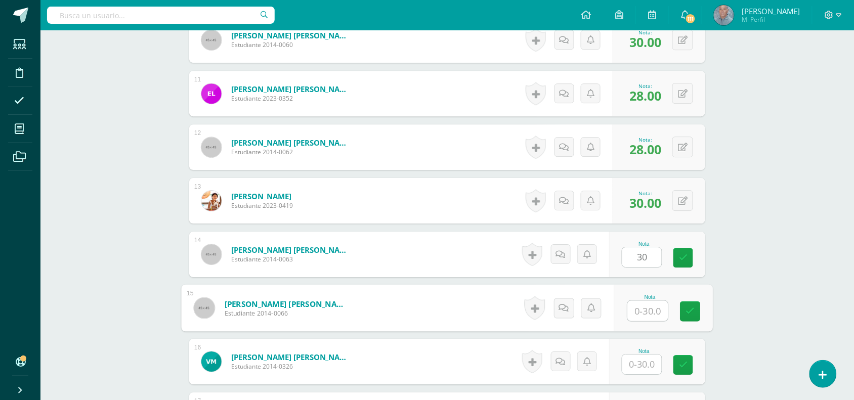
click at [633, 313] on input "text" at bounding box center [648, 311] width 40 height 20
type input "30"
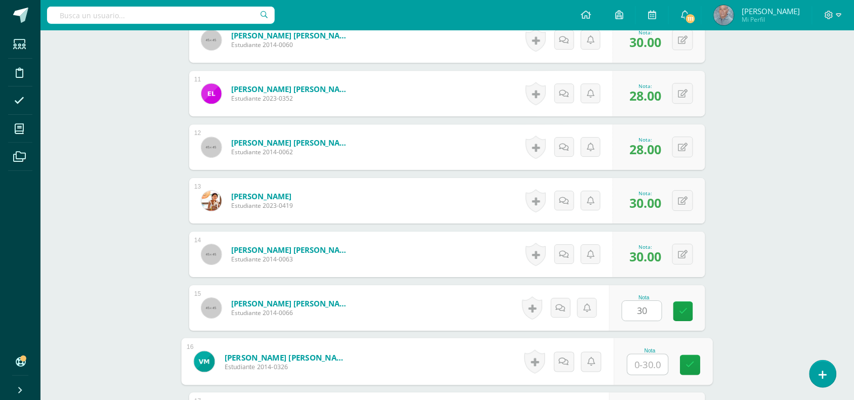
click at [635, 369] on input "text" at bounding box center [648, 365] width 40 height 20
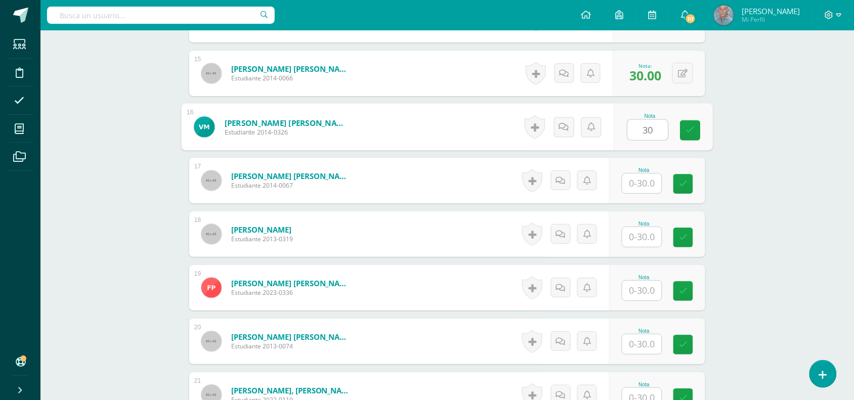
scroll to position [1089, 0]
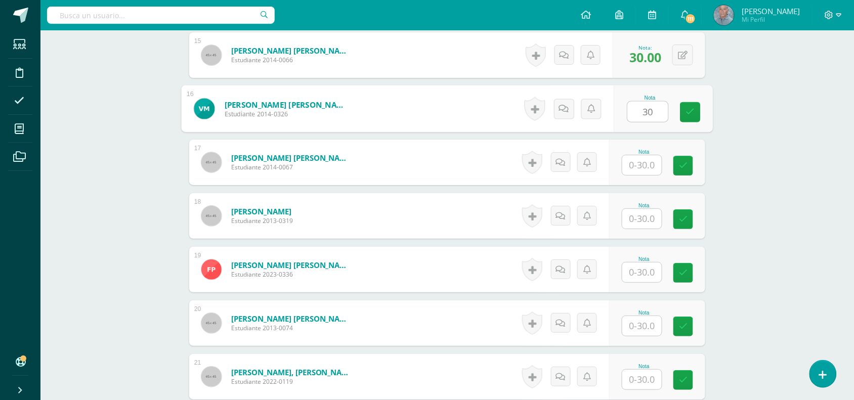
type input "30"
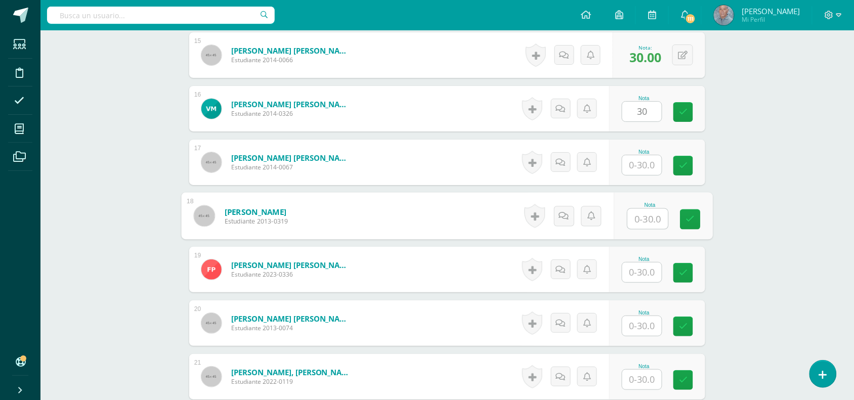
click at [632, 218] on input "text" at bounding box center [648, 219] width 40 height 20
type input "30"
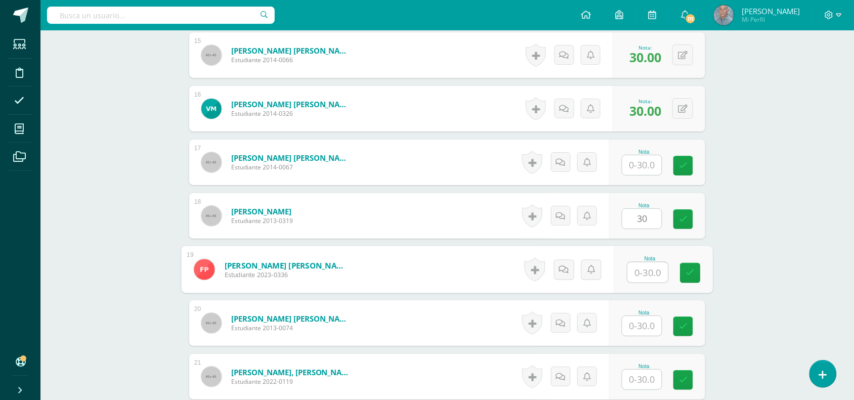
click at [636, 272] on input "text" at bounding box center [648, 273] width 40 height 20
type input "30"
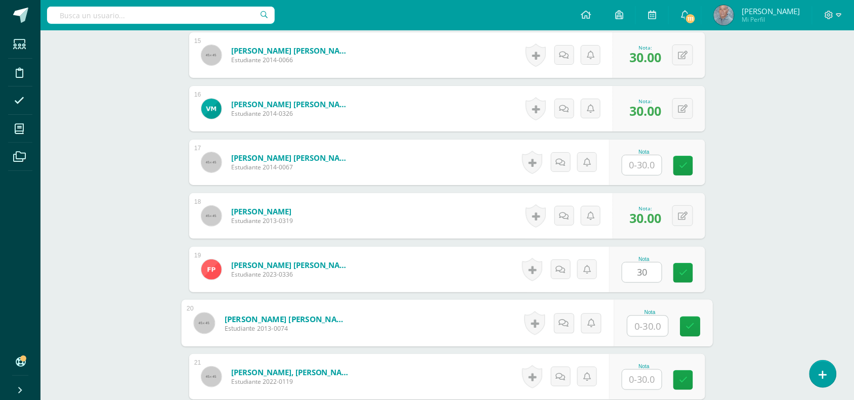
click at [638, 331] on input "text" at bounding box center [648, 326] width 40 height 20
type input "28"
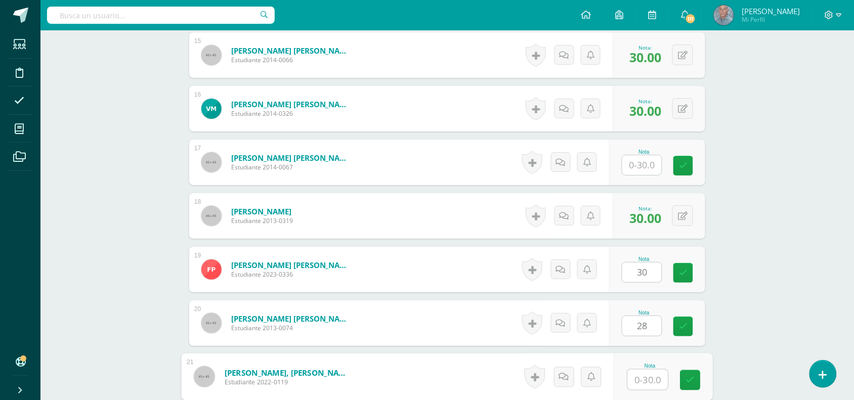
click at [633, 380] on input "text" at bounding box center [648, 380] width 40 height 20
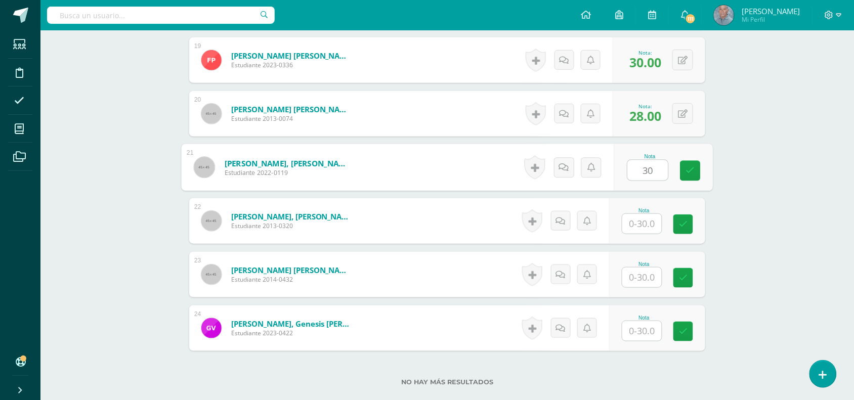
scroll to position [1317, 0]
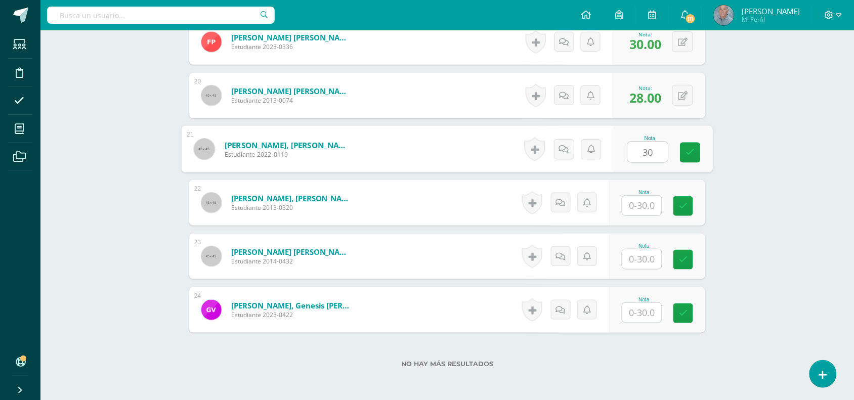
type input "30"
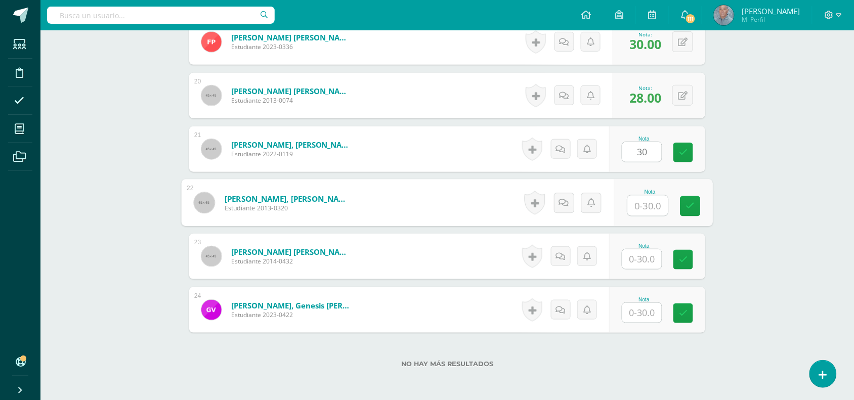
click at [635, 203] on input "text" at bounding box center [648, 206] width 40 height 20
type input "30"
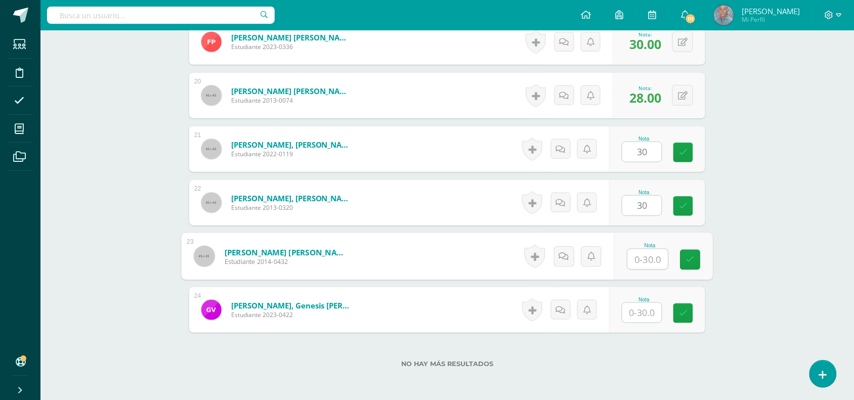
click at [633, 264] on input "text" at bounding box center [648, 259] width 40 height 20
type input "30"
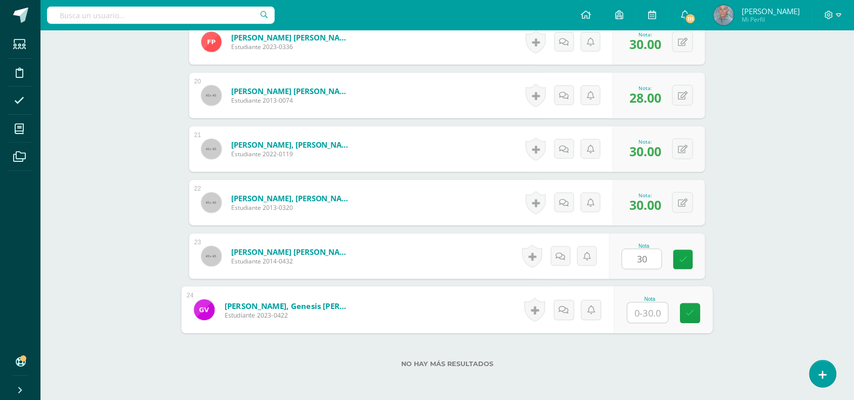
click at [633, 312] on input "text" at bounding box center [648, 313] width 40 height 20
type input "28"
click at [691, 314] on icon at bounding box center [690, 313] width 9 height 9
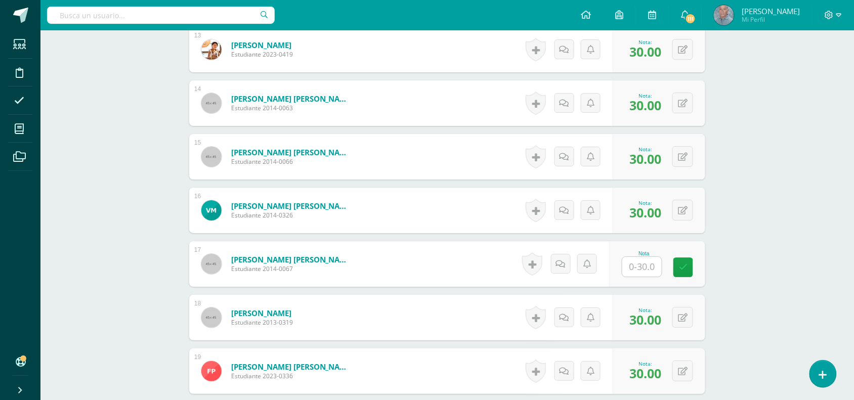
scroll to position [993, 0]
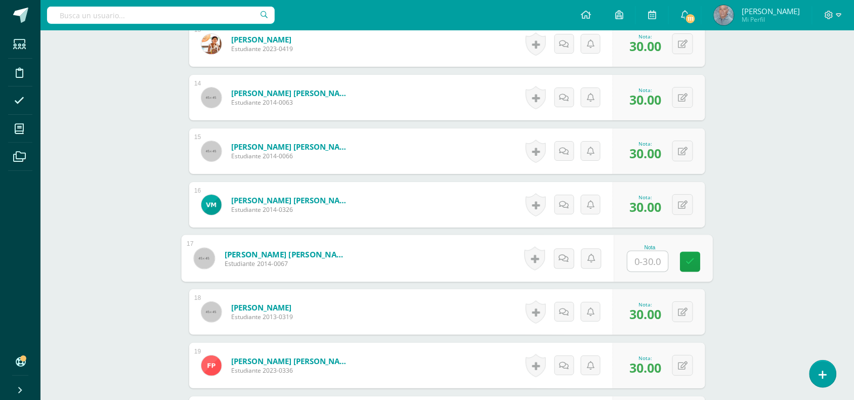
click at [633, 260] on input "text" at bounding box center [648, 261] width 40 height 20
type input "30"
click at [687, 262] on icon at bounding box center [690, 261] width 9 height 9
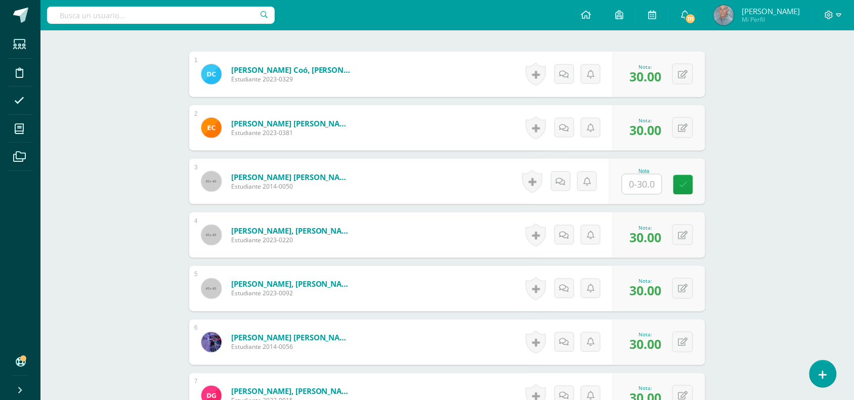
scroll to position [0, 0]
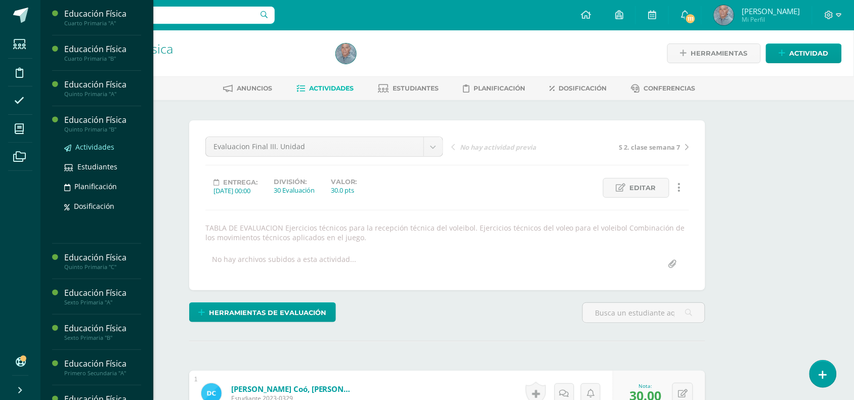
click at [90, 142] on span "Actividades" at bounding box center [94, 147] width 39 height 10
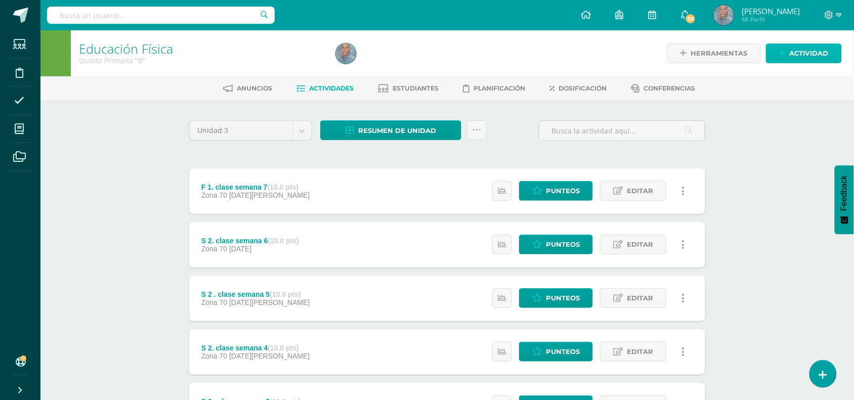
click at [792, 47] on span "Actividad" at bounding box center [809, 53] width 39 height 19
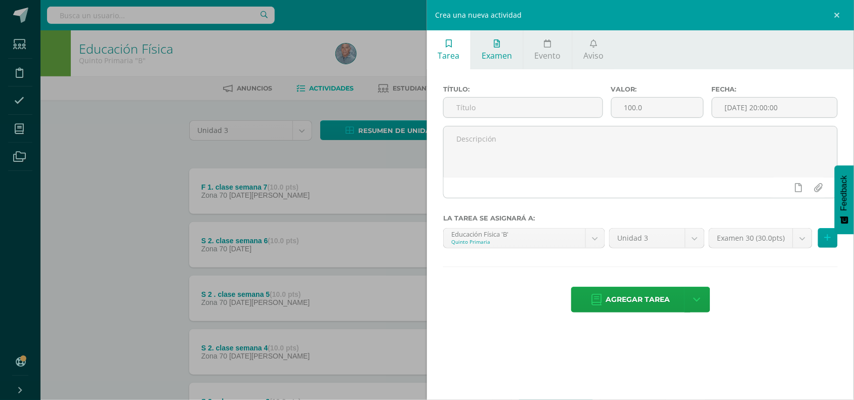
click at [486, 56] on span "Examen" at bounding box center [497, 55] width 30 height 11
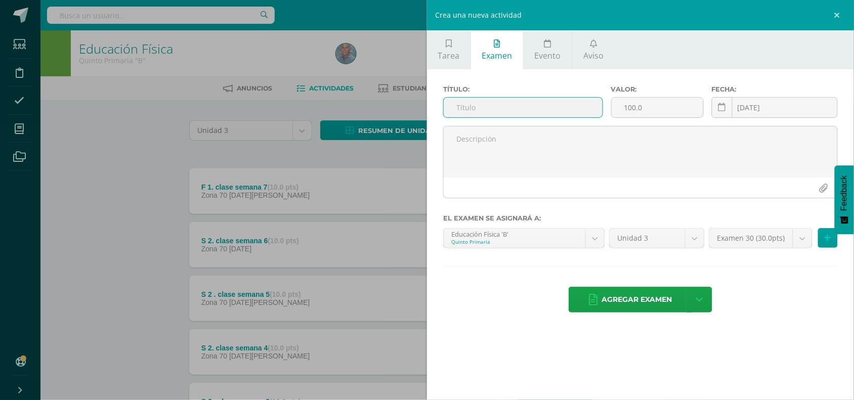
click at [464, 107] on input "text" at bounding box center [523, 108] width 159 height 20
click at [458, 109] on input "eVALUACION FINAL DE III. UNIDAD" at bounding box center [523, 108] width 159 height 20
type input "EVALUACION FINAL DE III. UNIDAD"
click at [635, 109] on input "100.0" at bounding box center [658, 108] width 92 height 20
click at [633, 109] on input "100.0" at bounding box center [658, 108] width 92 height 20
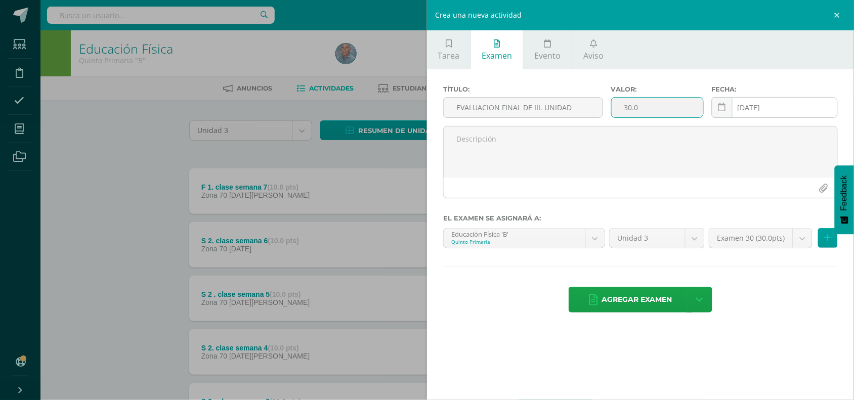
type input "30.0"
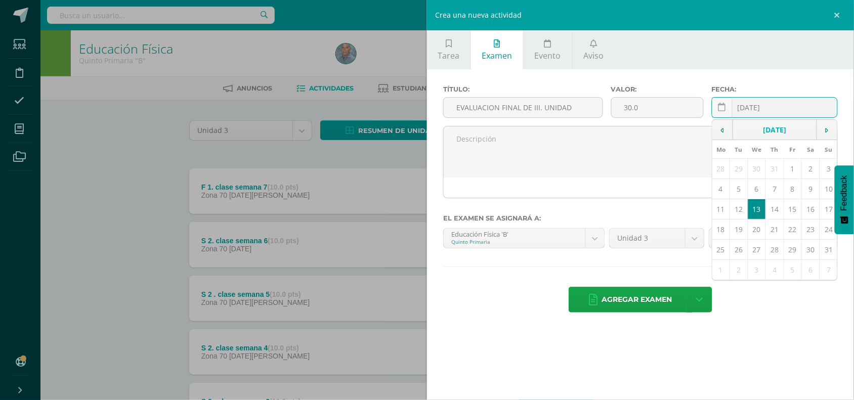
click at [746, 106] on input "[DATE]" at bounding box center [774, 108] width 125 height 20
click at [755, 193] on td "6" at bounding box center [757, 189] width 18 height 20
type input "[DATE]"
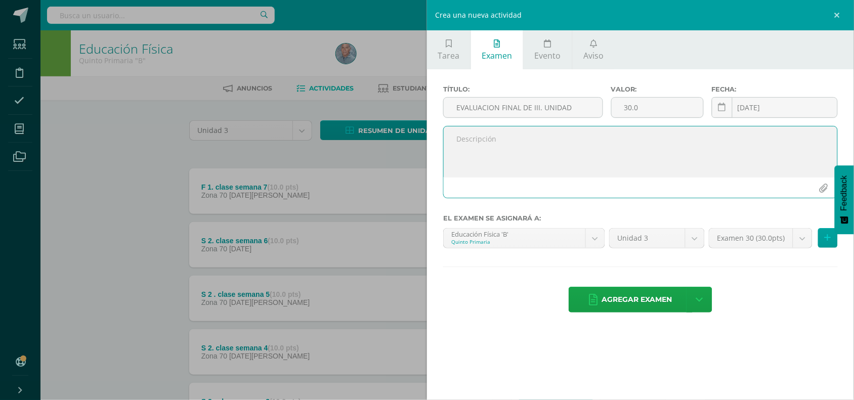
click at [483, 148] on textarea at bounding box center [641, 151] width 394 height 51
type textarea "t"
paste textarea "Ejercicios técnicos para la recepción técnica del voleibol."
click at [459, 164] on textarea "TABLA DE ESPECIFICACION Ejercicios técnicos para la recepción técnica del volei…" at bounding box center [641, 151] width 394 height 51
paste textarea "Ejercicios técnicos del voleo para el voleibol"
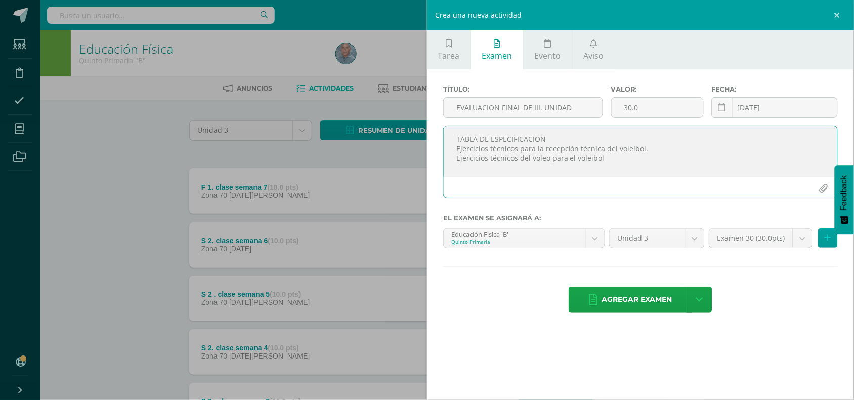
click at [606, 163] on textarea "TABLA DE ESPECIFICACION Ejercicios técnicos para la recepción técnica del volei…" at bounding box center [641, 151] width 394 height 51
paste textarea "Combinación de los movimientos técnicos aplicados en el juego."
type textarea "TABLA DE ESPECIFICACION Ejercicios técnicos para la recepción técnica del volei…"
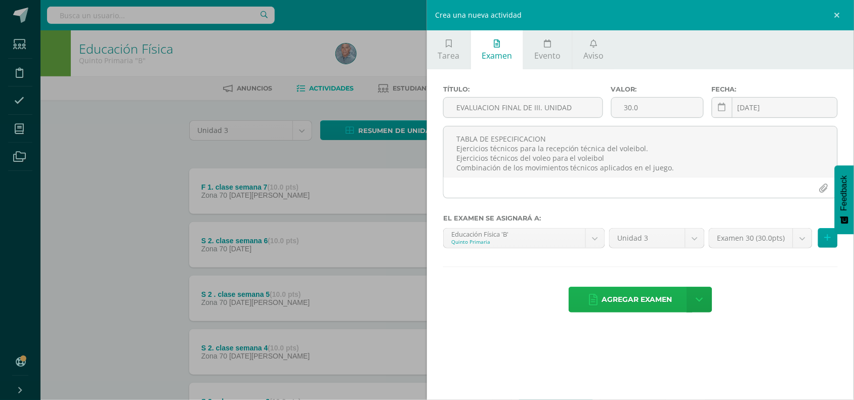
click at [650, 296] on span "Agregar examen" at bounding box center [637, 299] width 70 height 25
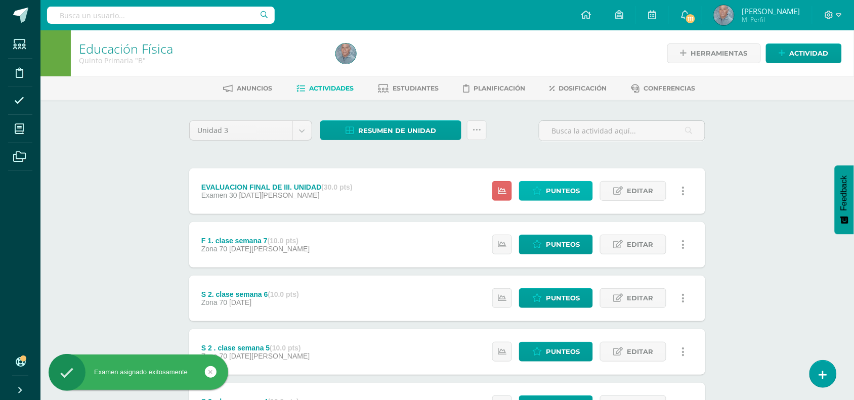
click at [568, 185] on span "Punteos" at bounding box center [563, 191] width 34 height 19
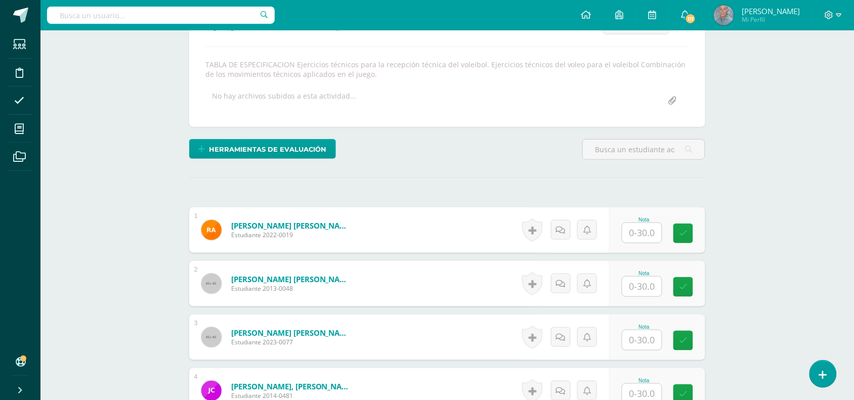
scroll to position [178, 0]
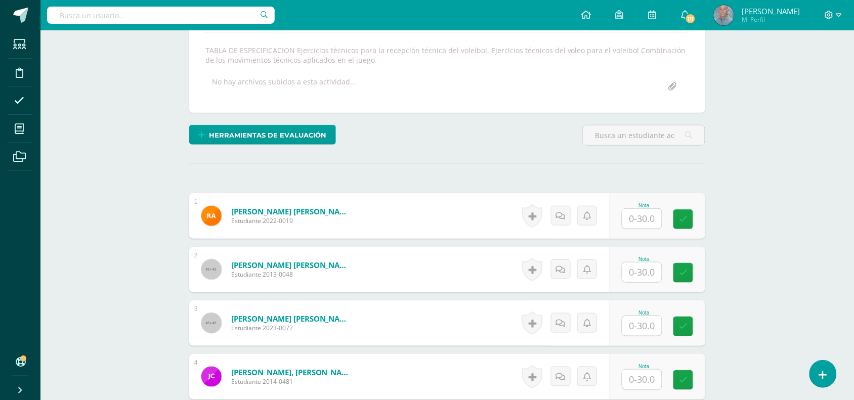
click at [631, 221] on input "text" at bounding box center [641, 219] width 39 height 20
type input "28"
click at [636, 271] on input "text" at bounding box center [648, 272] width 40 height 20
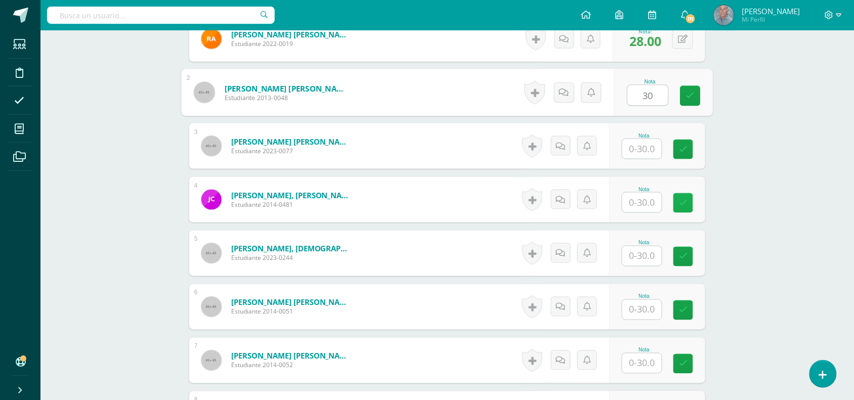
scroll to position [355, 0]
type input "30"
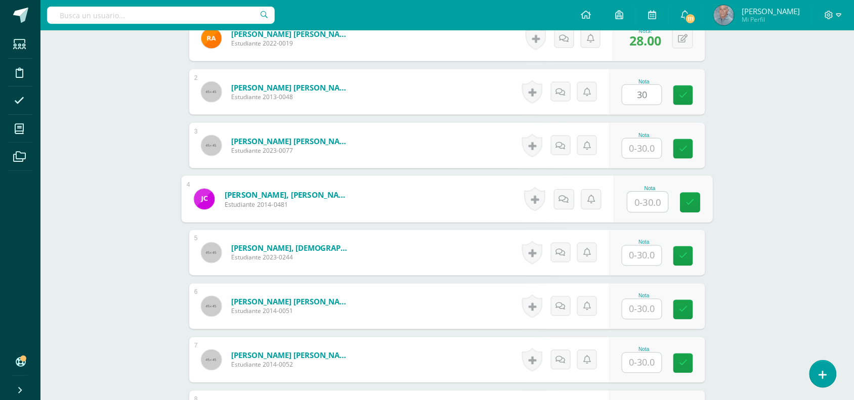
click at [639, 202] on input "text" at bounding box center [648, 202] width 40 height 20
type input "30"
click at [635, 253] on input "text" at bounding box center [641, 256] width 39 height 20
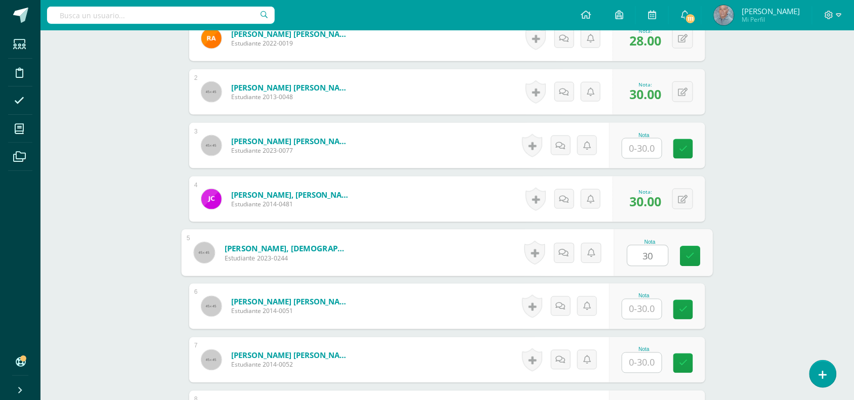
type input "30"
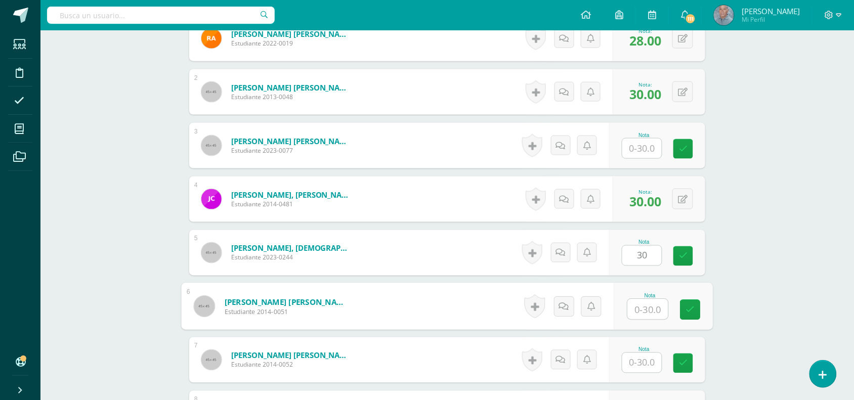
click at [632, 319] on input "text" at bounding box center [648, 309] width 40 height 20
type input "29"
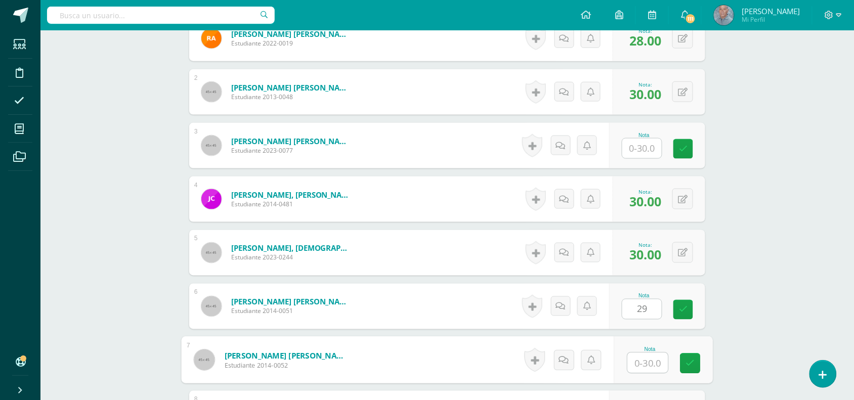
click at [631, 361] on input "text" at bounding box center [648, 363] width 40 height 20
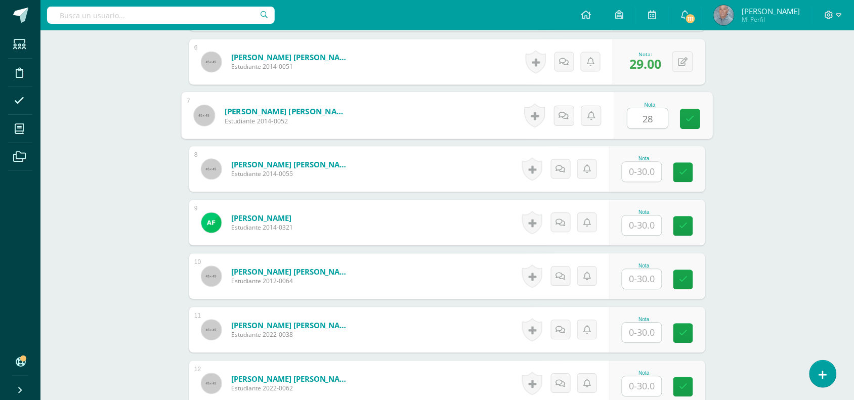
scroll to position [608, 0]
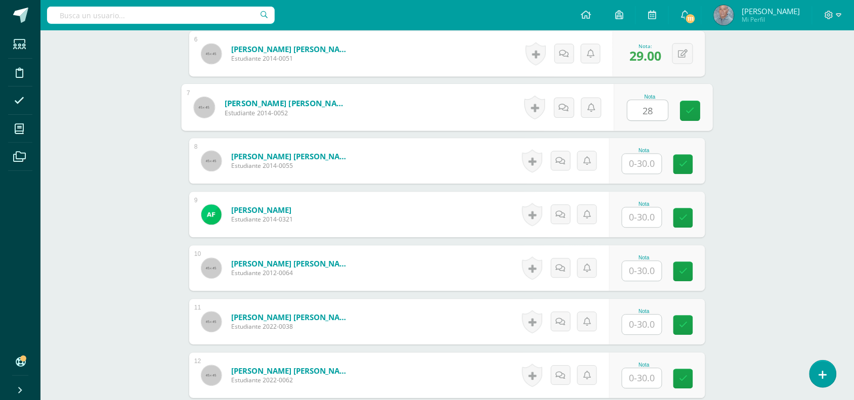
type input "28"
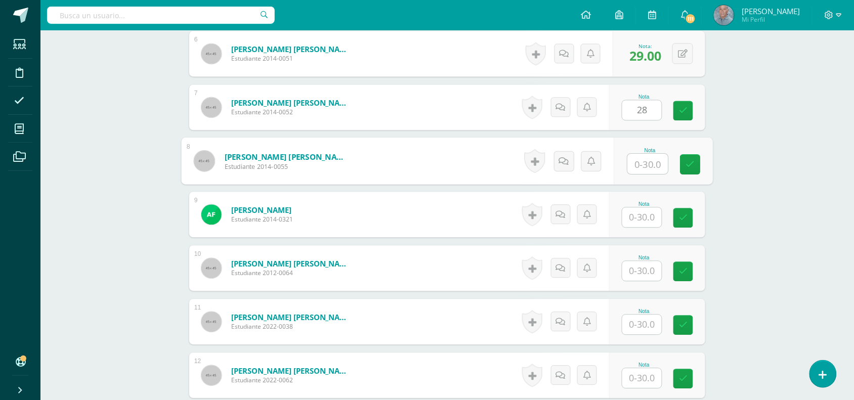
click at [631, 161] on input "text" at bounding box center [648, 164] width 40 height 20
type input "30"
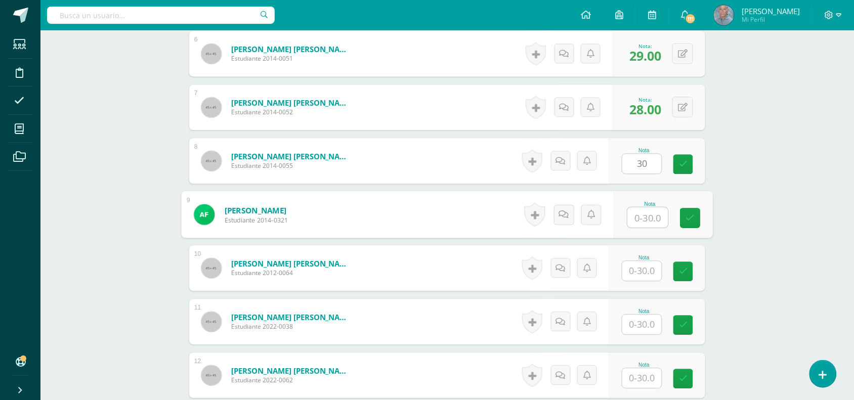
click at [630, 216] on input "text" at bounding box center [648, 217] width 40 height 20
type input "30"
click at [636, 275] on input "text" at bounding box center [641, 271] width 39 height 20
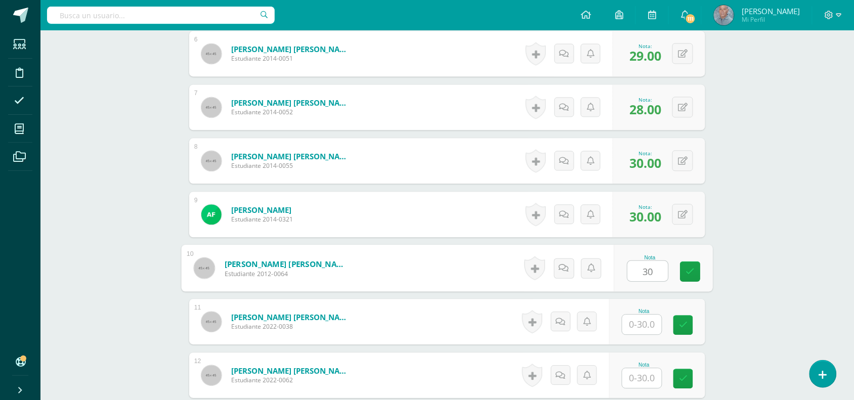
type input "30"
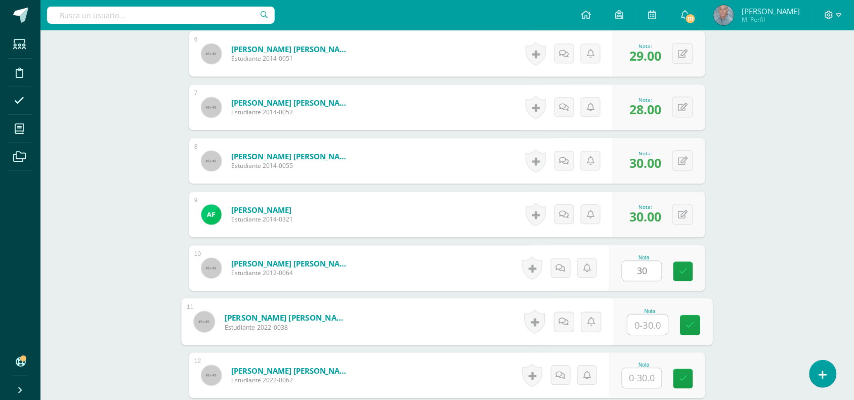
click at [633, 330] on input "text" at bounding box center [648, 325] width 40 height 20
type input "30"
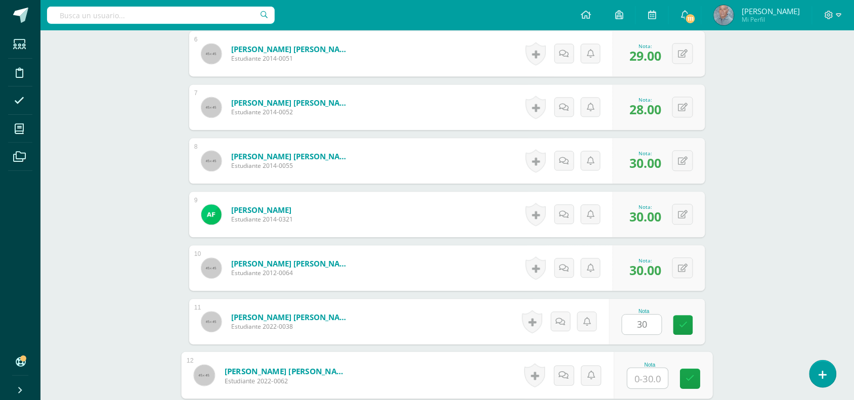
click at [633, 377] on input "text" at bounding box center [648, 378] width 40 height 20
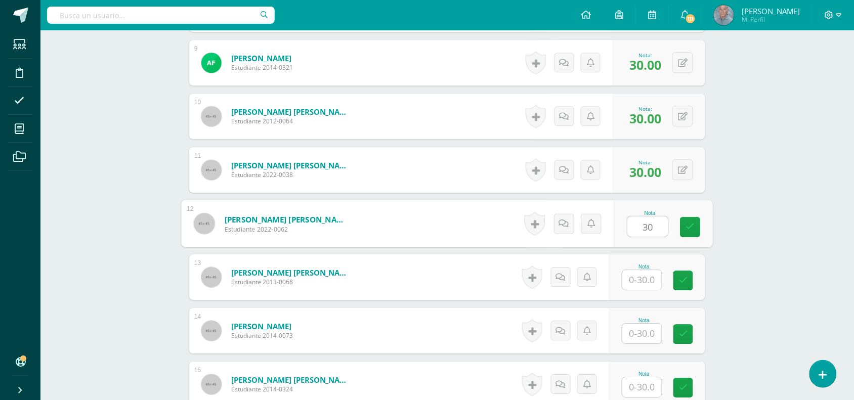
scroll to position [785, 0]
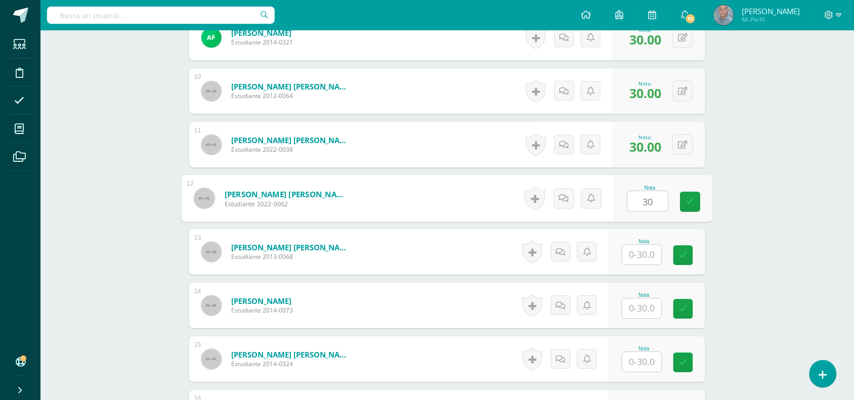
type input "30"
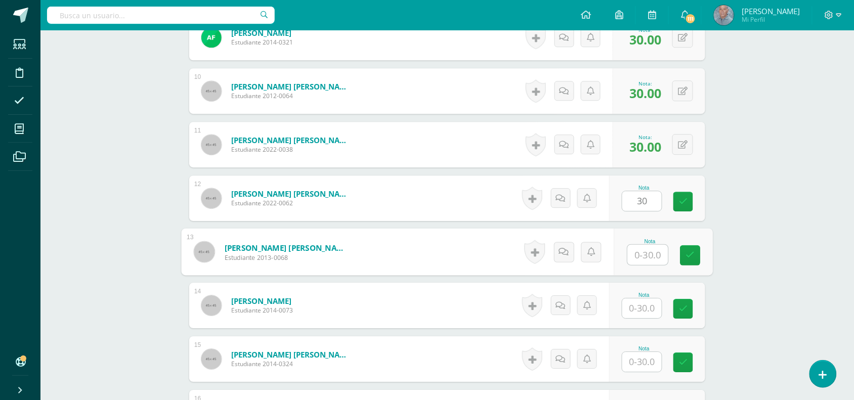
click at [632, 254] on input "text" at bounding box center [648, 255] width 40 height 20
type input "30"
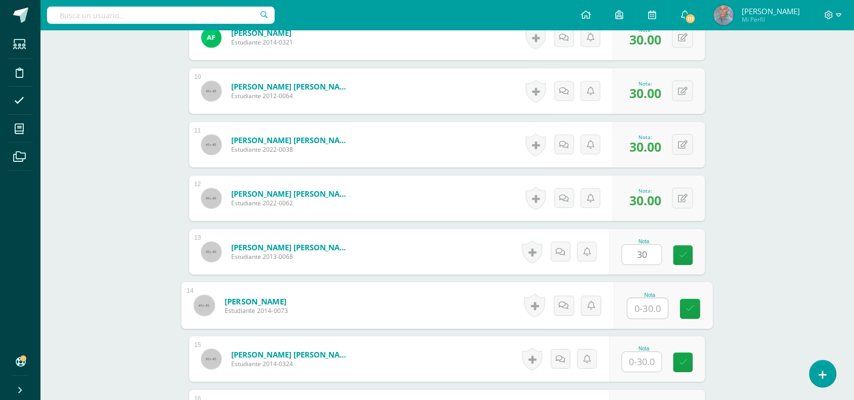
click at [634, 312] on input "text" at bounding box center [648, 308] width 40 height 20
type input "30"
click at [633, 361] on input "text" at bounding box center [641, 362] width 39 height 20
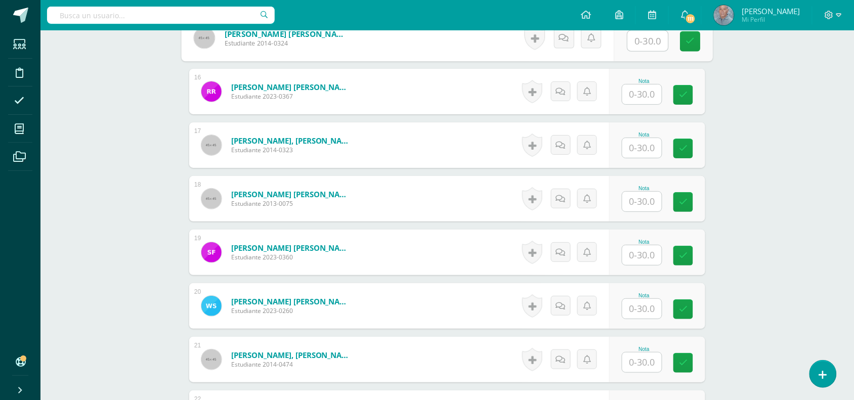
scroll to position [1114, 0]
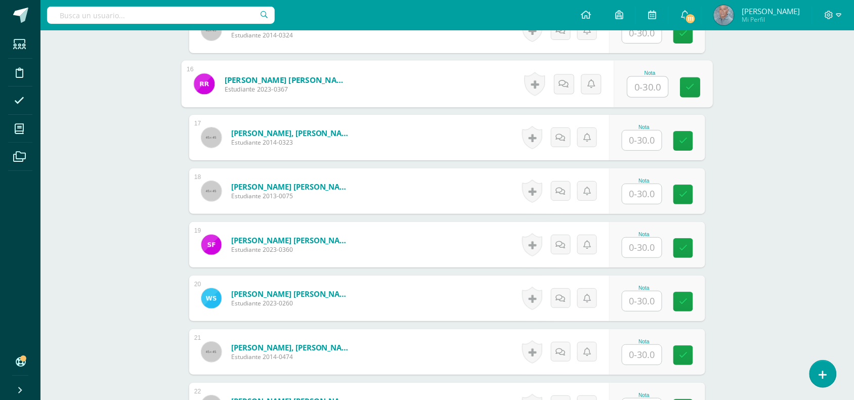
click at [633, 85] on input "text" at bounding box center [648, 87] width 40 height 20
type input "30"
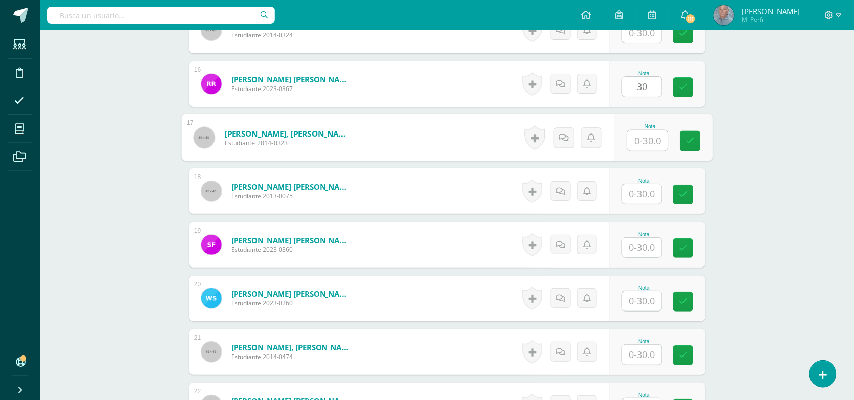
click at [634, 138] on input "text" at bounding box center [648, 141] width 40 height 20
type input "28"
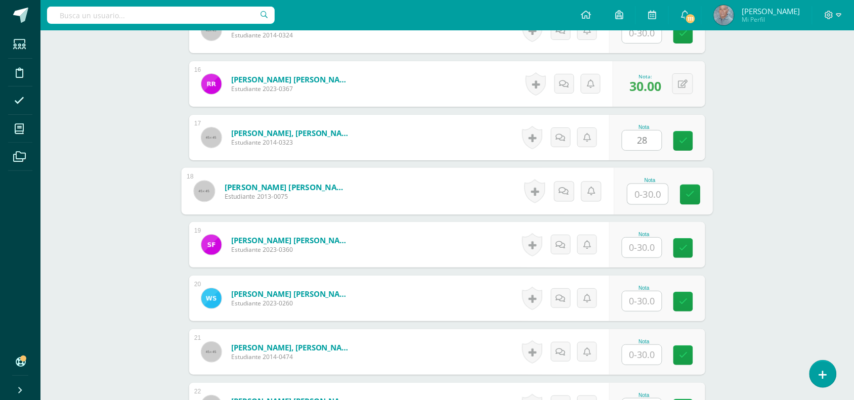
click at [636, 196] on input "text" at bounding box center [648, 194] width 40 height 20
type input "30"
click at [636, 244] on input "text" at bounding box center [641, 248] width 39 height 20
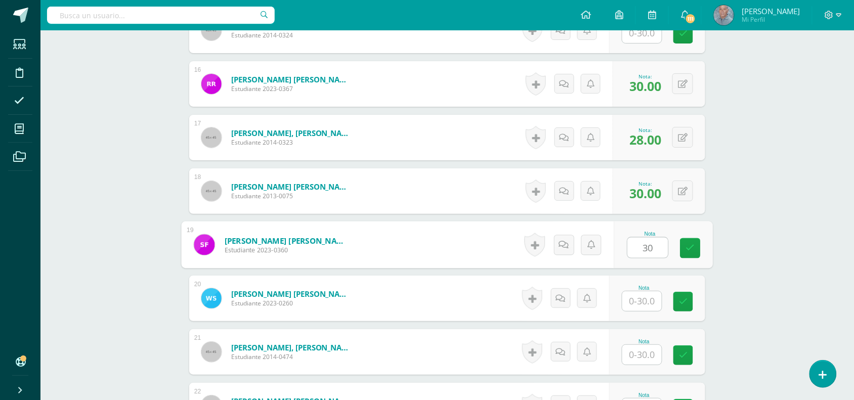
type input "30"
click at [637, 300] on input "text" at bounding box center [641, 301] width 39 height 20
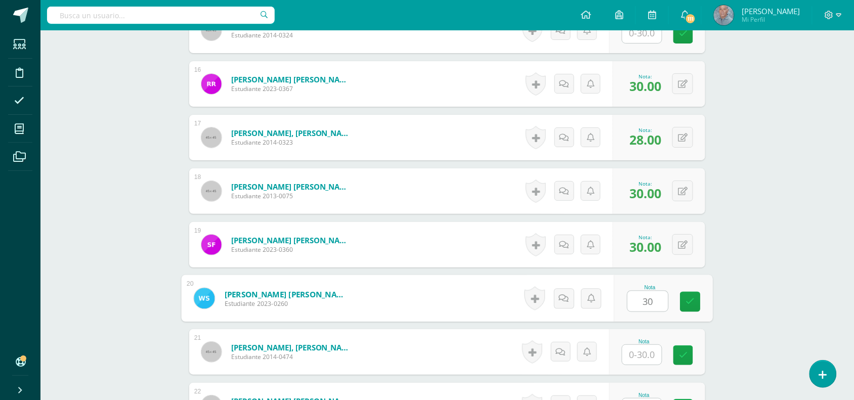
type input "30"
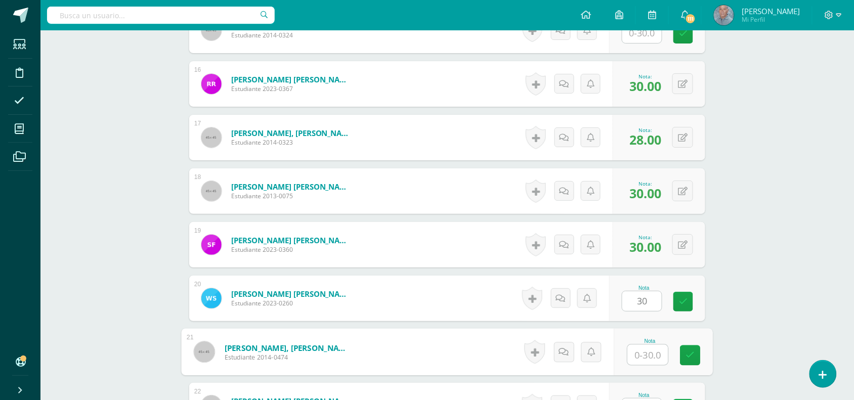
click at [635, 351] on input "text" at bounding box center [648, 355] width 40 height 20
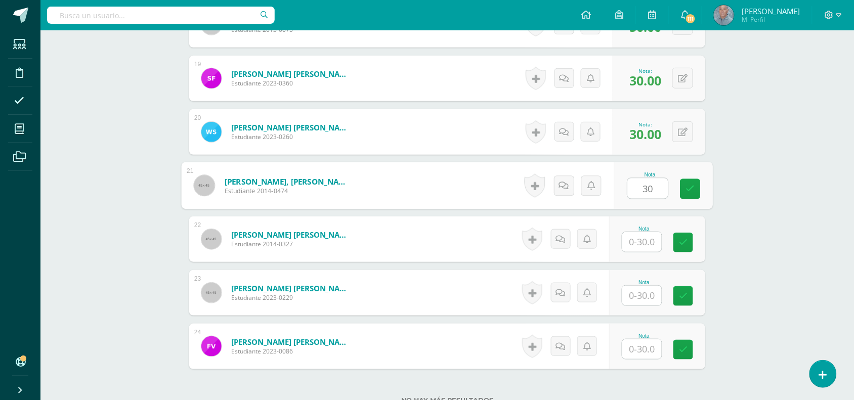
scroll to position [1291, 0]
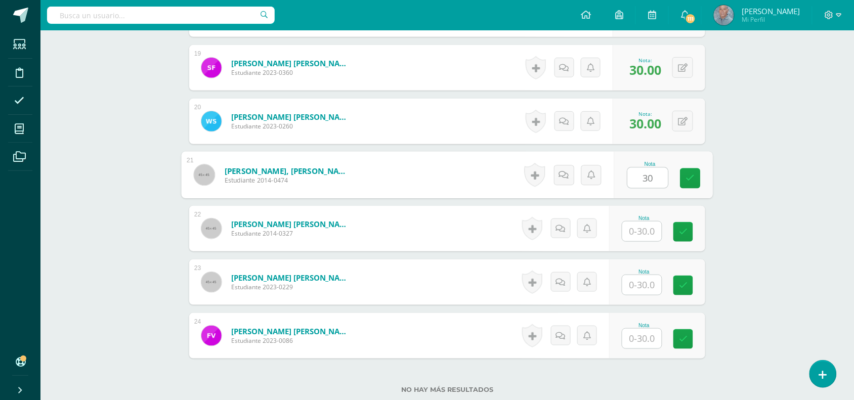
type input "30"
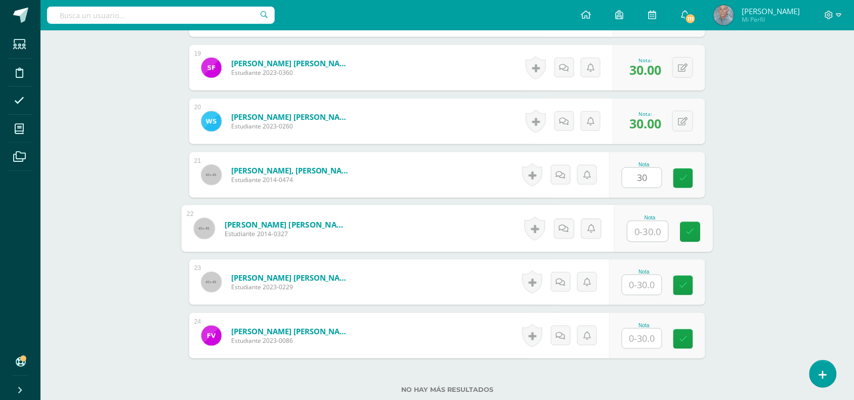
click at [633, 232] on input "text" at bounding box center [648, 232] width 40 height 20
type input "30"
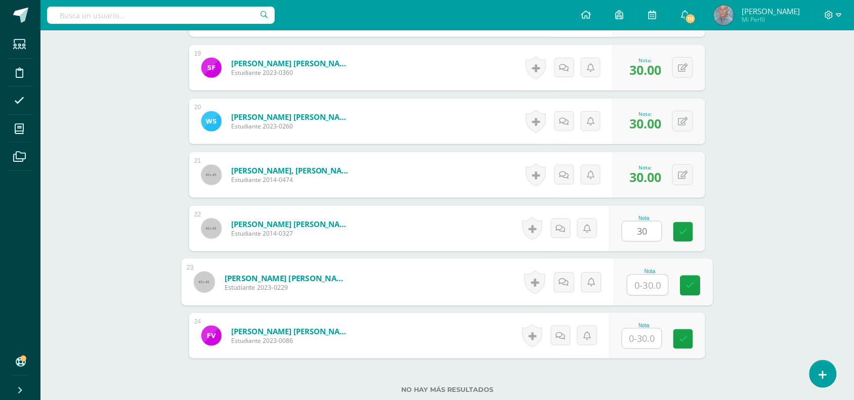
click at [628, 283] on input "text" at bounding box center [648, 285] width 40 height 20
type input "30"
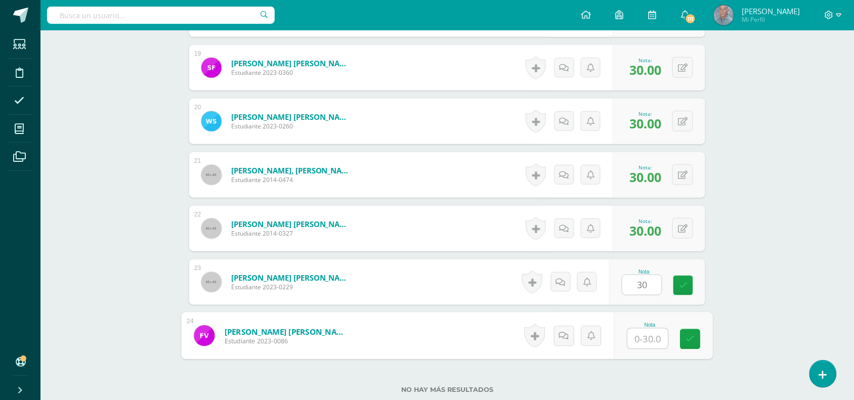
click at [630, 339] on input "text" at bounding box center [648, 339] width 40 height 20
type input "30"
click at [691, 339] on icon at bounding box center [690, 339] width 9 height 9
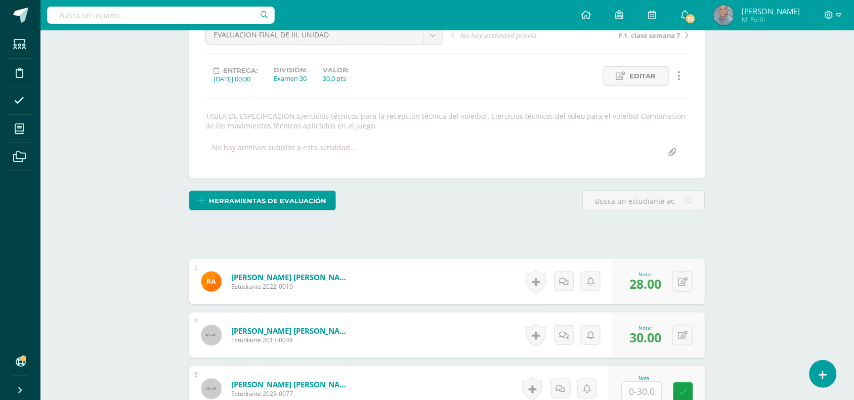
scroll to position [0, 0]
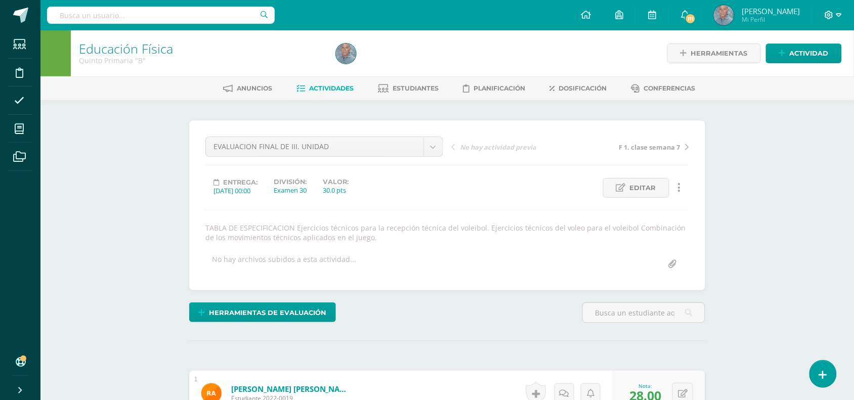
click at [835, 10] on span at bounding box center [832, 15] width 17 height 11
click at [809, 66] on span "Cerrar sesión" at bounding box center [808, 69] width 46 height 10
